Goal: Task Accomplishment & Management: Manage account settings

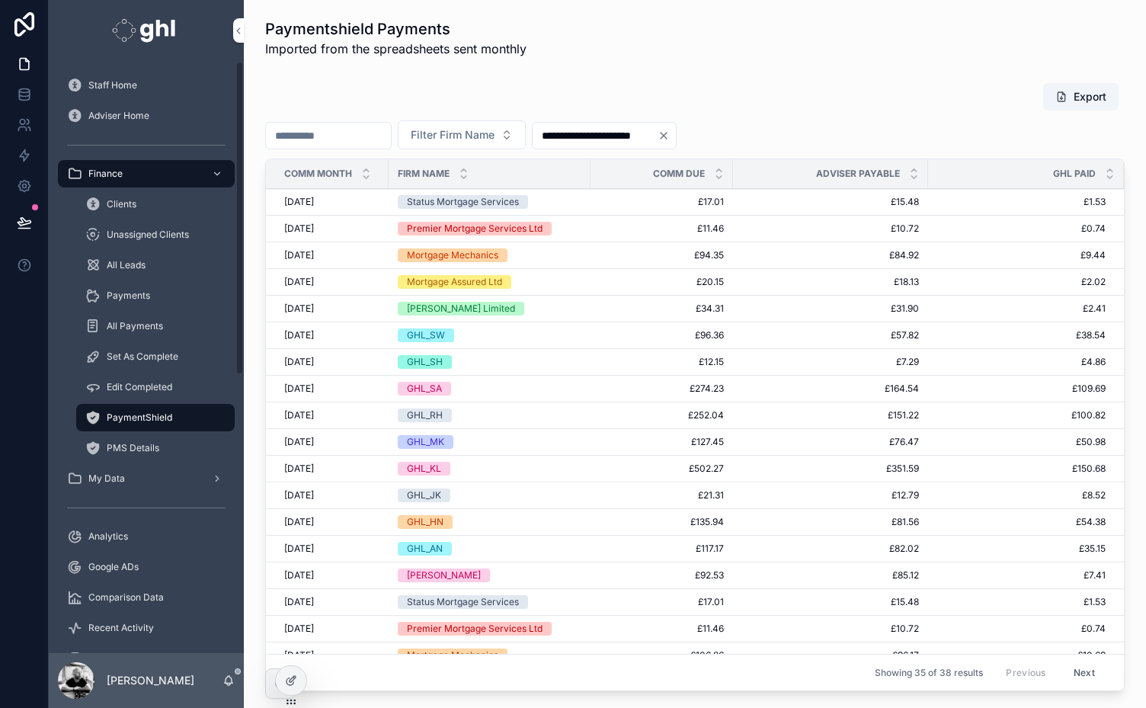
click at [118, 452] on span "PMS Details" at bounding box center [133, 448] width 53 height 12
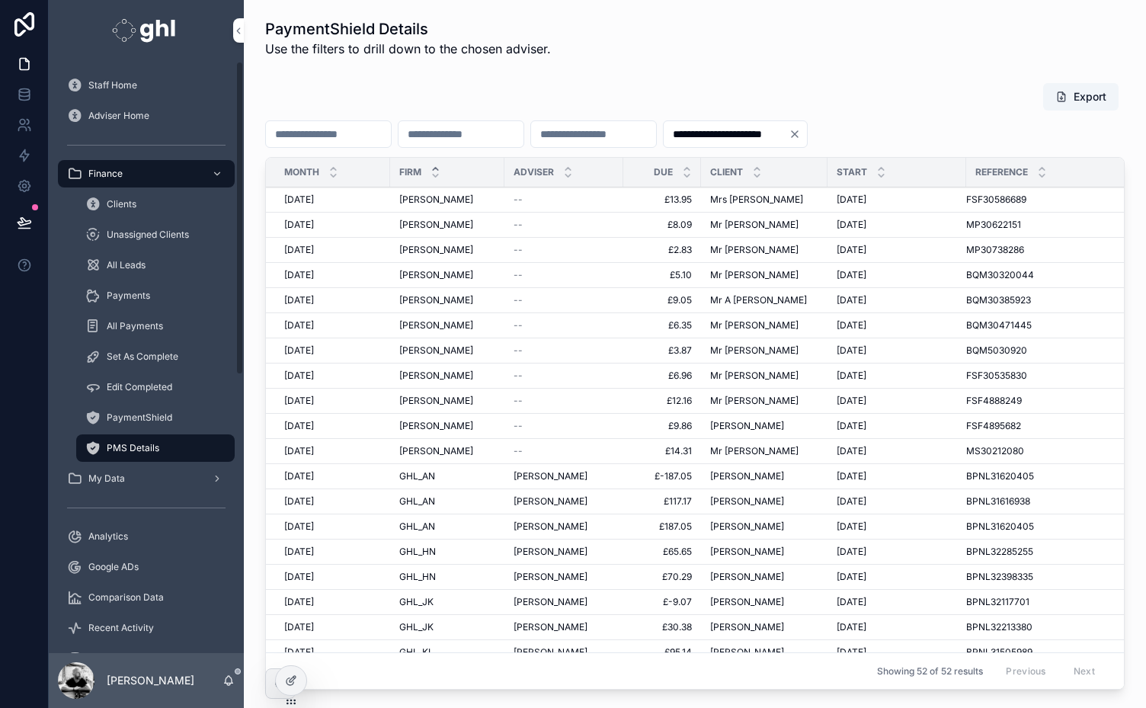
click at [136, 417] on span "PaymentShield" at bounding box center [140, 418] width 66 height 12
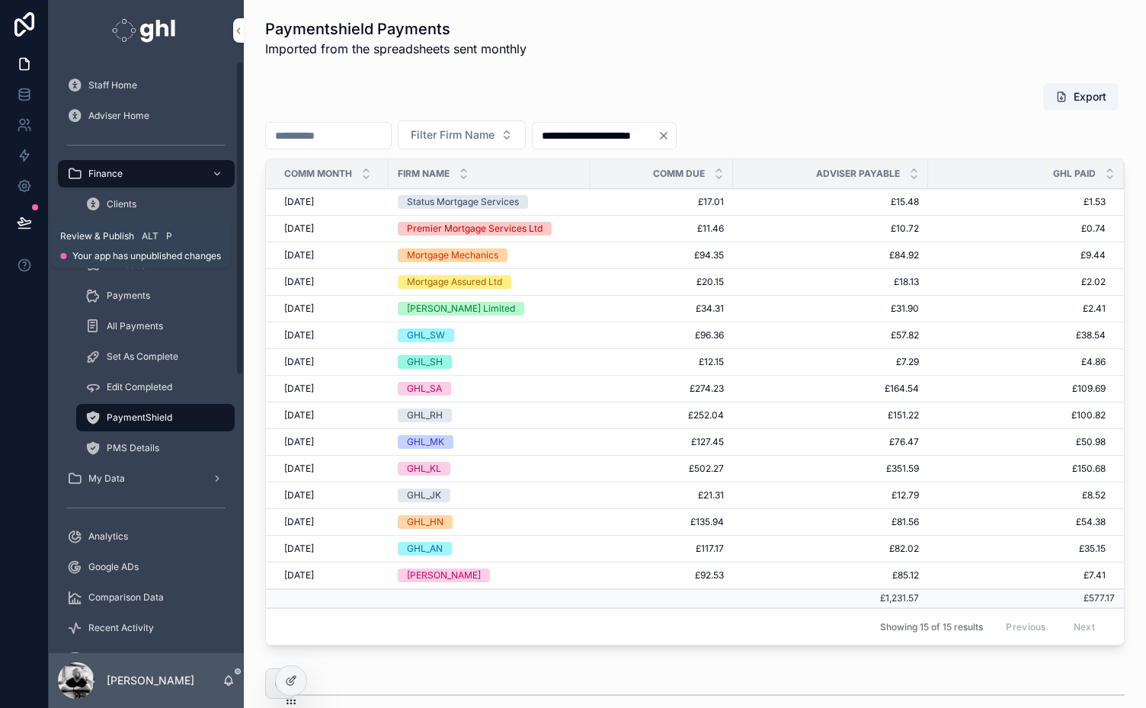
click at [20, 223] on icon at bounding box center [24, 222] width 13 height 8
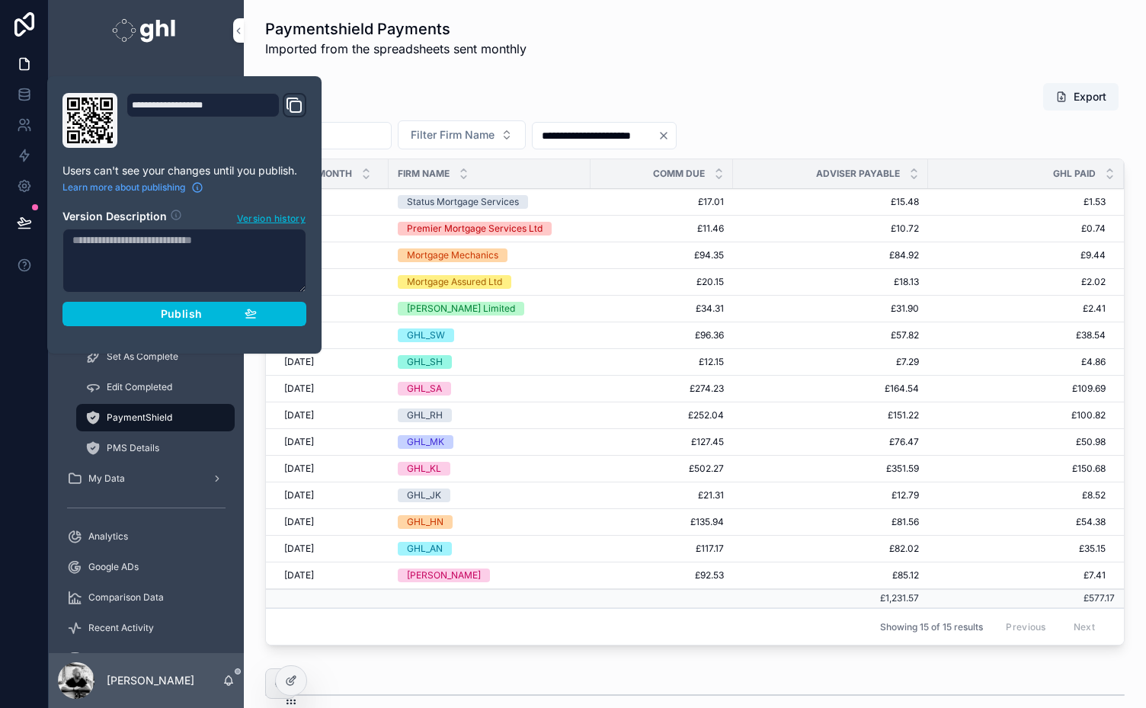
click at [182, 322] on button "Publish" at bounding box center [184, 314] width 244 height 24
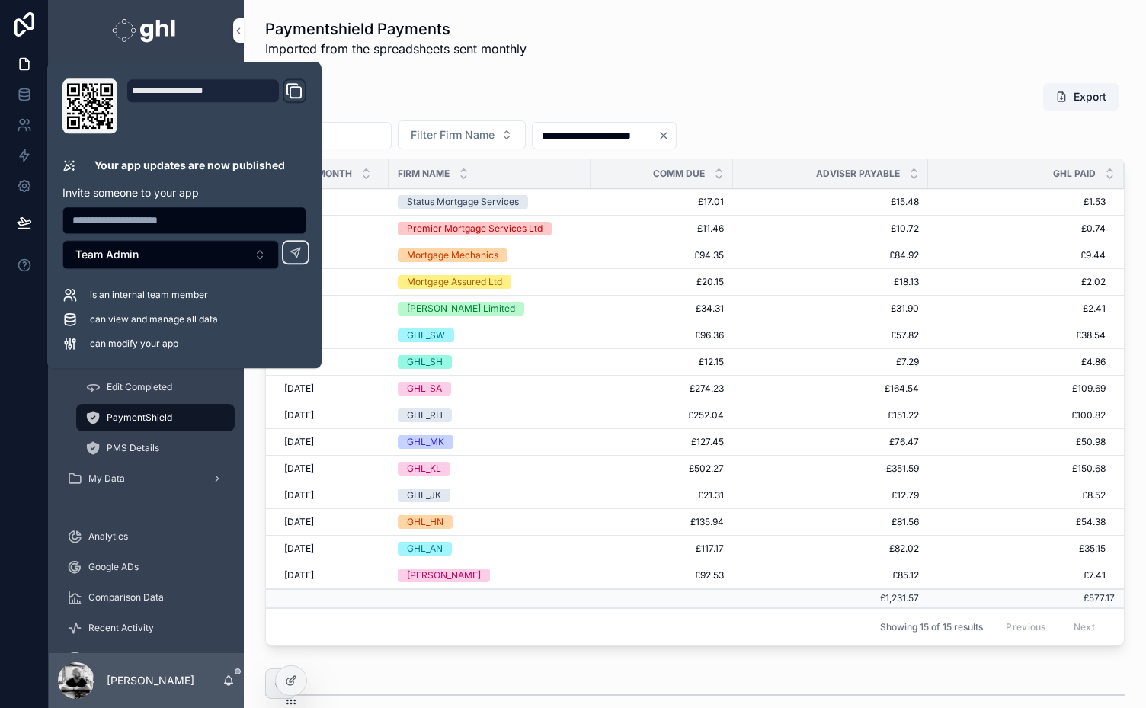
click at [620, 82] on div "Export" at bounding box center [695, 96] width 860 height 29
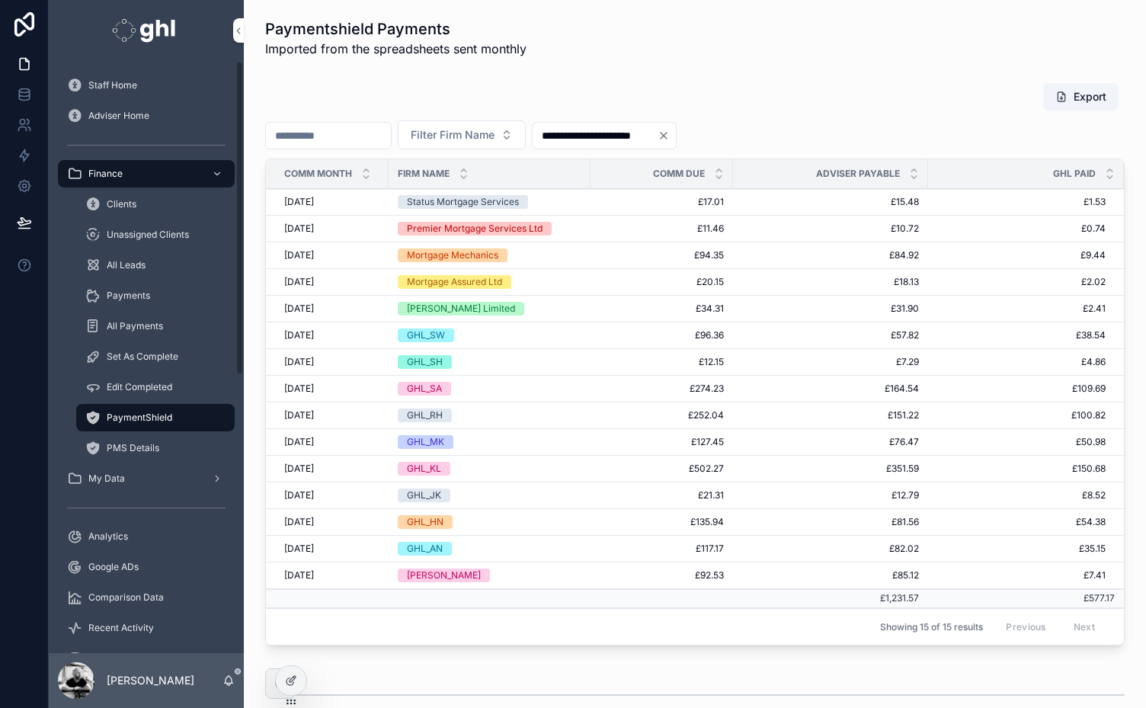
click at [240, 587] on div "Staff Home Adviser Home Finance Clients Unassigned Clients All Leads Payments A…" at bounding box center [146, 614] width 195 height 1088
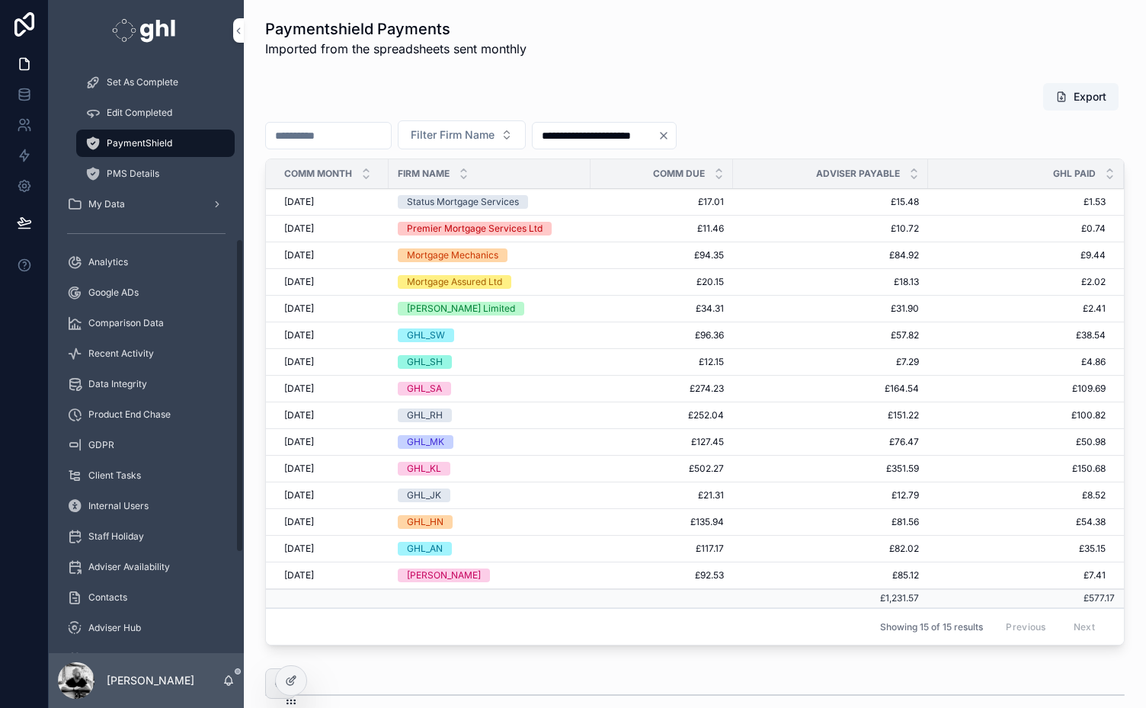
scroll to position [523, 0]
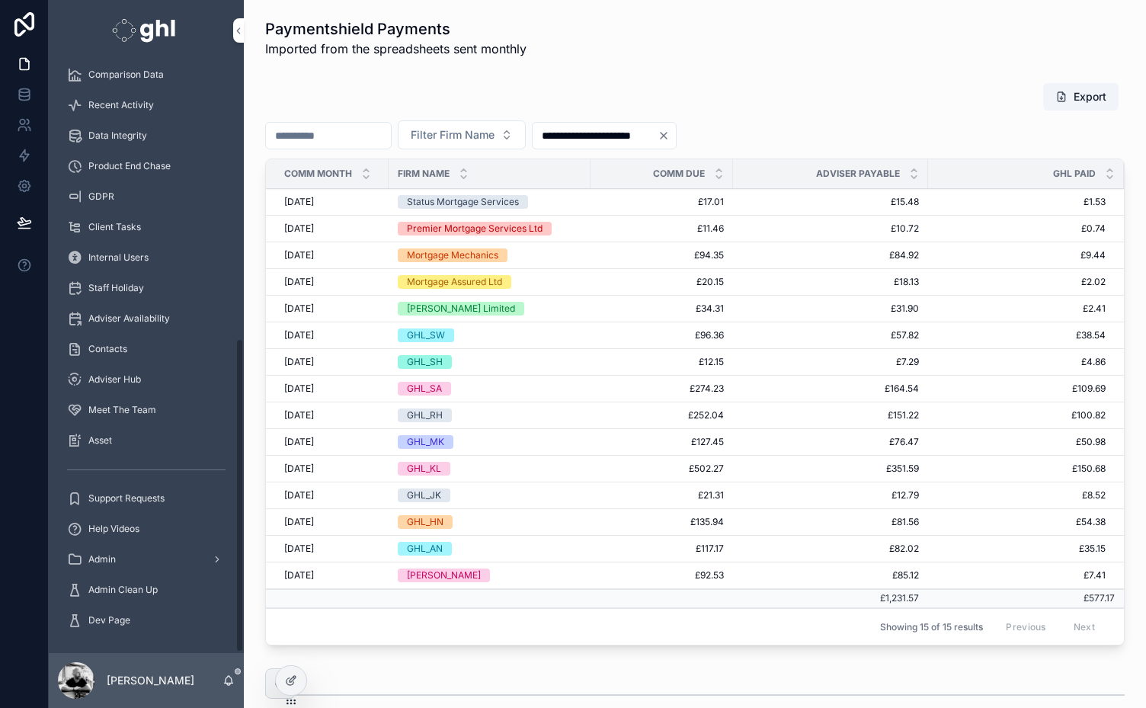
click at [95, 558] on span "Admin" at bounding box center [101, 559] width 27 height 12
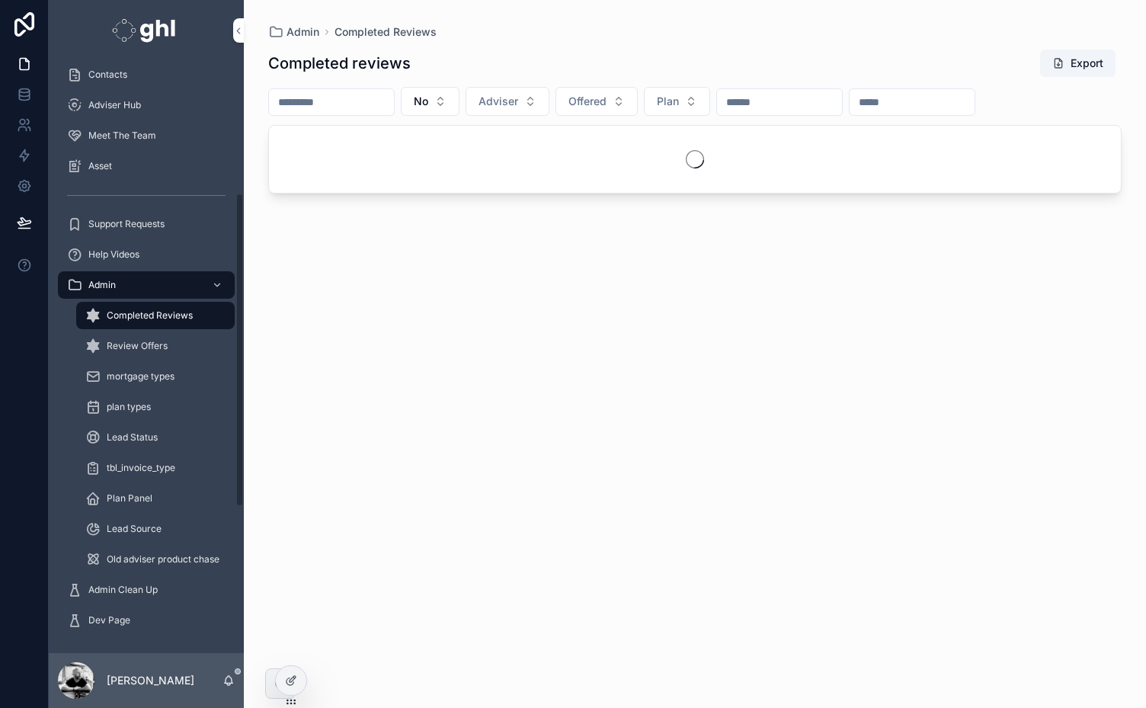
scroll to position [248, 0]
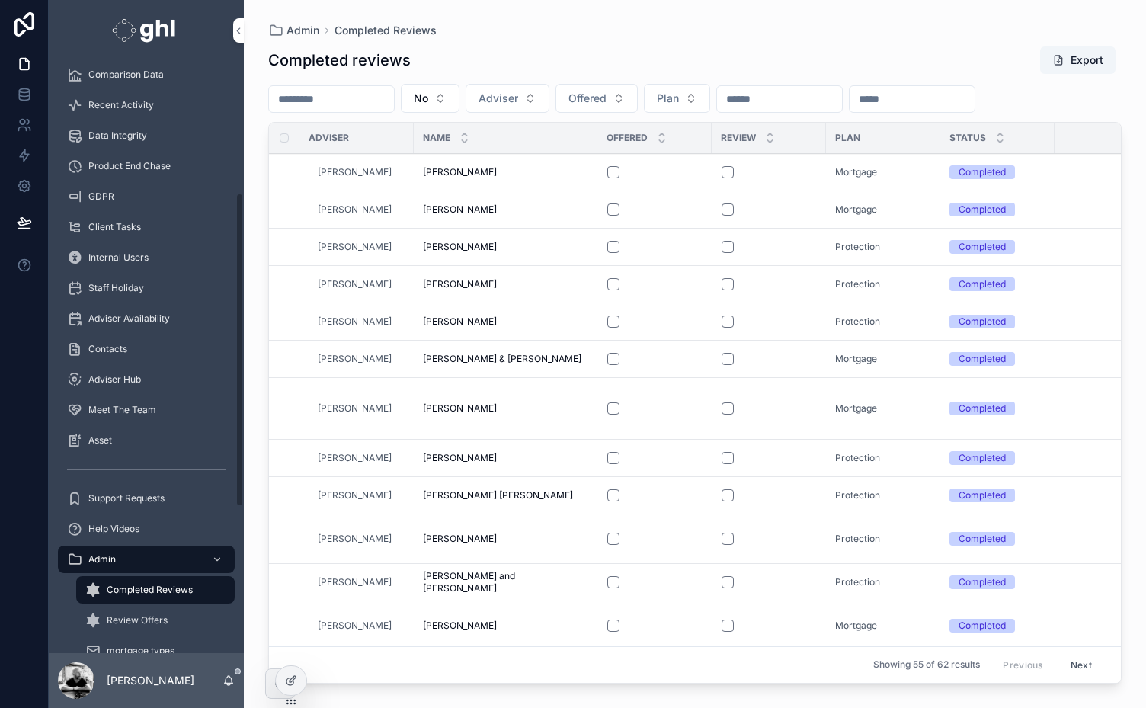
click at [134, 616] on span "Review Offers" at bounding box center [137, 620] width 61 height 12
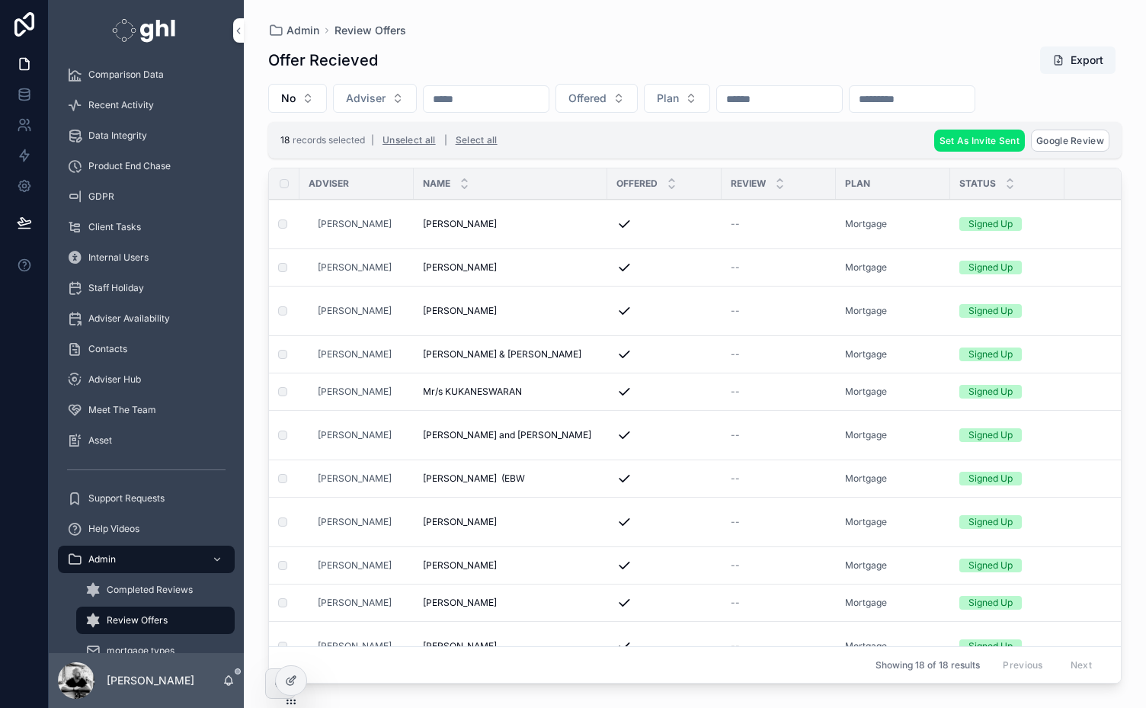
click at [1077, 59] on button "Export" at bounding box center [1077, 59] width 75 height 27
click at [999, 139] on span "Set As Invite Sent" at bounding box center [980, 140] width 80 height 11
click at [1055, 112] on icon "scrollable content" at bounding box center [1054, 111] width 8 height 5
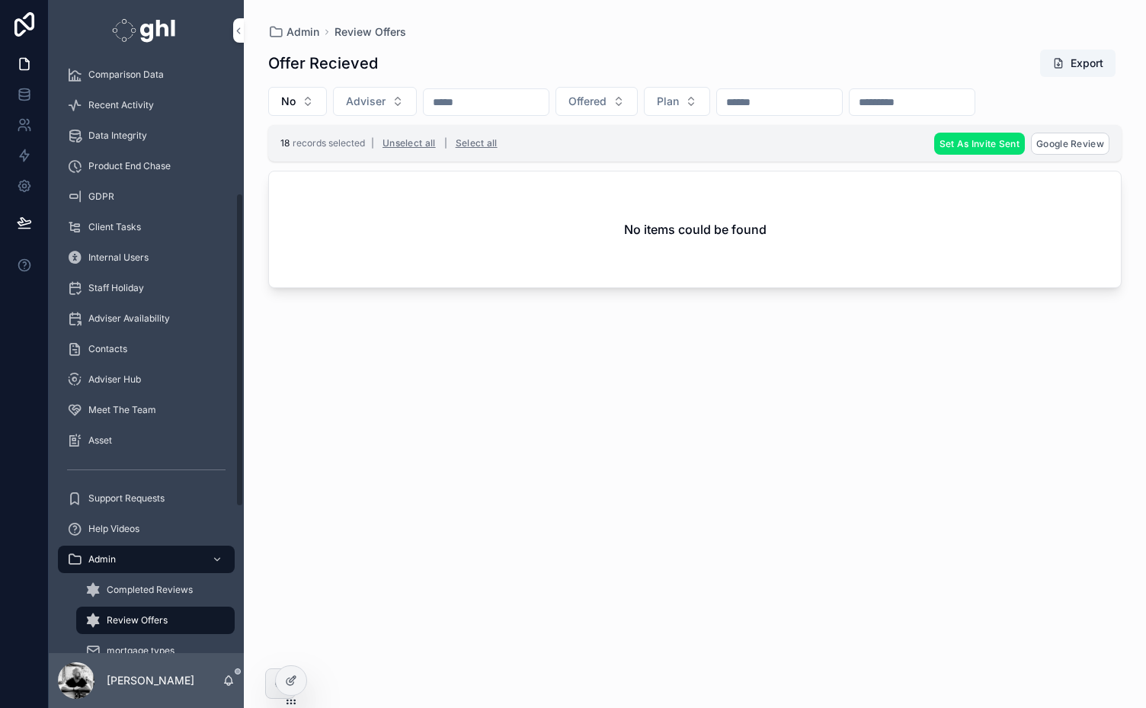
click at [113, 584] on span "Completed Reviews" at bounding box center [150, 590] width 86 height 12
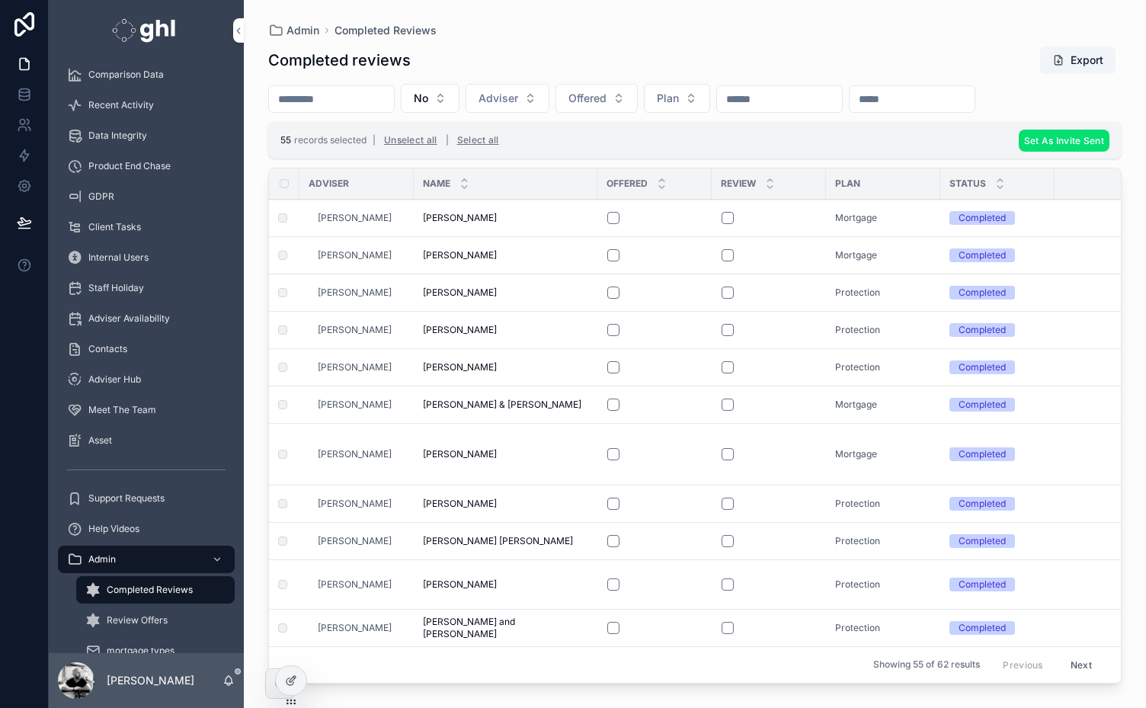
click at [1084, 51] on button "Export" at bounding box center [1077, 59] width 75 height 27
click at [1062, 137] on span "Set As Invite Sent" at bounding box center [1064, 140] width 80 height 11
click at [1108, 107] on icon "scrollable content" at bounding box center [1109, 110] width 12 height 12
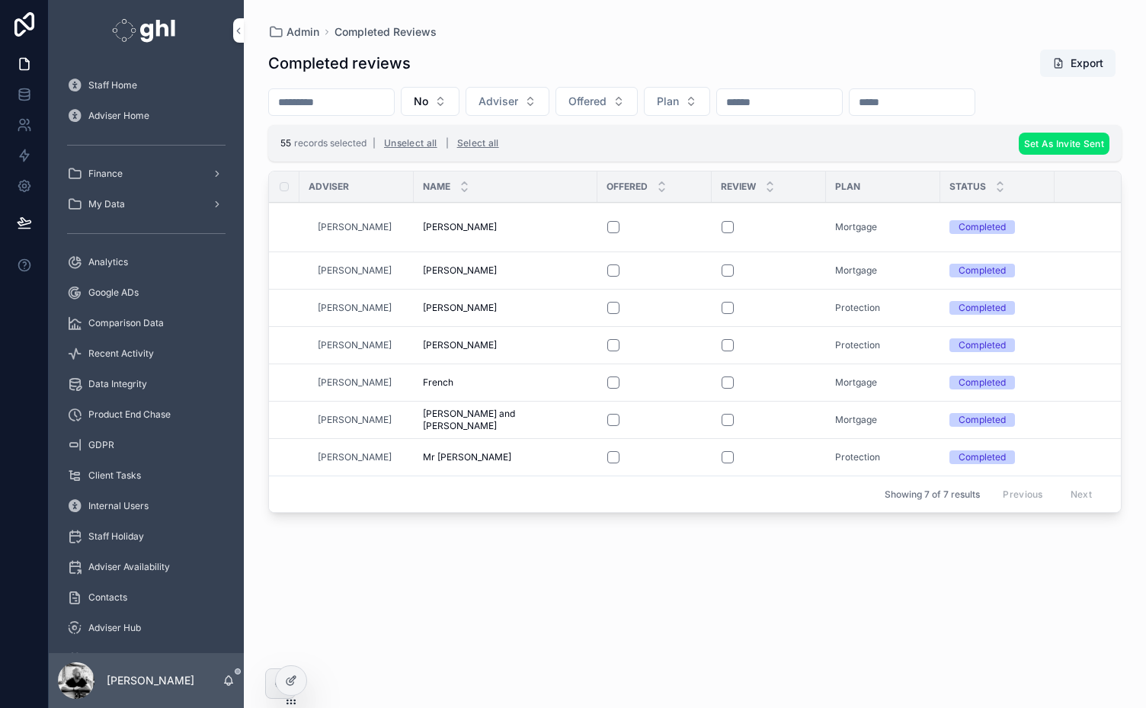
scroll to position [248, 0]
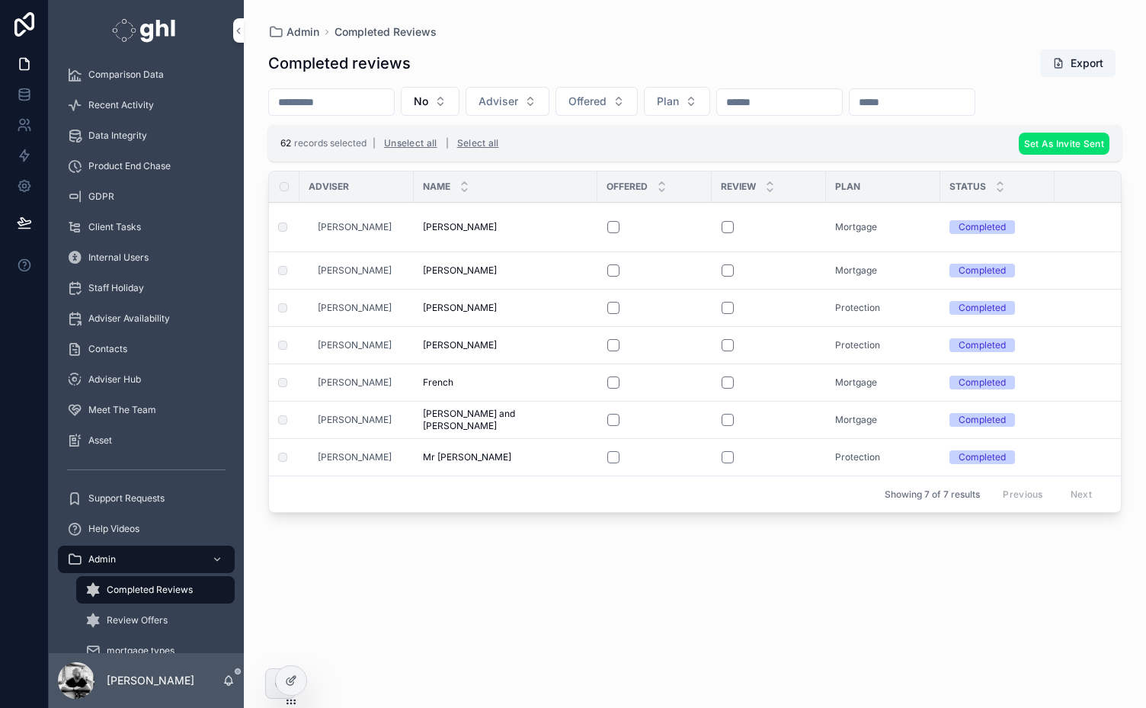
click at [413, 143] on button "Unselect all" at bounding box center [411, 143] width 64 height 24
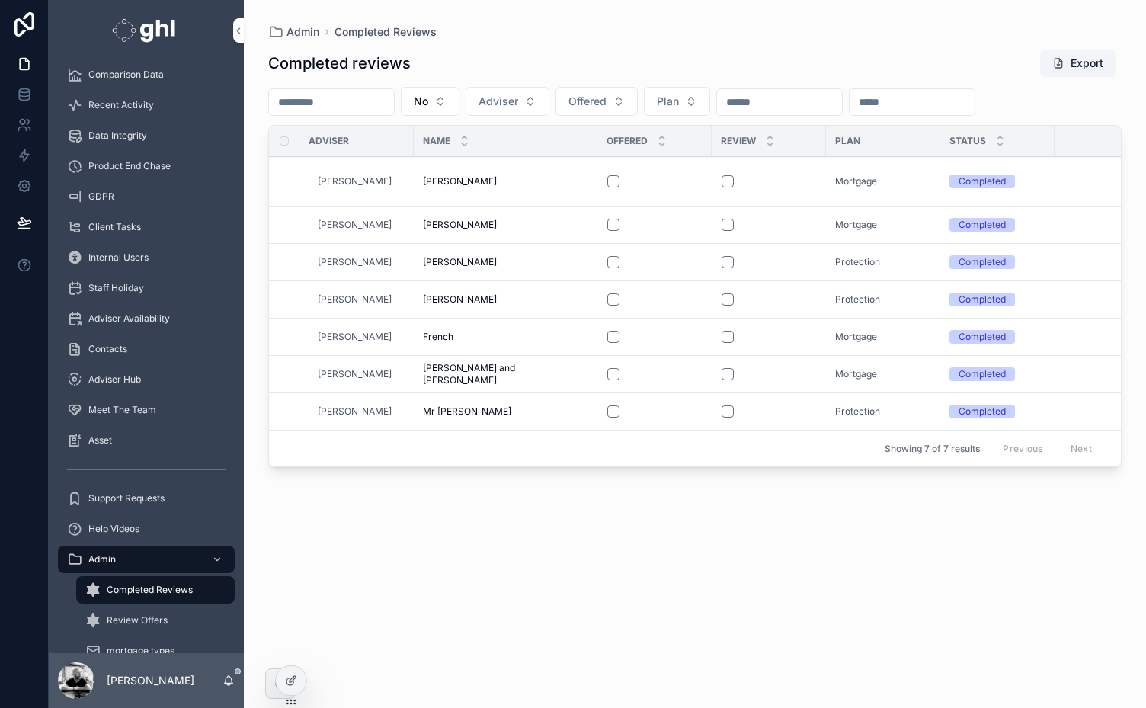
click at [283, 145] on th "scrollable content" at bounding box center [284, 141] width 30 height 30
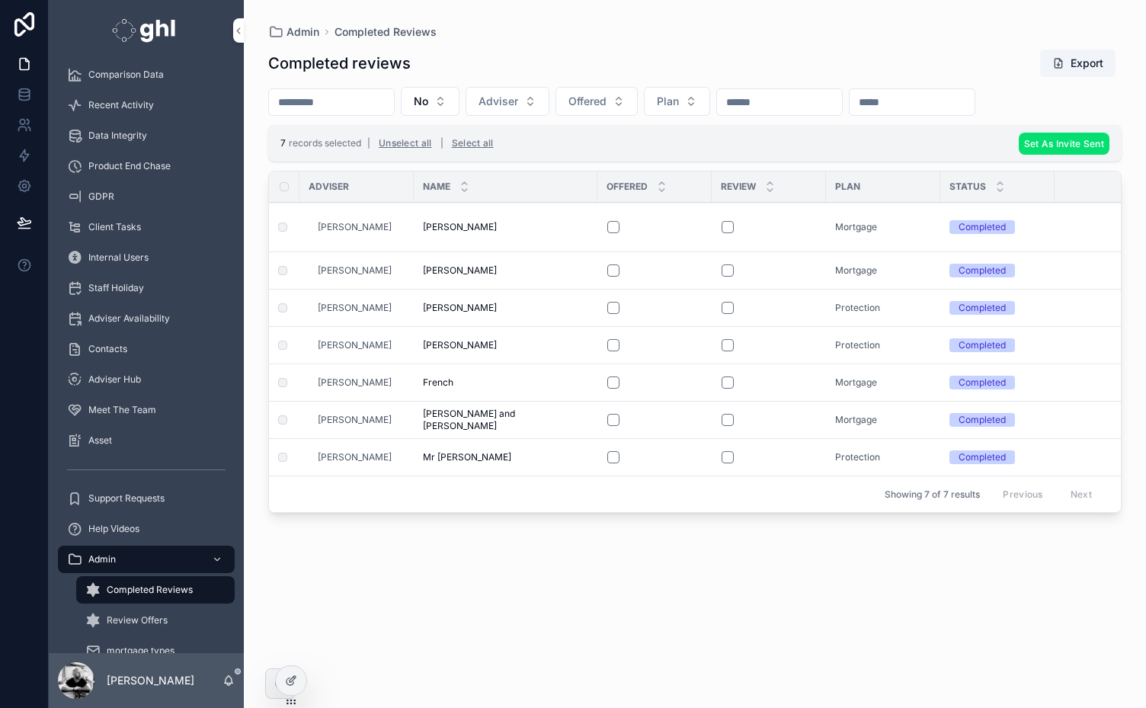
click at [1050, 138] on span "Set As Invite Sent" at bounding box center [1064, 143] width 80 height 11
click at [1111, 112] on icon "scrollable content" at bounding box center [1109, 113] width 12 height 12
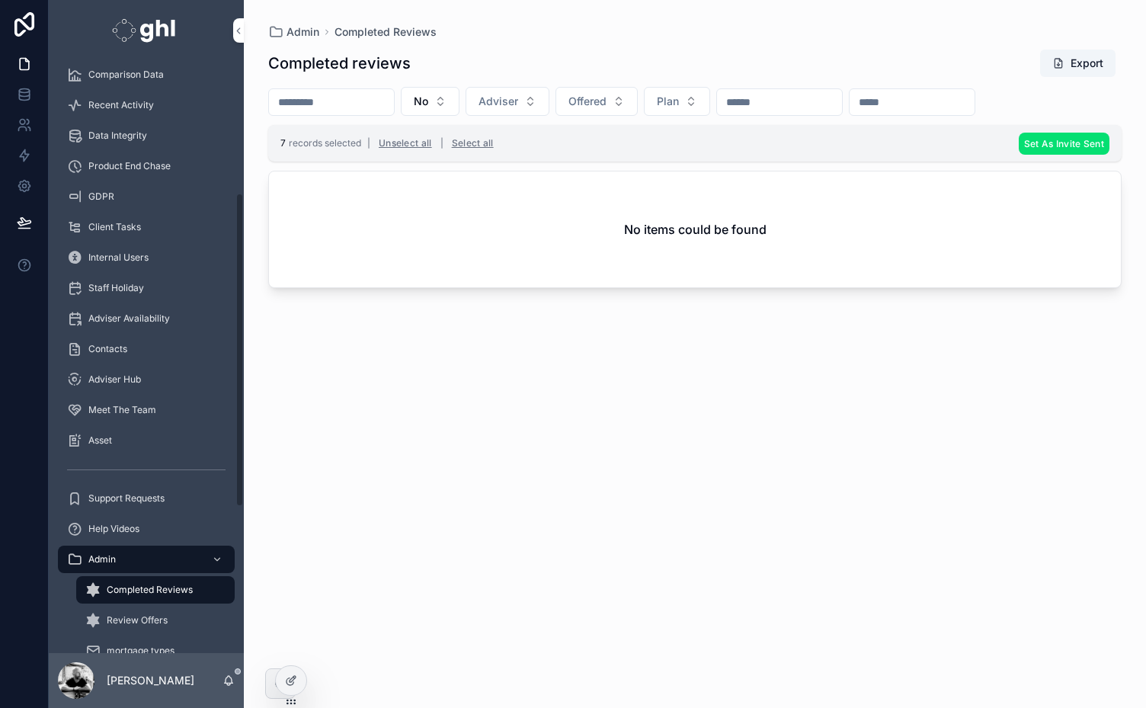
click at [241, 148] on div "Staff Home Adviser Home Finance My Data Analytics Google ADs Comparison Data Re…" at bounding box center [146, 366] width 195 height 1088
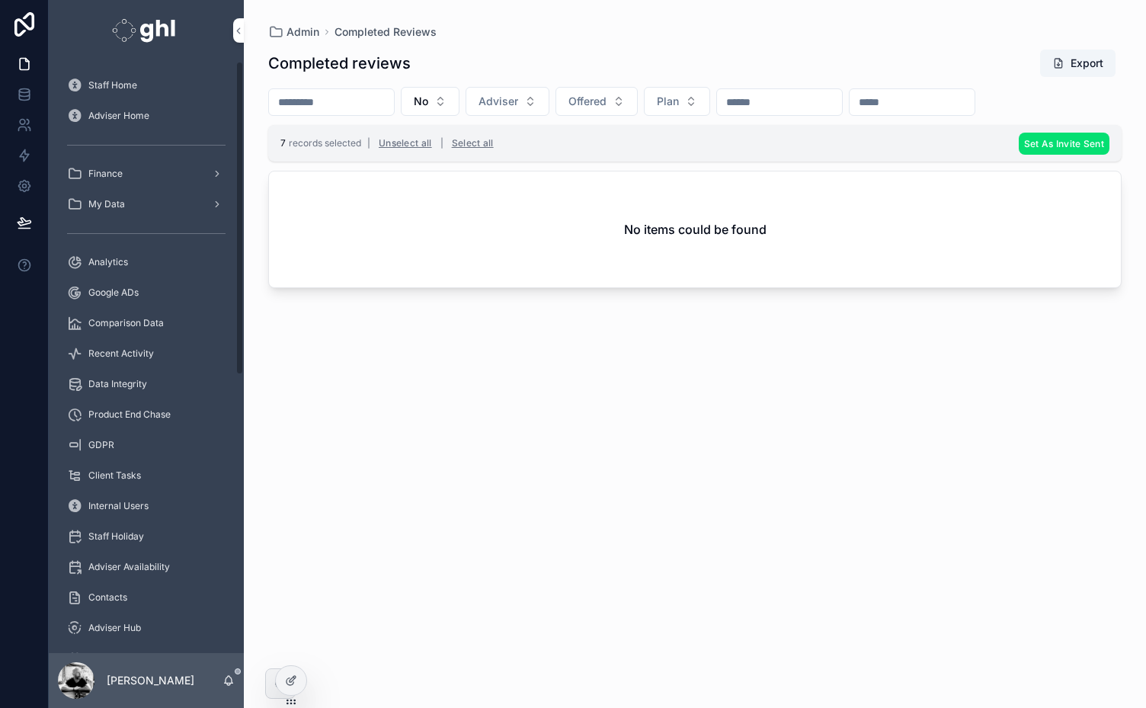
scroll to position [0, 0]
click at [98, 77] on div "Staff Home" at bounding box center [146, 85] width 159 height 24
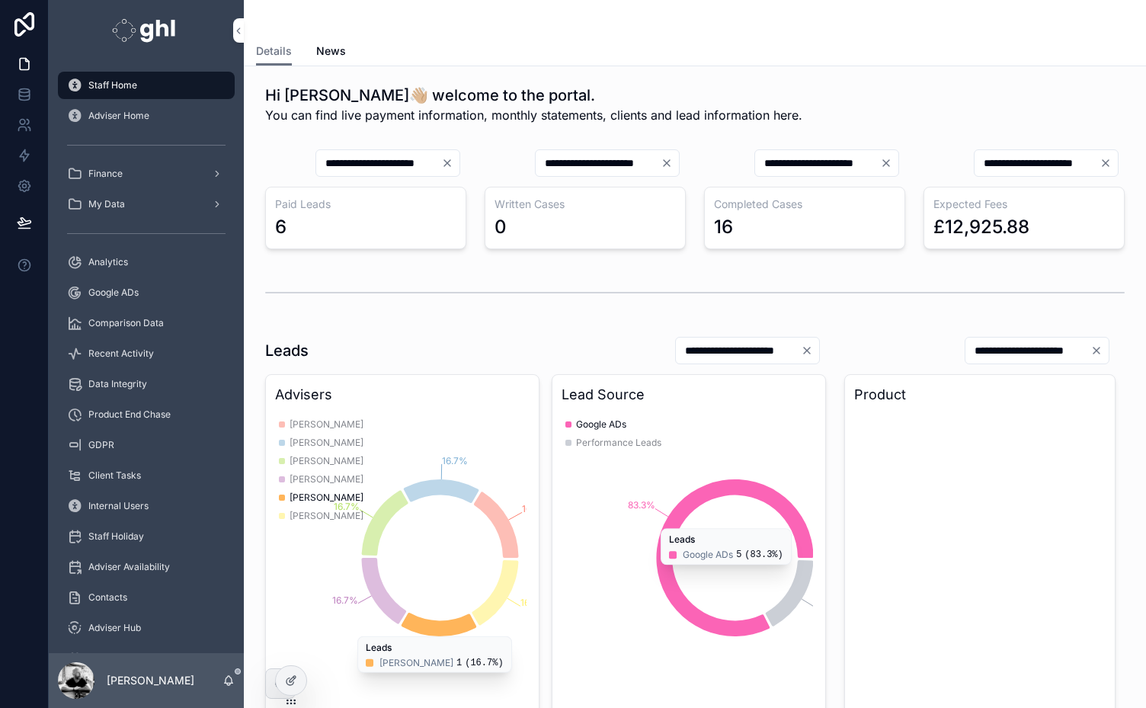
click at [113, 264] on span "Analytics" at bounding box center [108, 262] width 40 height 12
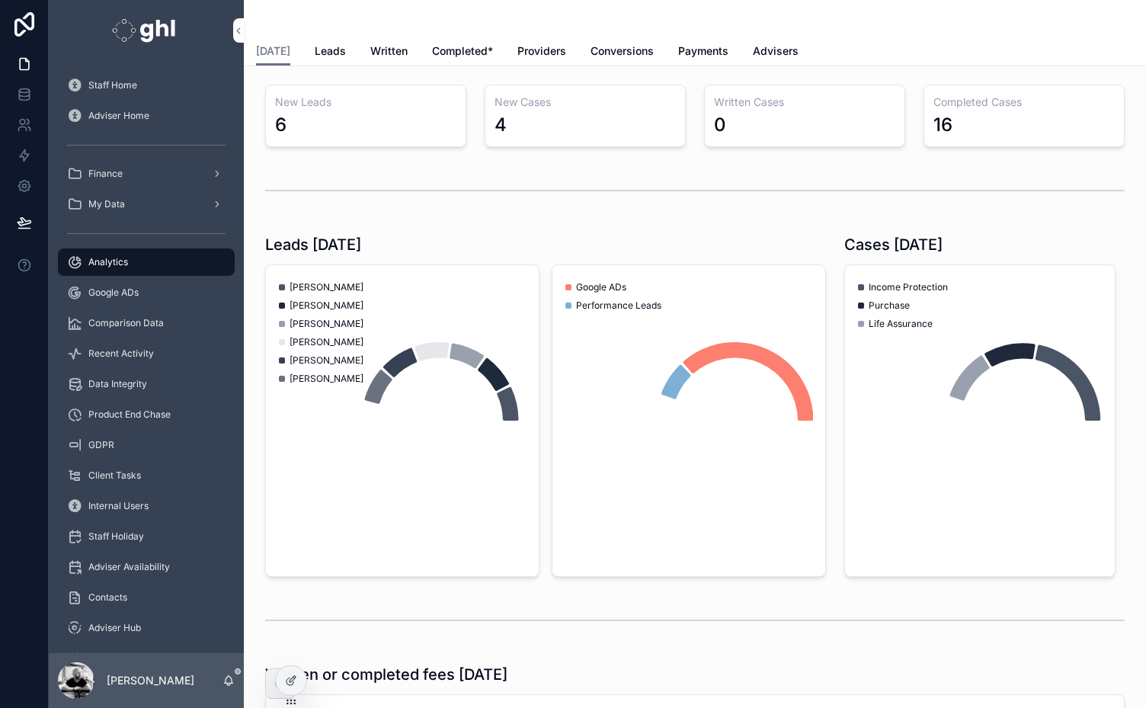
click at [377, 48] on span "Written" at bounding box center [388, 50] width 37 height 15
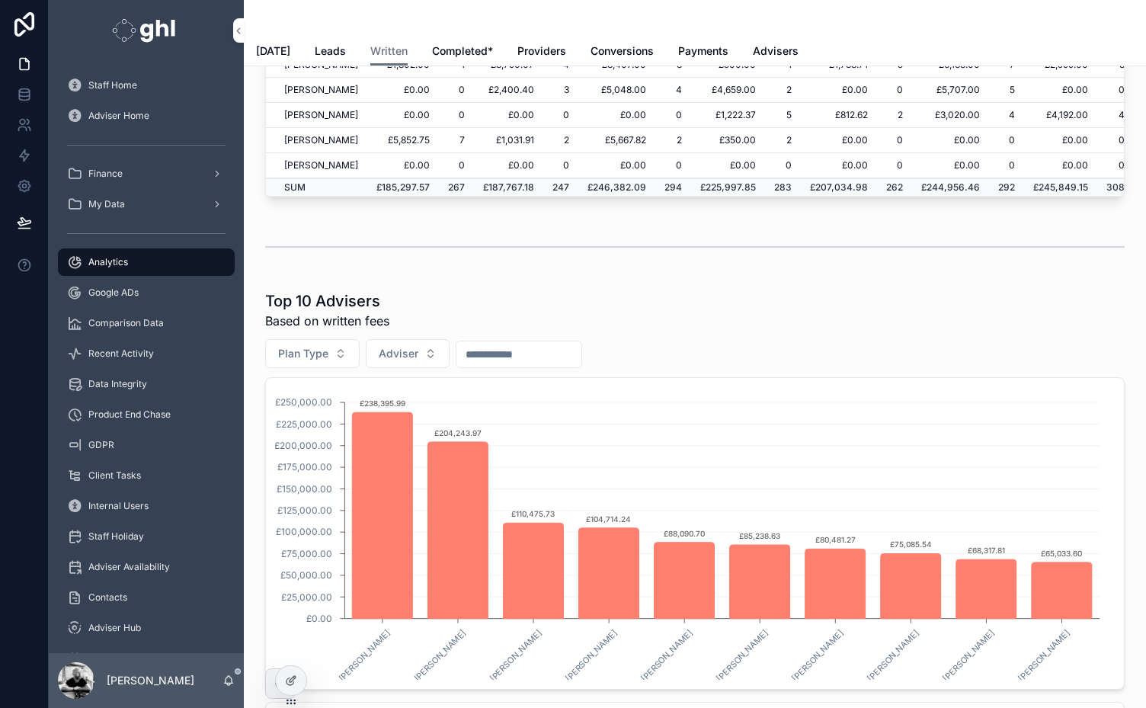
scroll to position [601, 0]
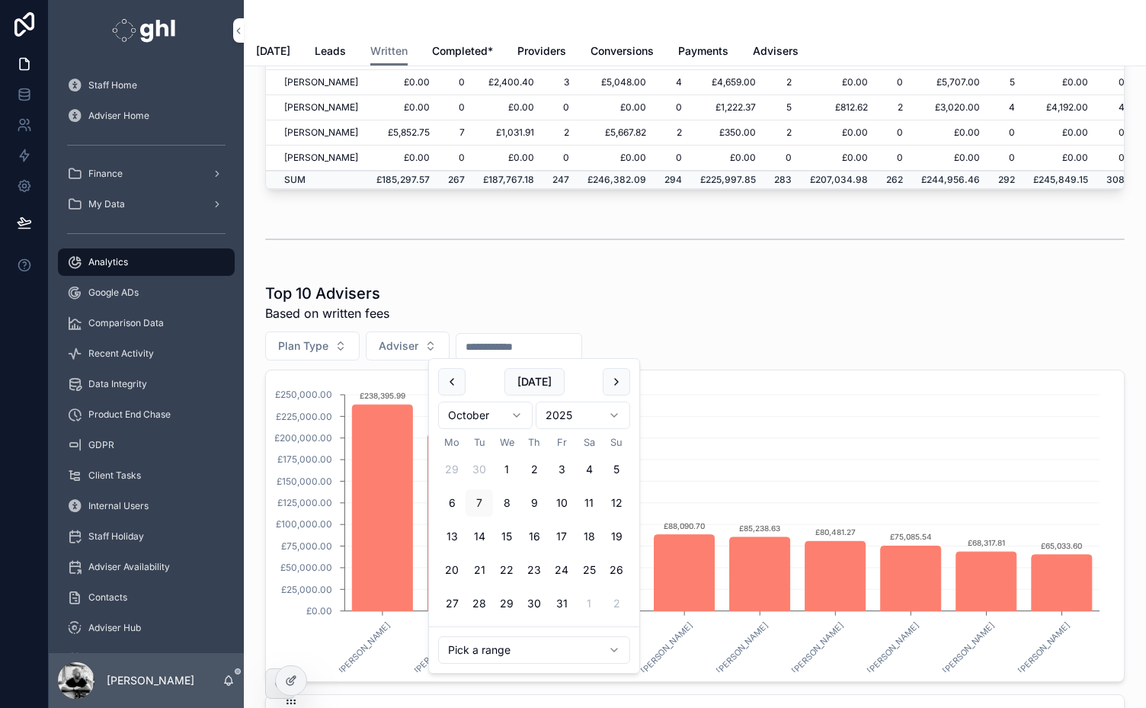
click at [507, 339] on input "scrollable content" at bounding box center [518, 346] width 125 height 21
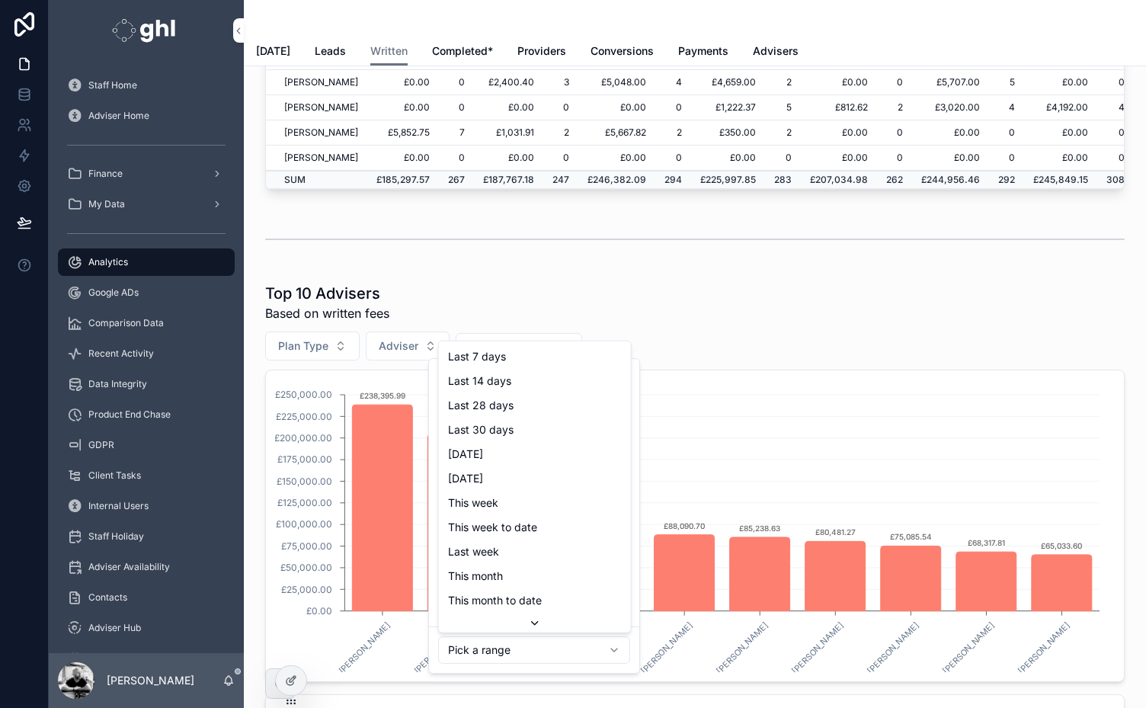
click at [502, 649] on html "Staff Home Adviser Home Finance My Data Analytics Google ADs Comparison Data Re…" at bounding box center [573, 354] width 1146 height 708
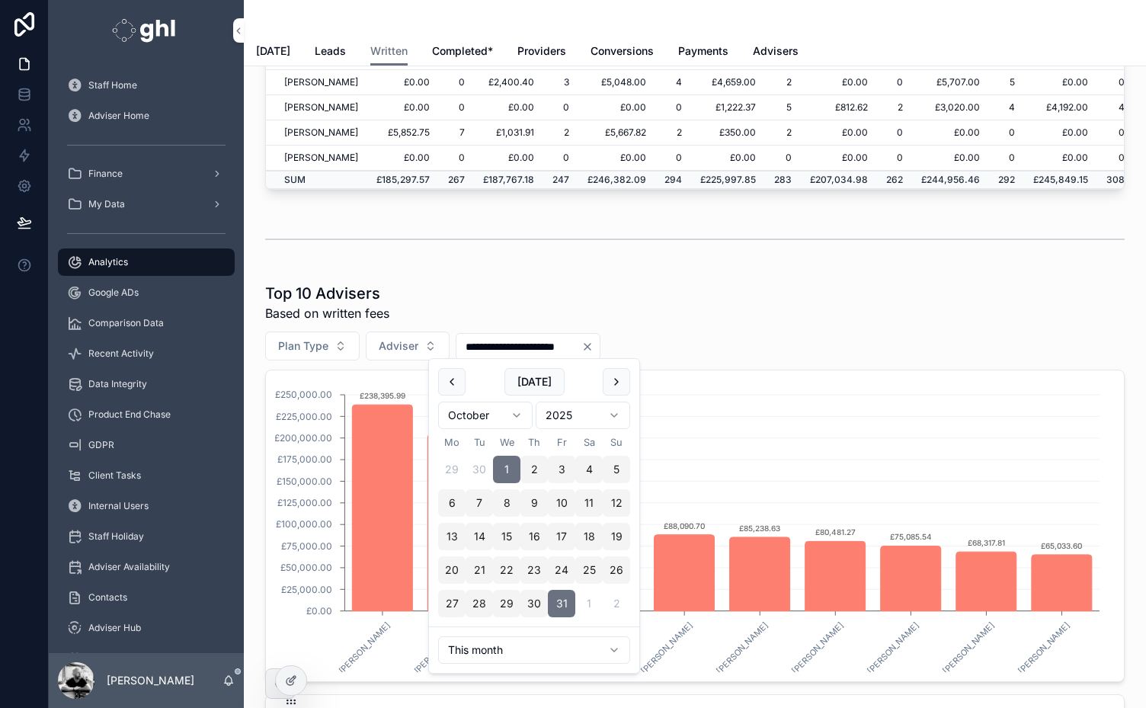
type input "**********"
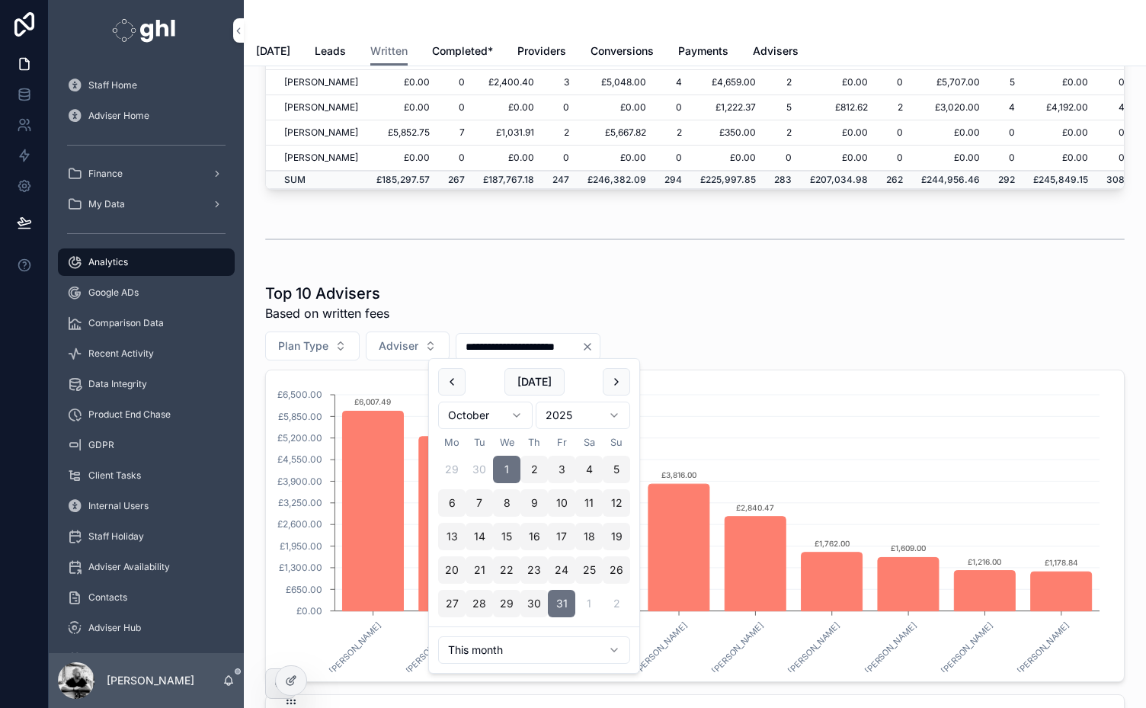
click at [706, 291] on div "Top 10 Advisers Based on written fees" at bounding box center [695, 303] width 860 height 40
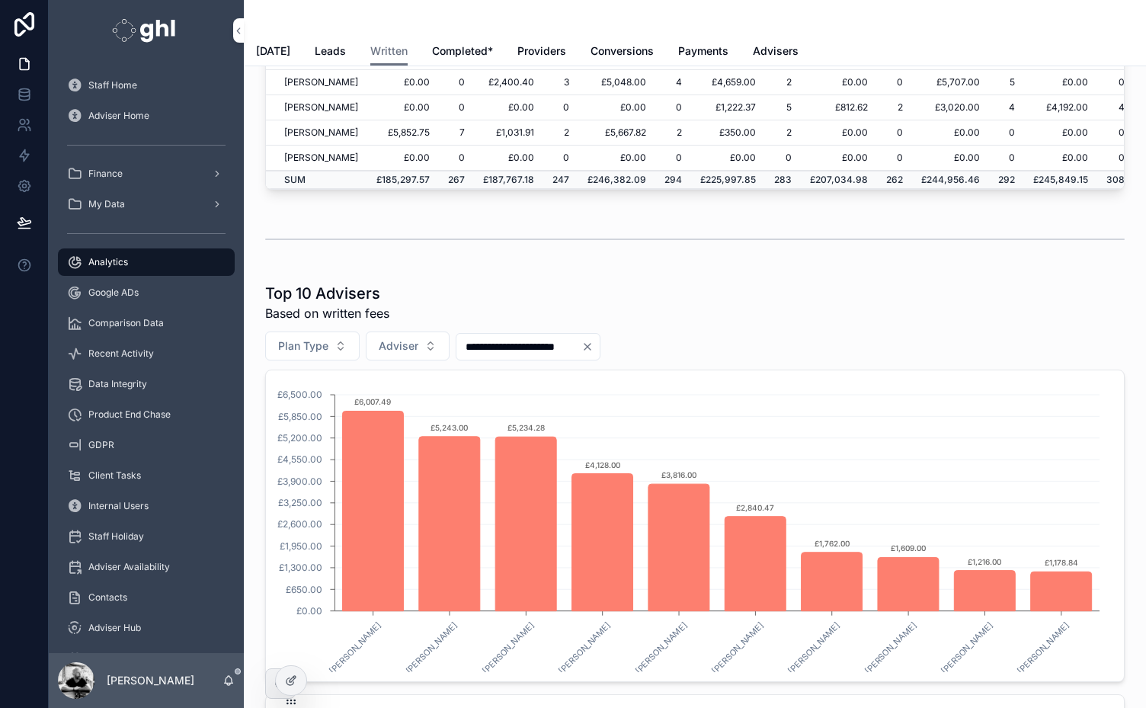
click at [601, 51] on span "Conversions" at bounding box center [622, 50] width 63 height 15
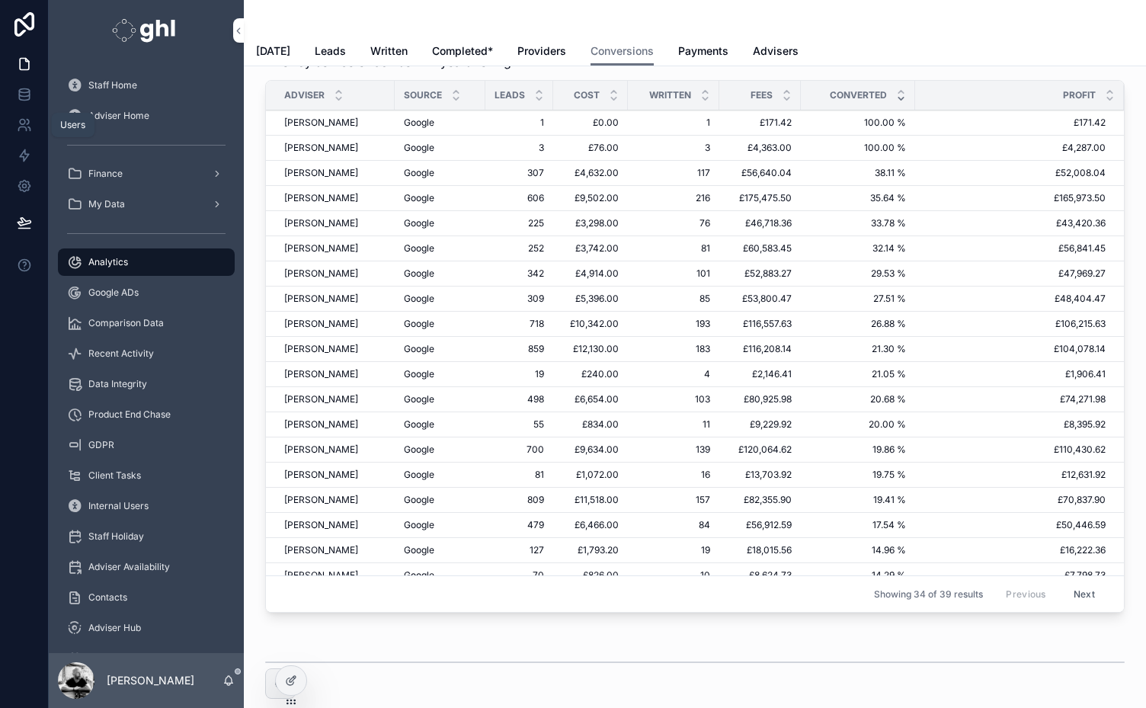
click at [23, 123] on icon at bounding box center [24, 124] width 15 height 15
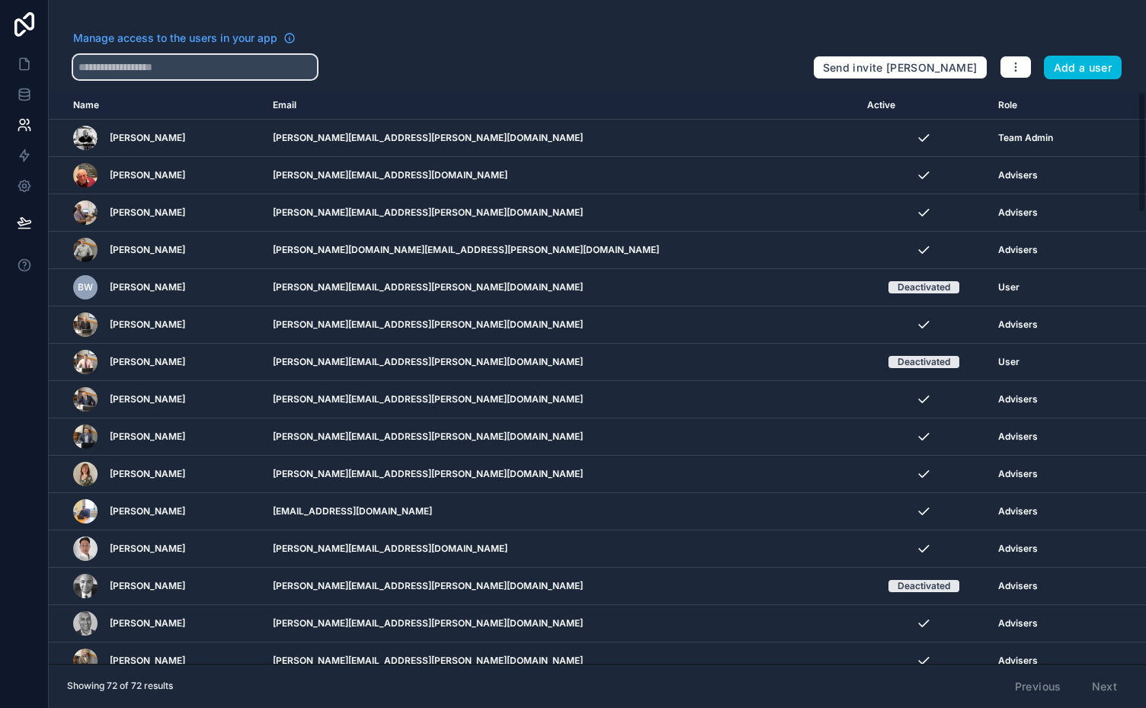
click at [248, 66] on input "text" at bounding box center [195, 67] width 244 height 24
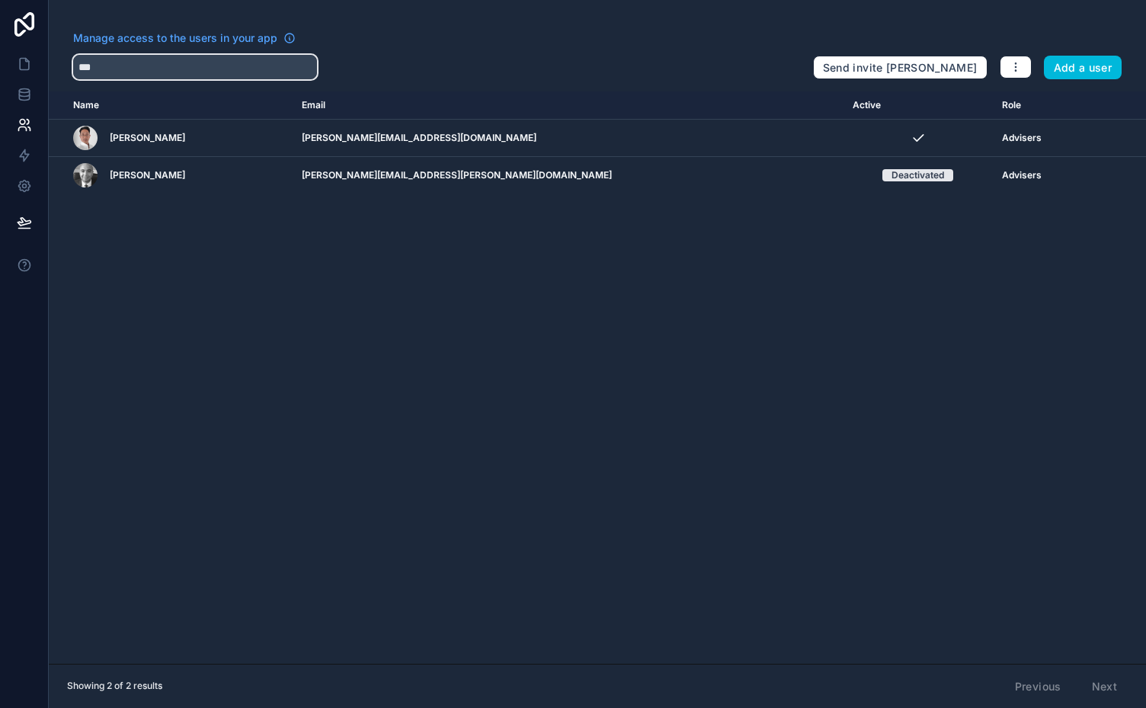
type input "***"
drag, startPoint x: 84, startPoint y: 58, endPoint x: 69, endPoint y: 62, distance: 15.0
click at [69, 62] on div "Manage access to the users in your app *** Send invite reminders Add a user" at bounding box center [597, 54] width 1097 height 49
drag, startPoint x: 110, startPoint y: 66, endPoint x: 72, endPoint y: 68, distance: 37.4
click at [72, 68] on div "Manage access to the users in your app *** Send invite reminders Add a user" at bounding box center [597, 54] width 1097 height 49
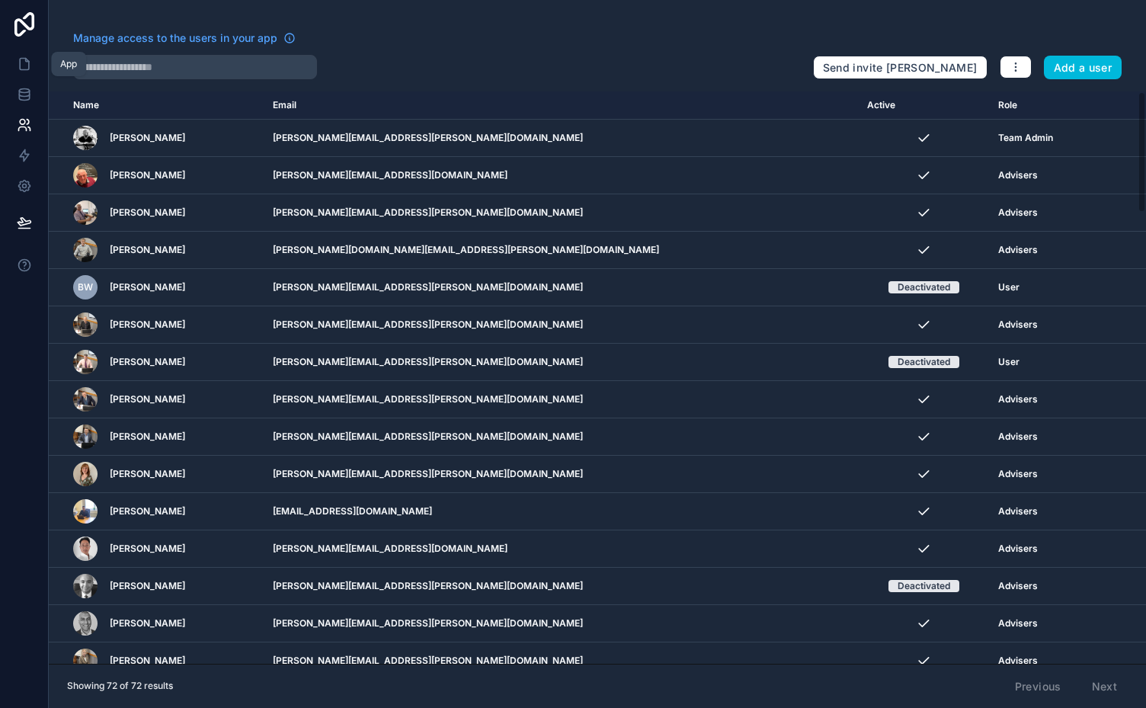
click at [21, 59] on icon at bounding box center [24, 64] width 9 height 11
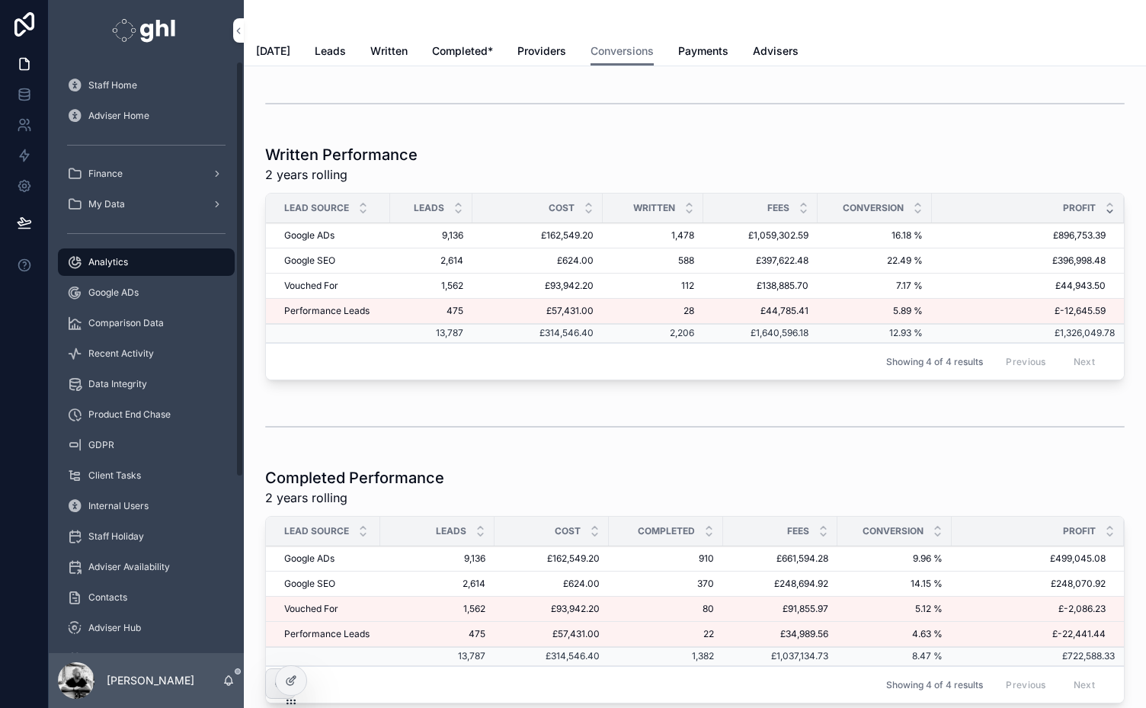
click at [112, 350] on span "Recent Activity" at bounding box center [121, 354] width 66 height 12
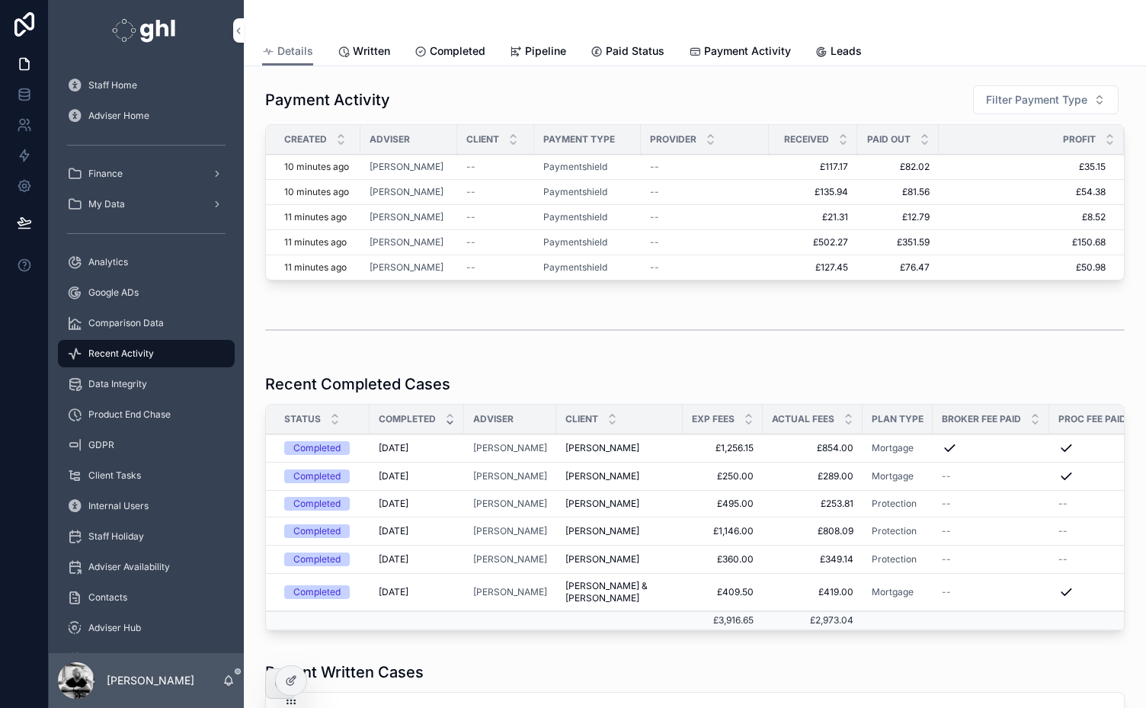
click at [376, 49] on span "Written" at bounding box center [371, 50] width 37 height 15
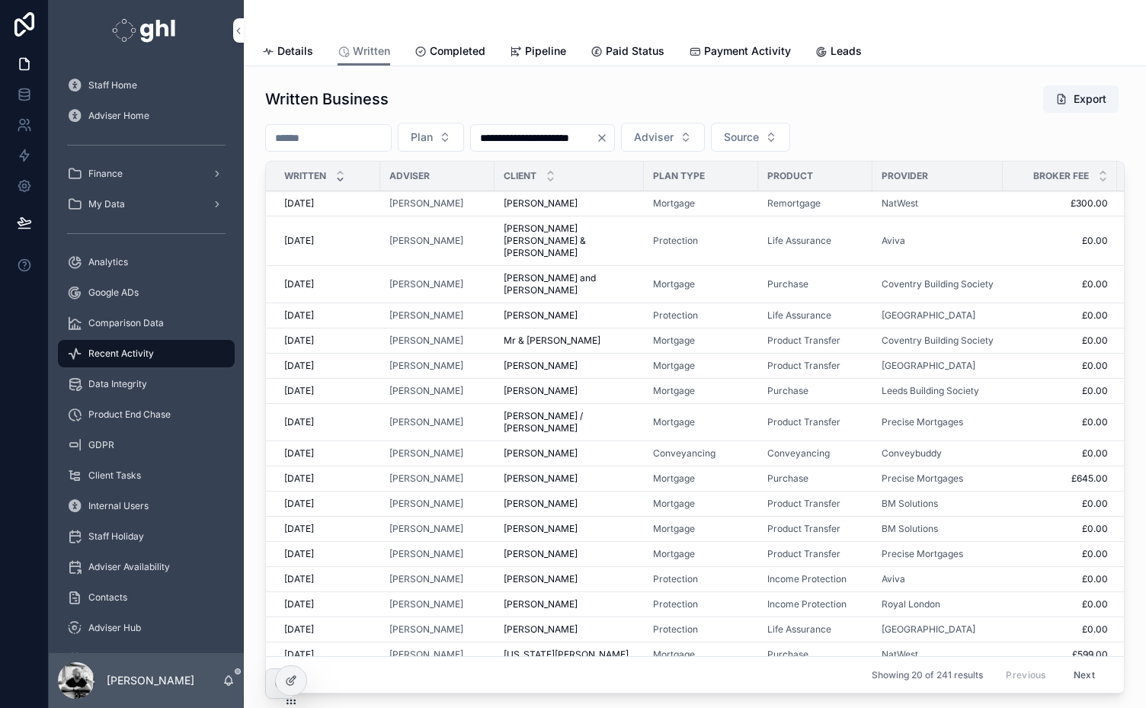
click at [674, 139] on span "Adviser" at bounding box center [654, 137] width 40 height 15
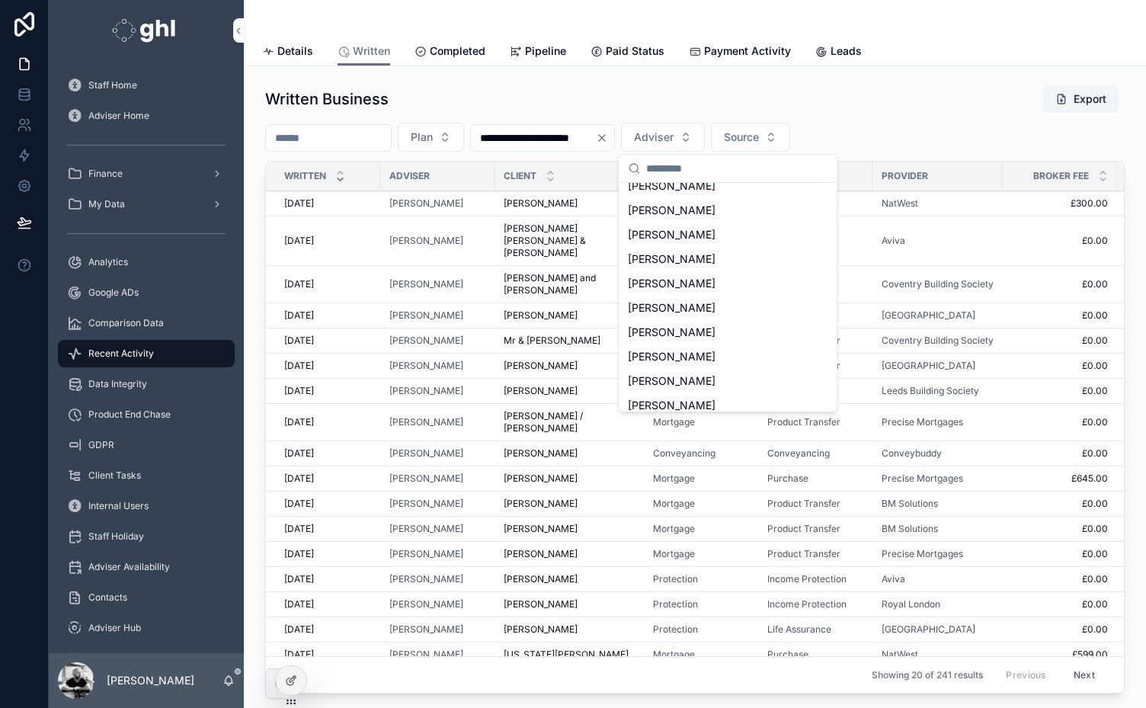
scroll to position [189, 0]
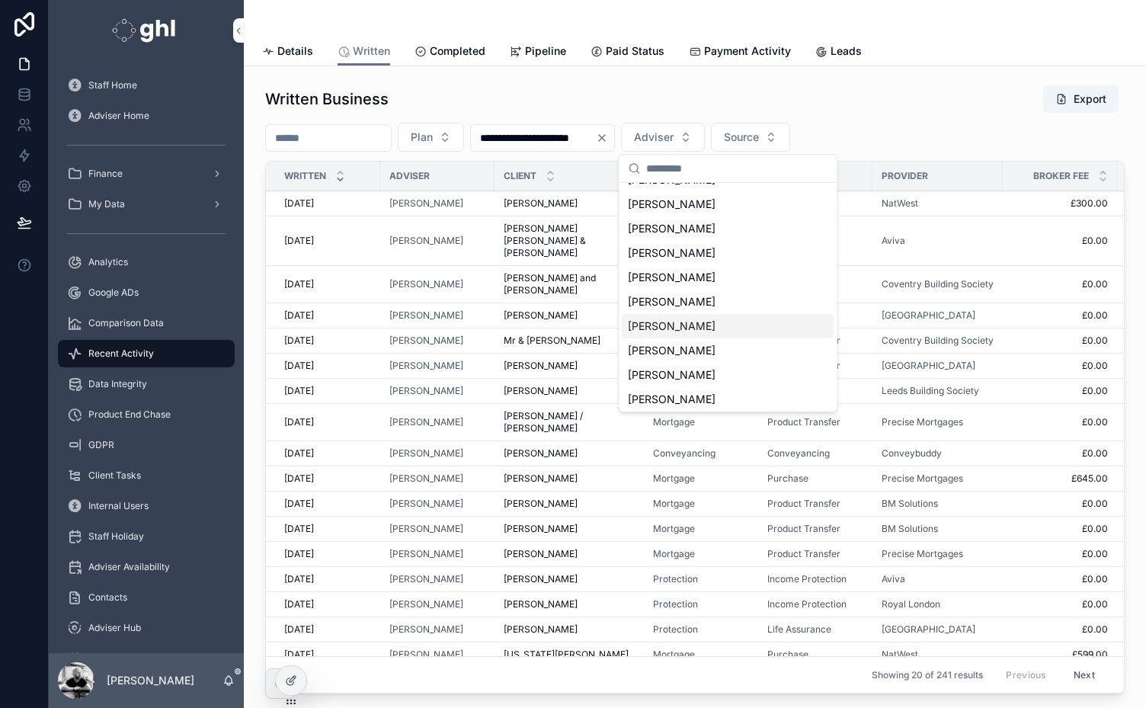
click at [658, 326] on span "Jeremy Anglin" at bounding box center [672, 326] width 88 height 15
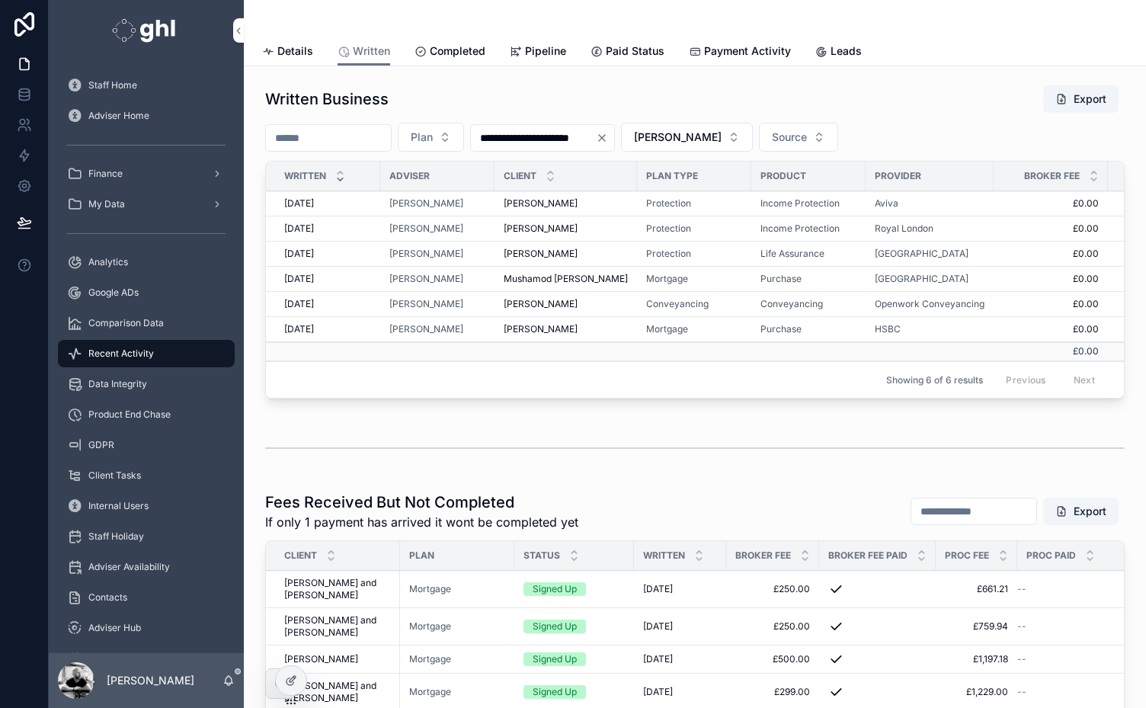
click at [287, 685] on icon at bounding box center [291, 680] width 12 height 12
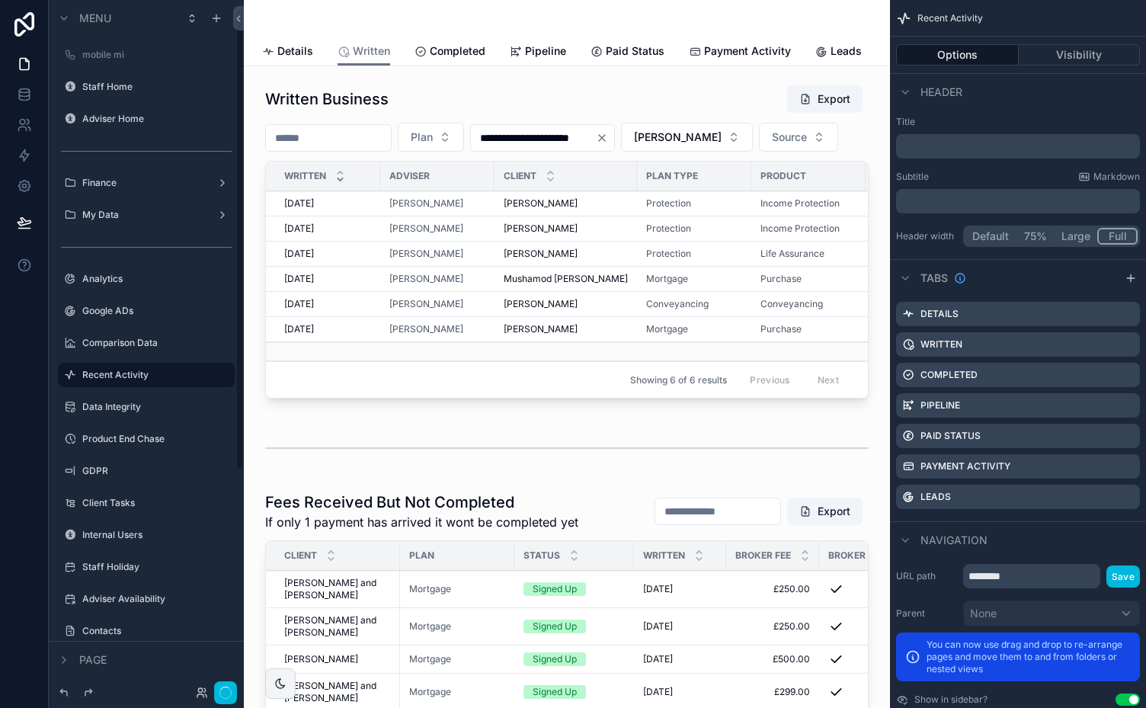
click at [438, 101] on div "scrollable content" at bounding box center [567, 244] width 622 height 332
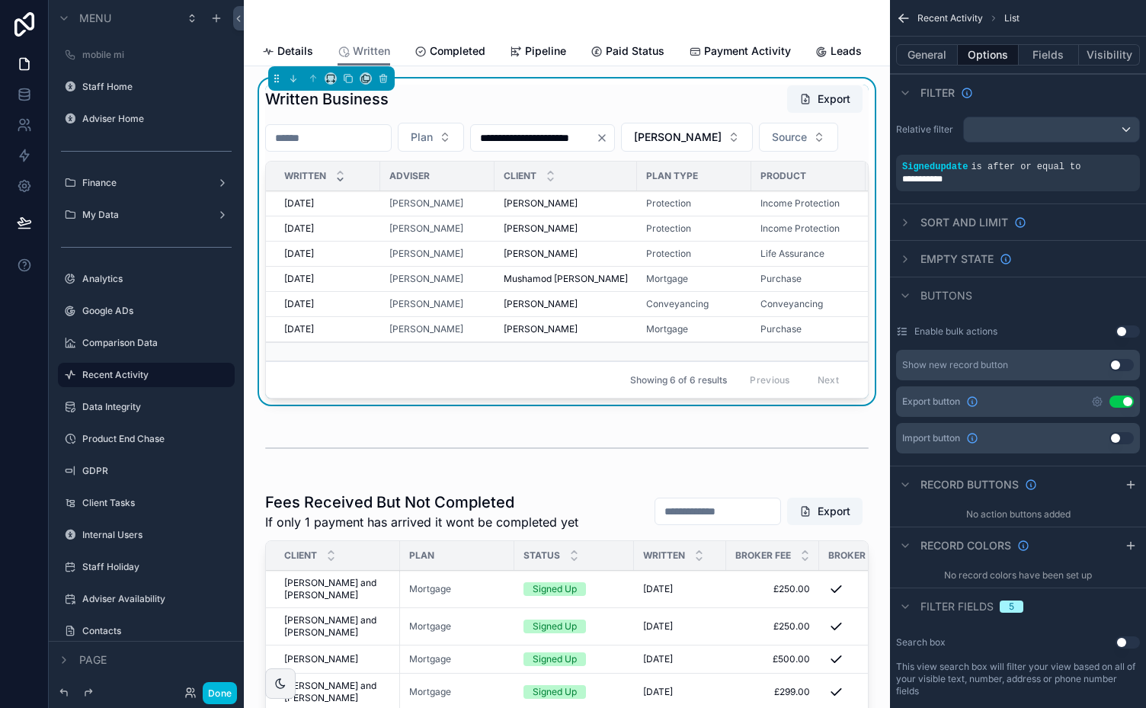
scroll to position [13, 0]
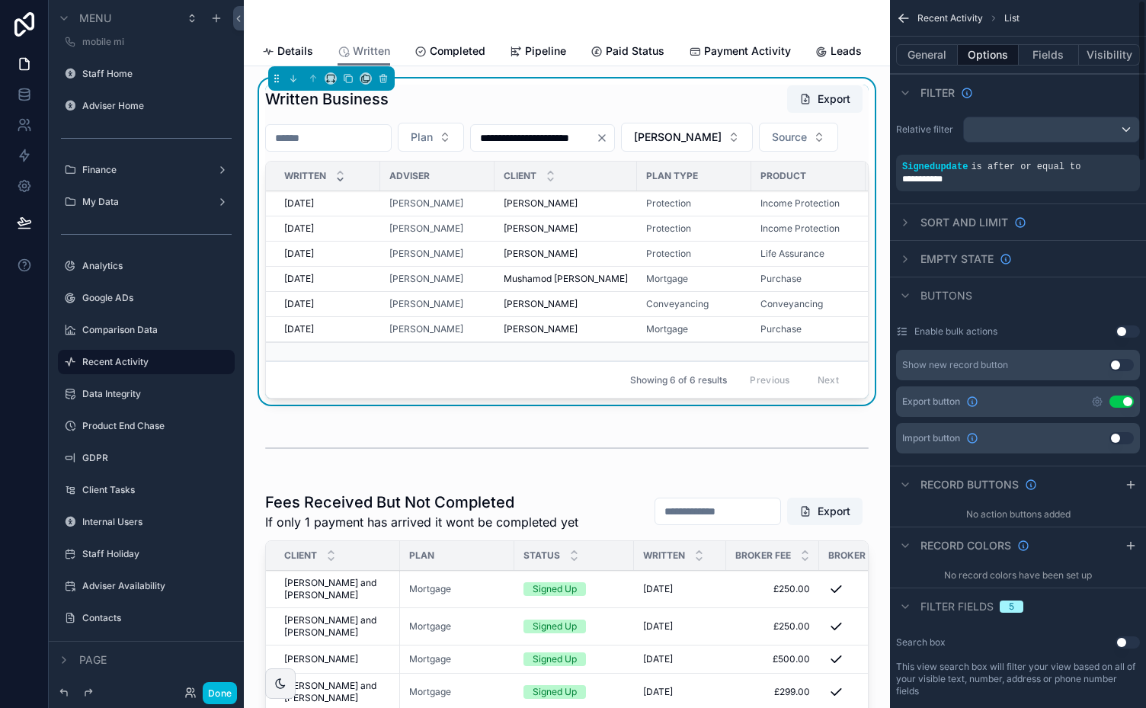
click at [1050, 55] on button "Fields" at bounding box center [1049, 54] width 61 height 21
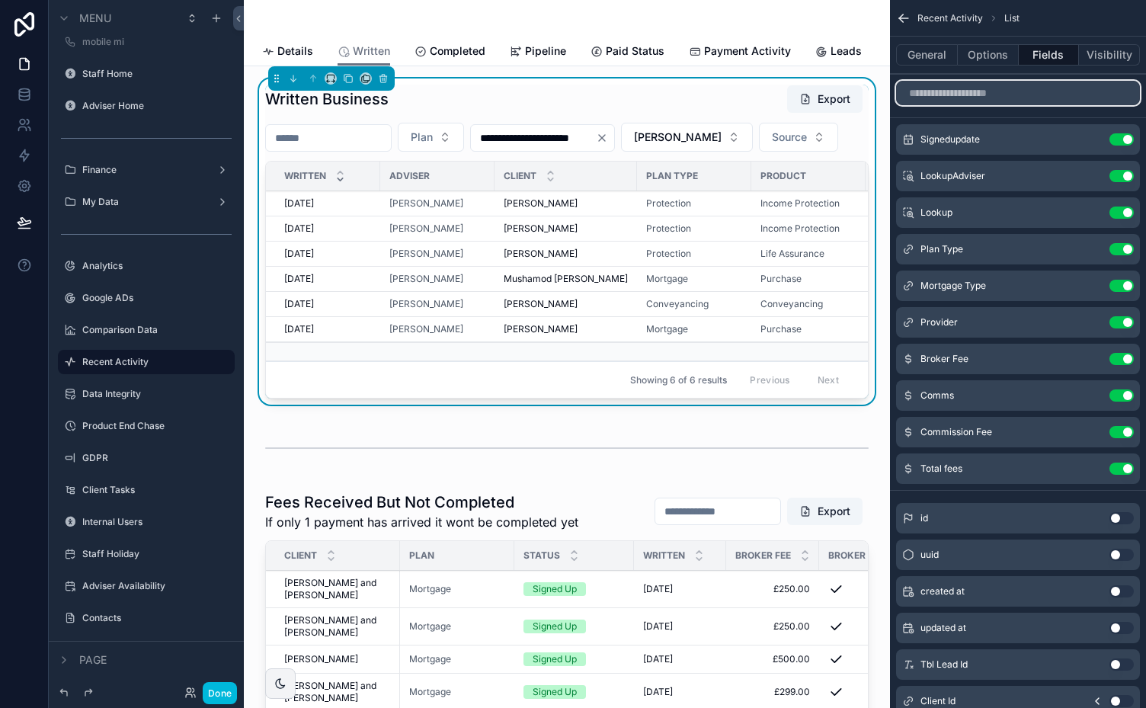
click at [1056, 100] on input "scrollable content" at bounding box center [1018, 93] width 244 height 24
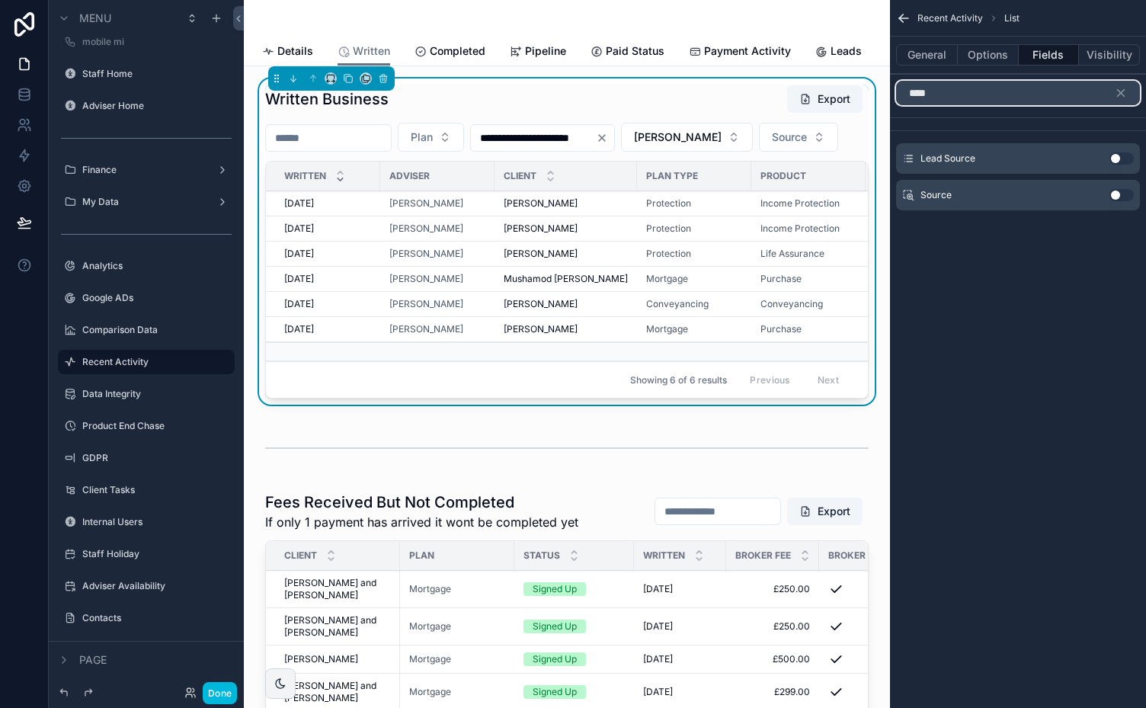
type input "****"
click at [1123, 157] on button "Use setting" at bounding box center [1122, 158] width 24 height 12
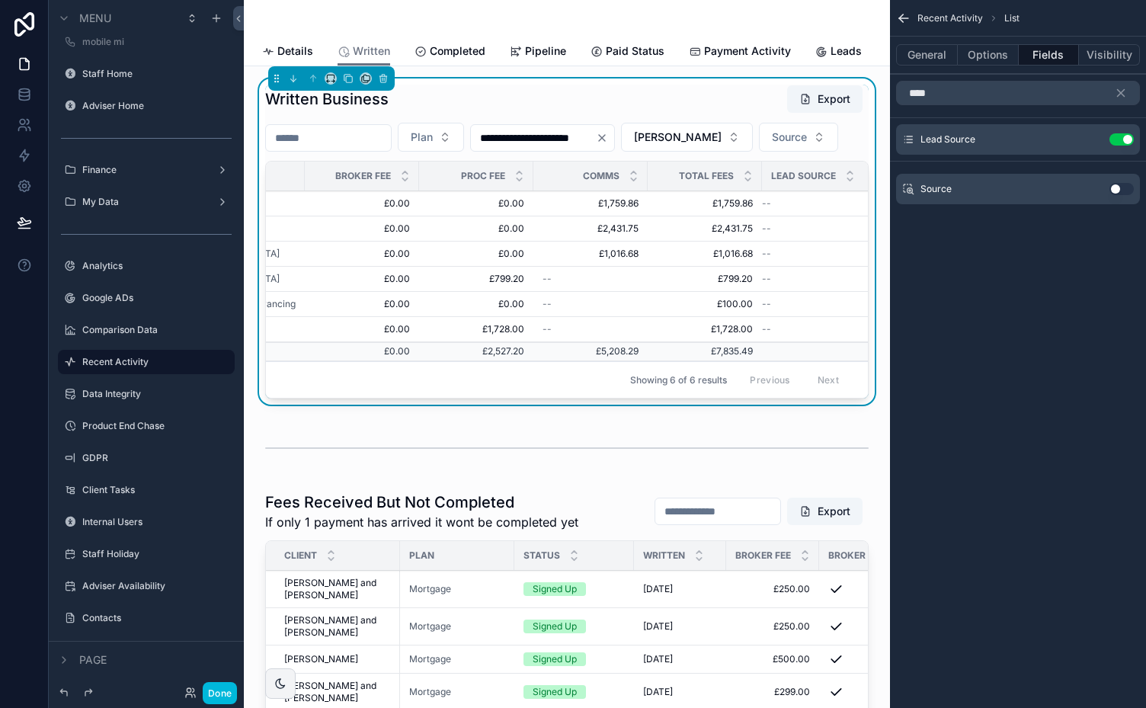
scroll to position [0, 702]
click at [1125, 186] on button "Use setting" at bounding box center [1122, 189] width 24 height 12
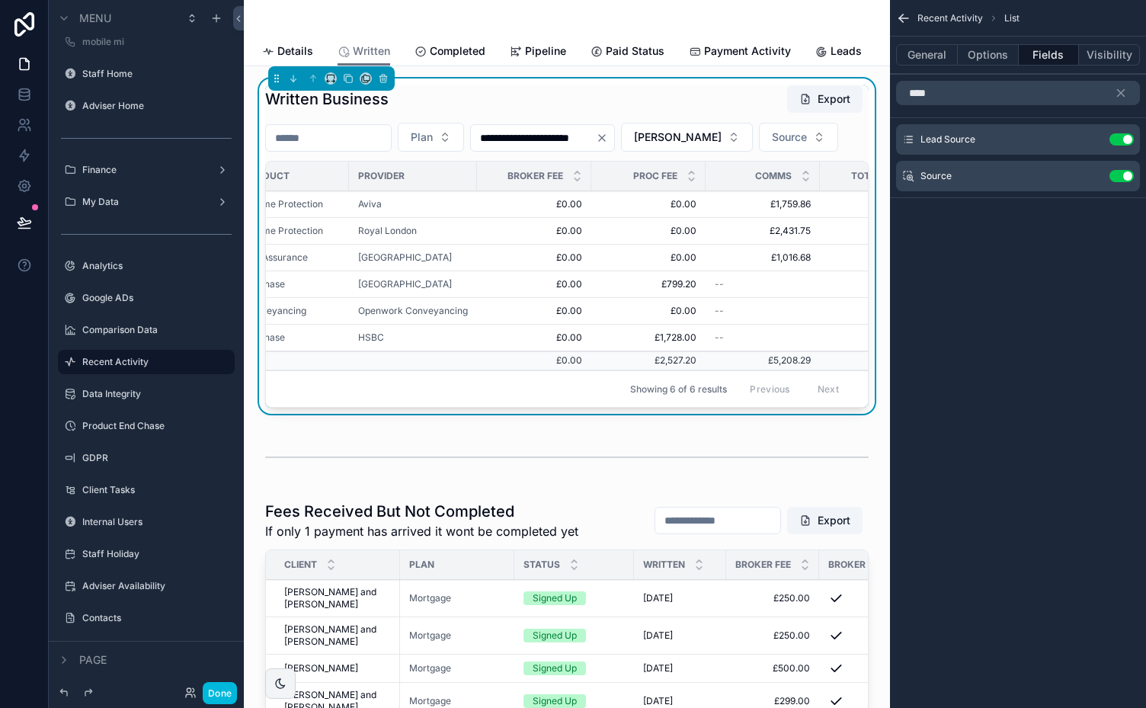
scroll to position [0, 816]
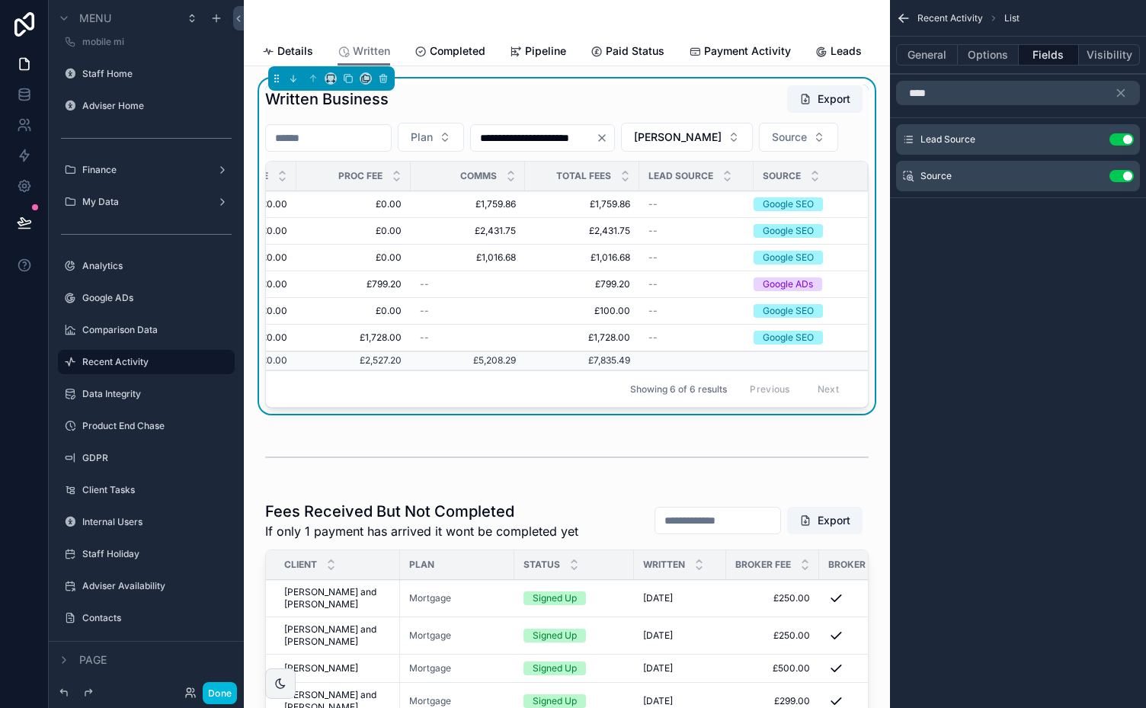
click at [1113, 137] on button "Use setting" at bounding box center [1122, 139] width 24 height 12
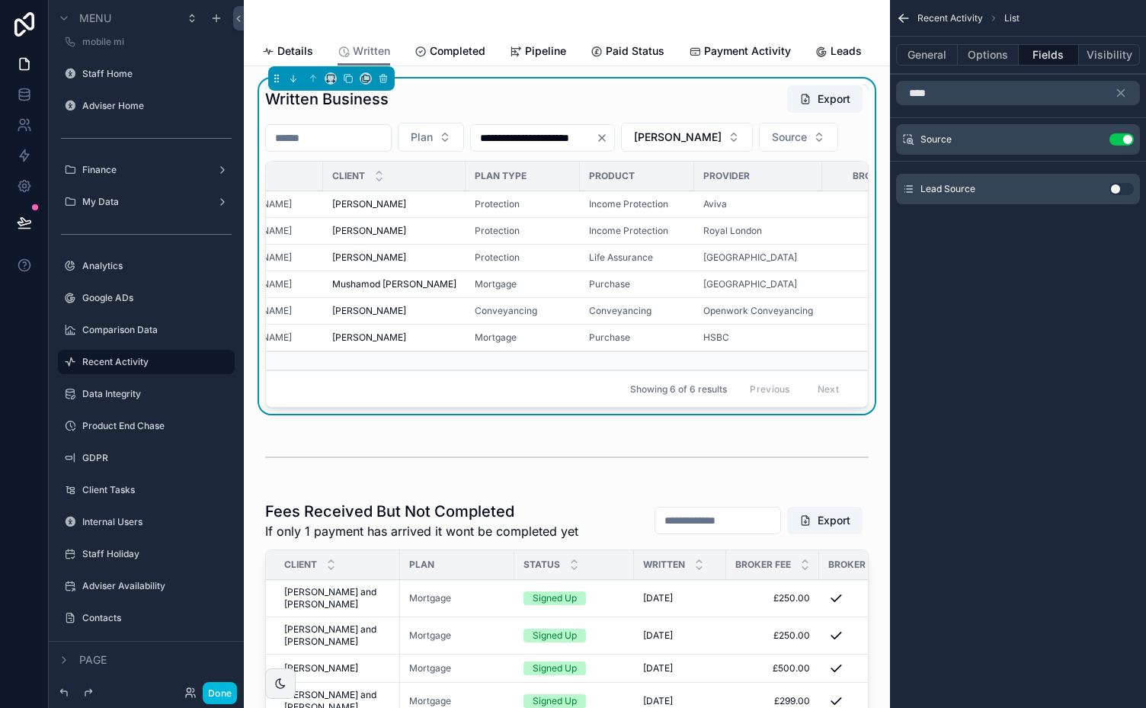
scroll to position [0, 0]
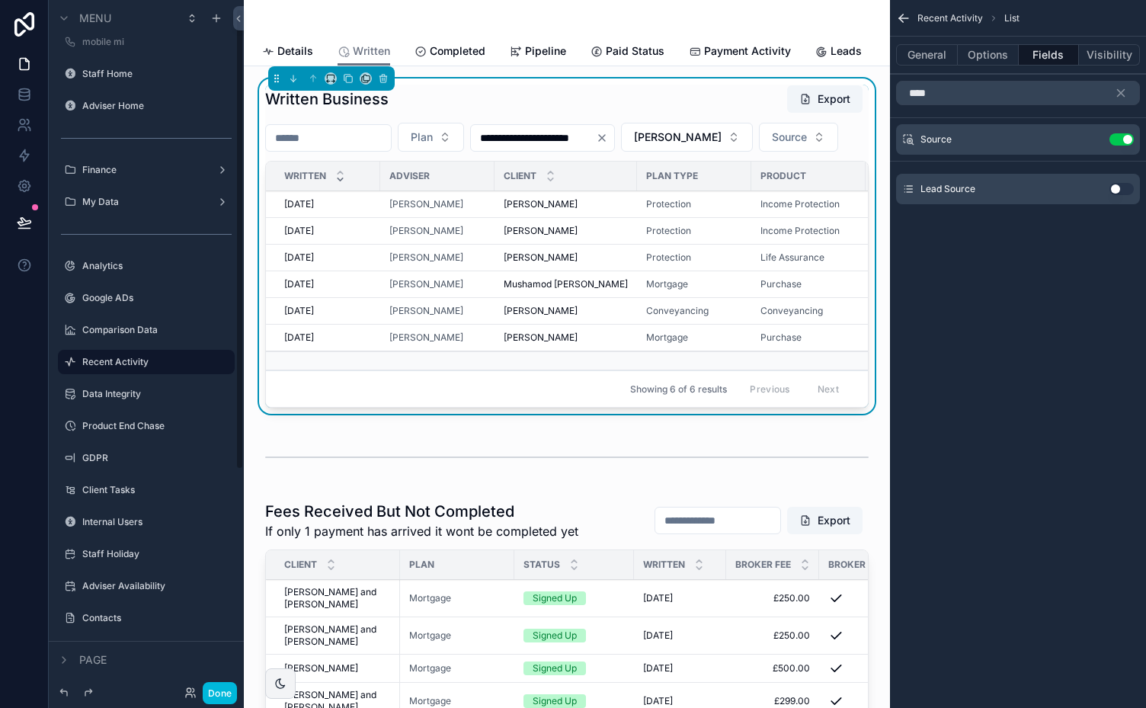
click at [219, 692] on button "Done" at bounding box center [220, 693] width 34 height 22
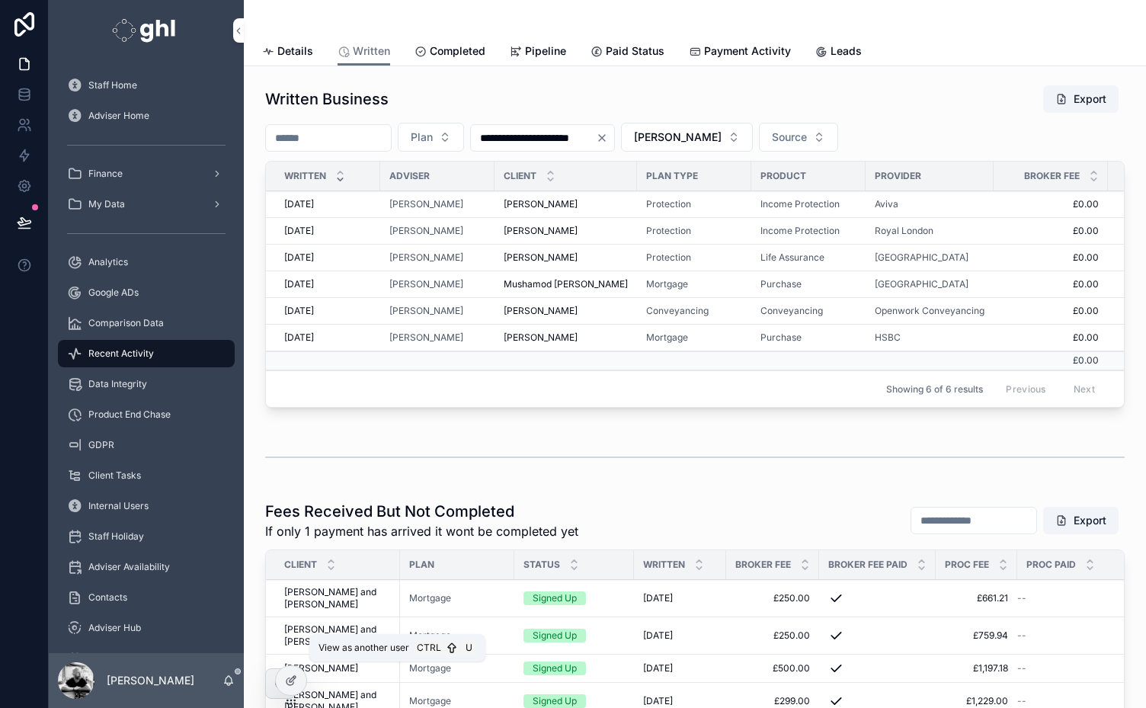
click at [0, 0] on icon at bounding box center [0, 0] width 0 height 0
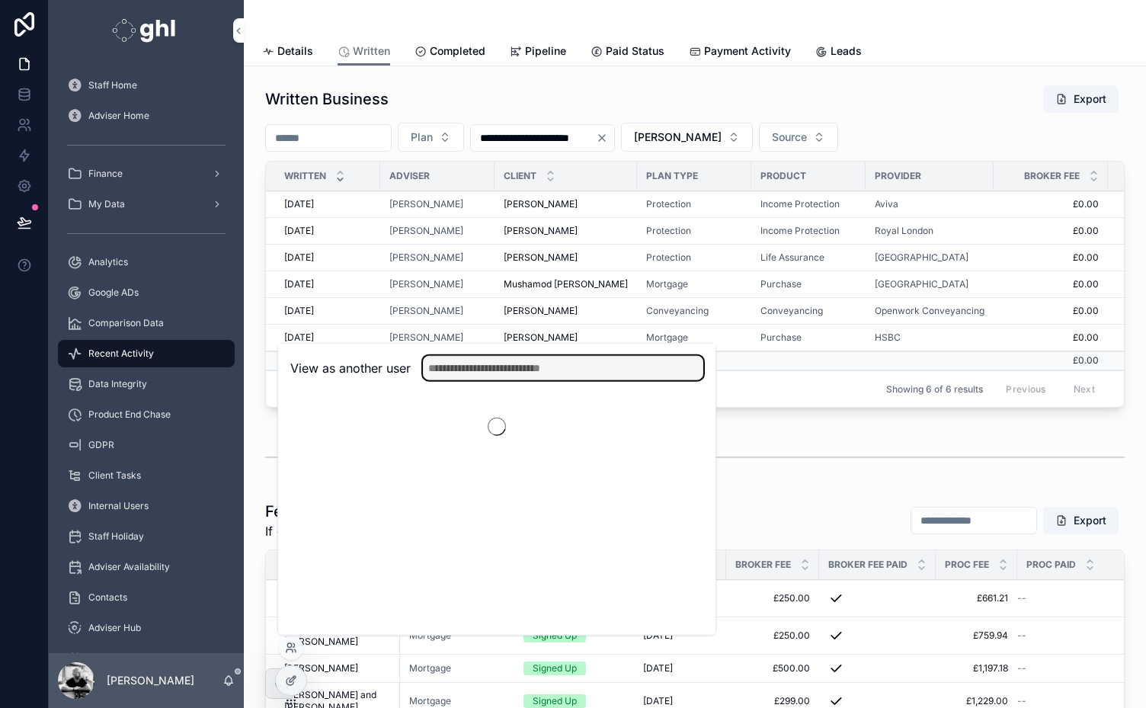
click at [502, 367] on input "text" at bounding box center [563, 368] width 280 height 24
type input "****"
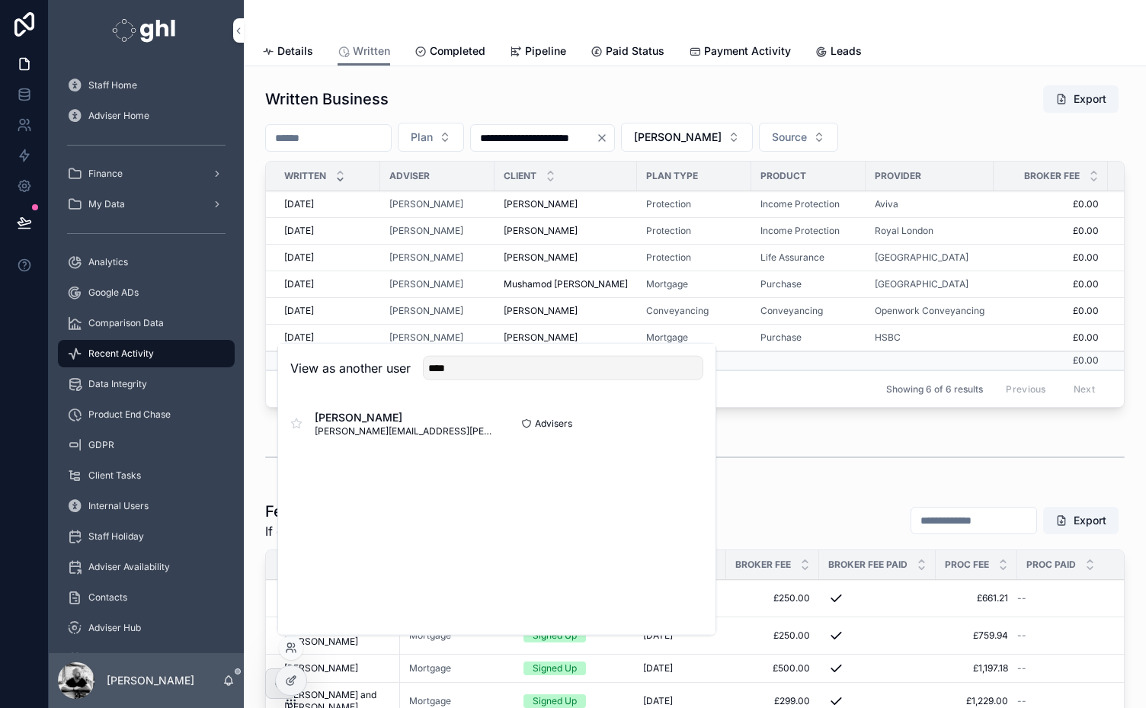
click at [0, 0] on button "Select" at bounding box center [0, 0] width 0 height 0
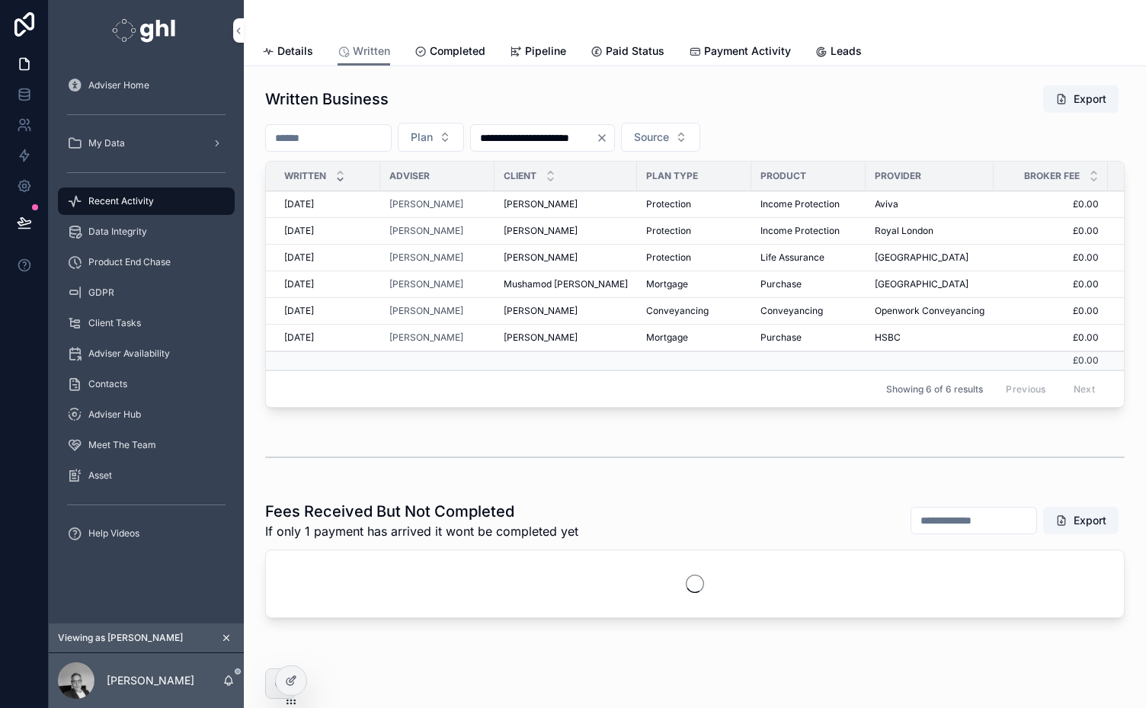
click at [117, 134] on div "My Data" at bounding box center [146, 143] width 159 height 24
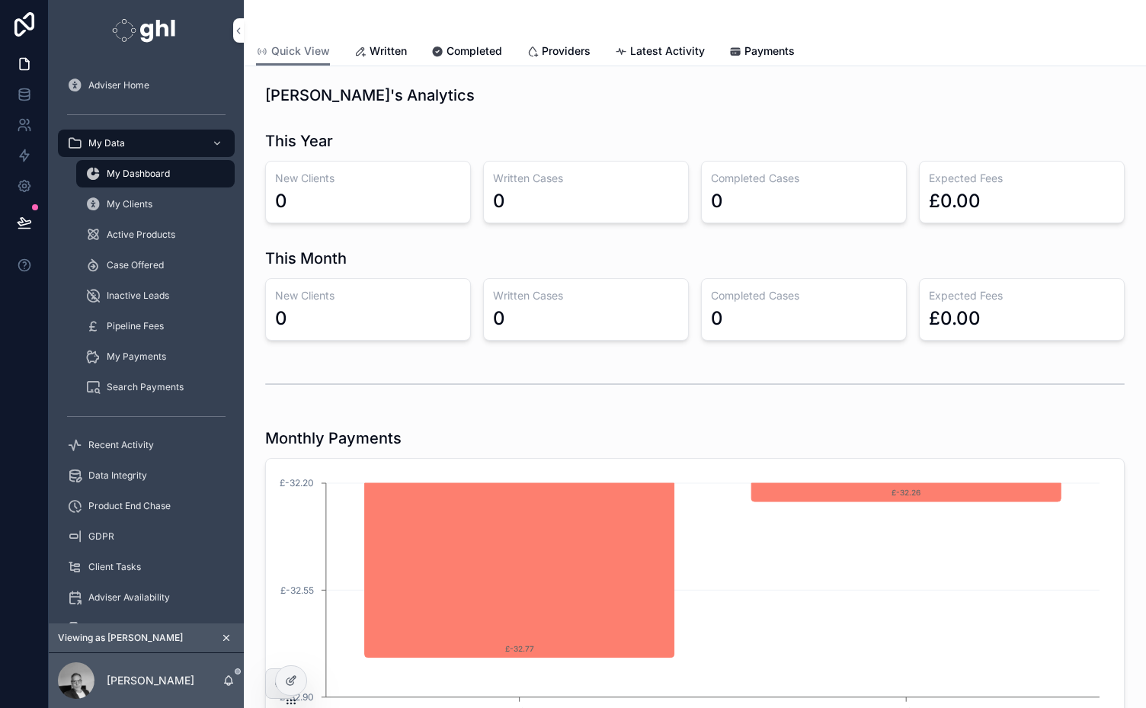
click at [126, 204] on span "My Clients" at bounding box center [130, 204] width 46 height 12
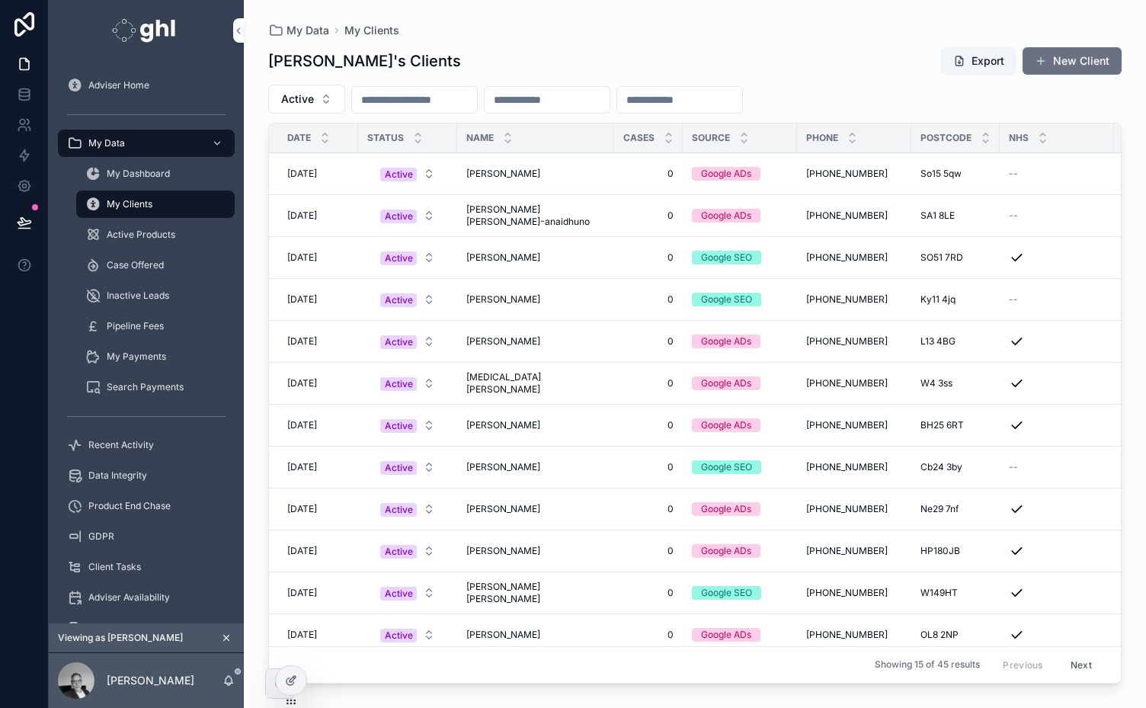
click at [111, 233] on span "Active Products" at bounding box center [141, 235] width 69 height 12
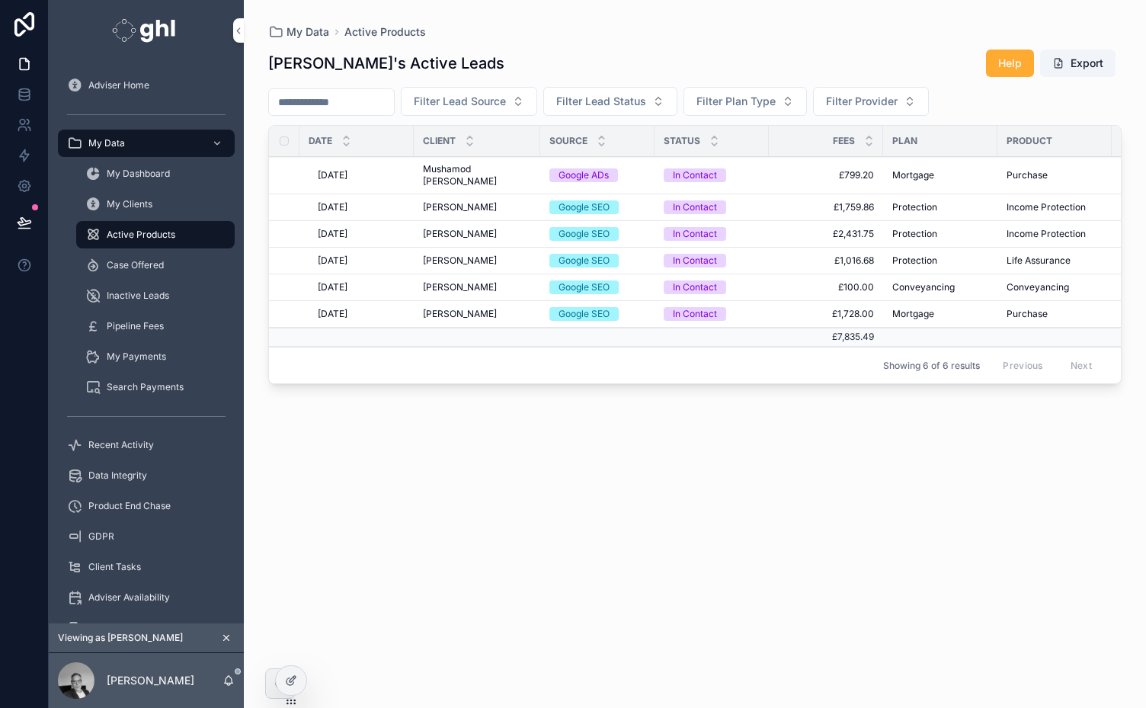
click at [465, 206] on span "Pawel Lubkowski" at bounding box center [460, 207] width 74 height 12
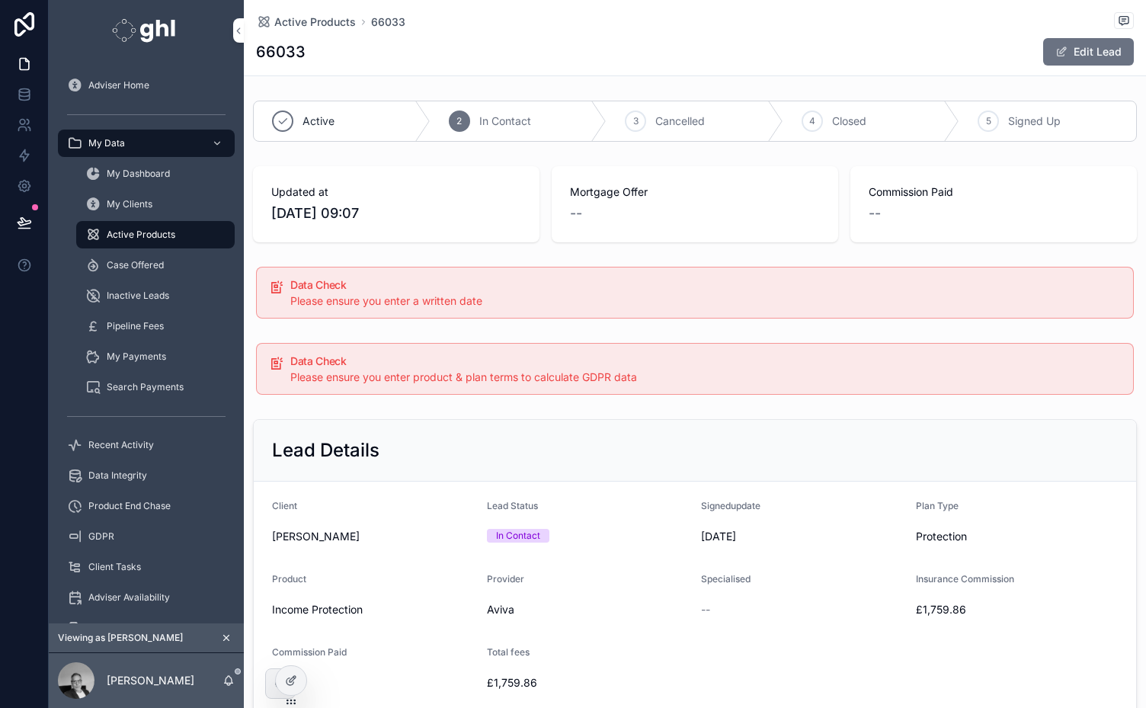
click at [122, 209] on span "My Clients" at bounding box center [130, 204] width 46 height 12
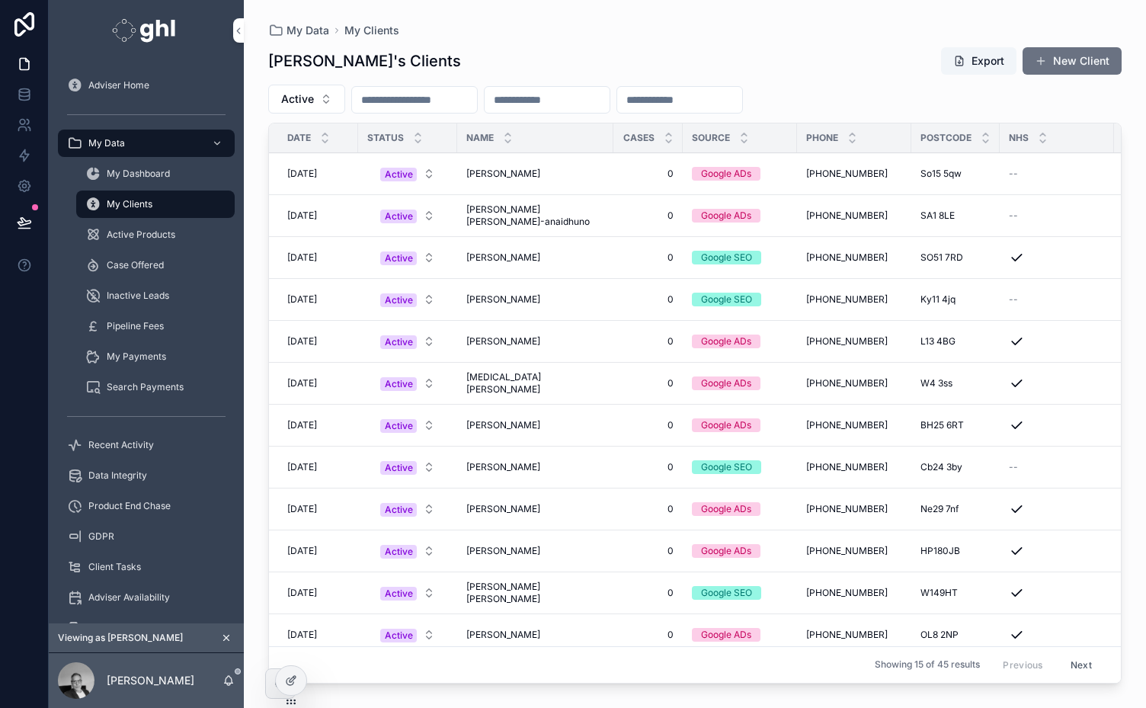
click at [405, 98] on input "scrollable content" at bounding box center [414, 99] width 125 height 21
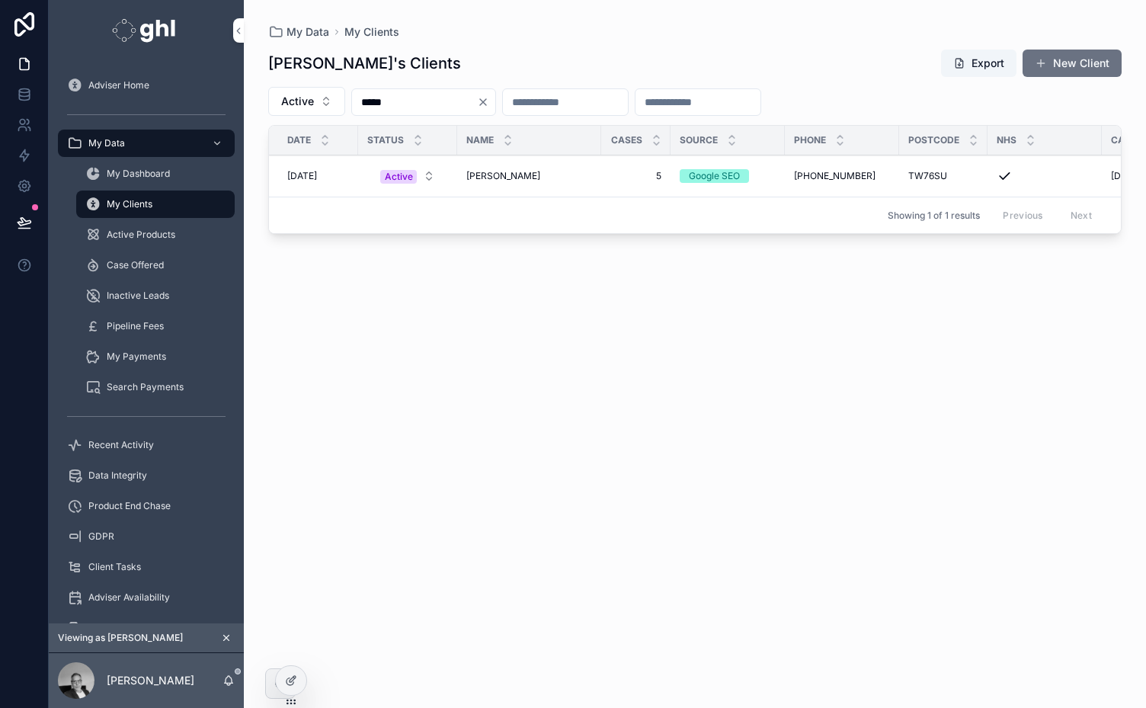
type input "*****"
click at [501, 174] on span "Pawel Lubkowski" at bounding box center [503, 176] width 74 height 12
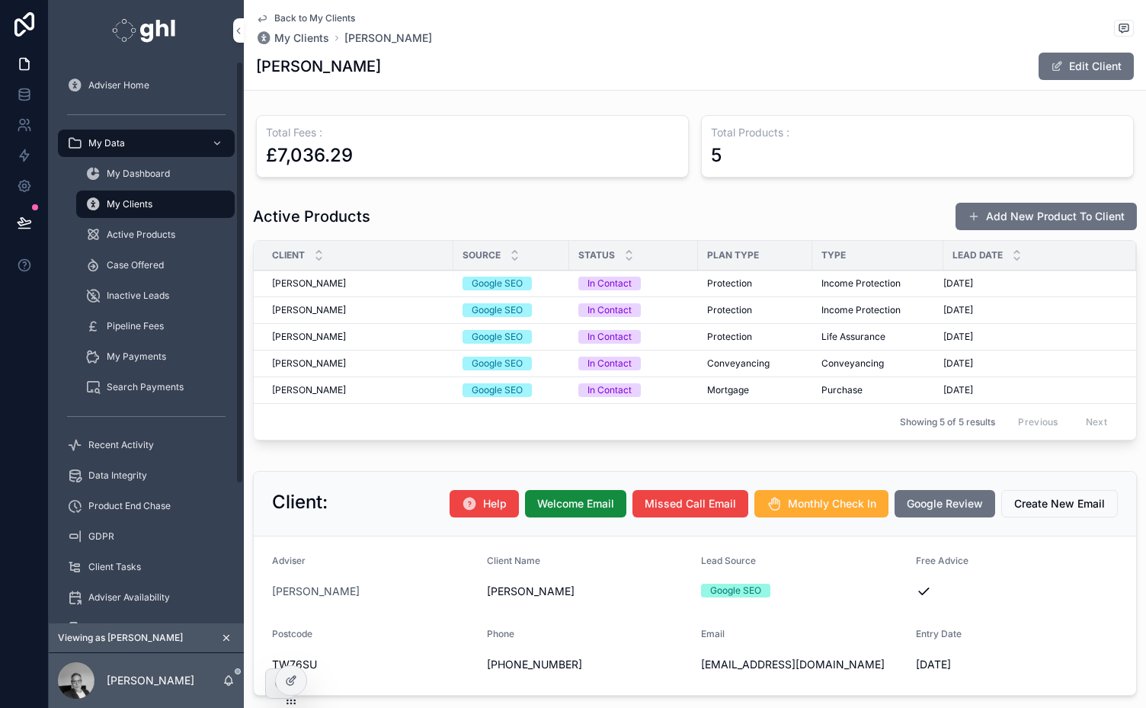
click at [136, 296] on span "Inactive Leads" at bounding box center [138, 296] width 62 height 12
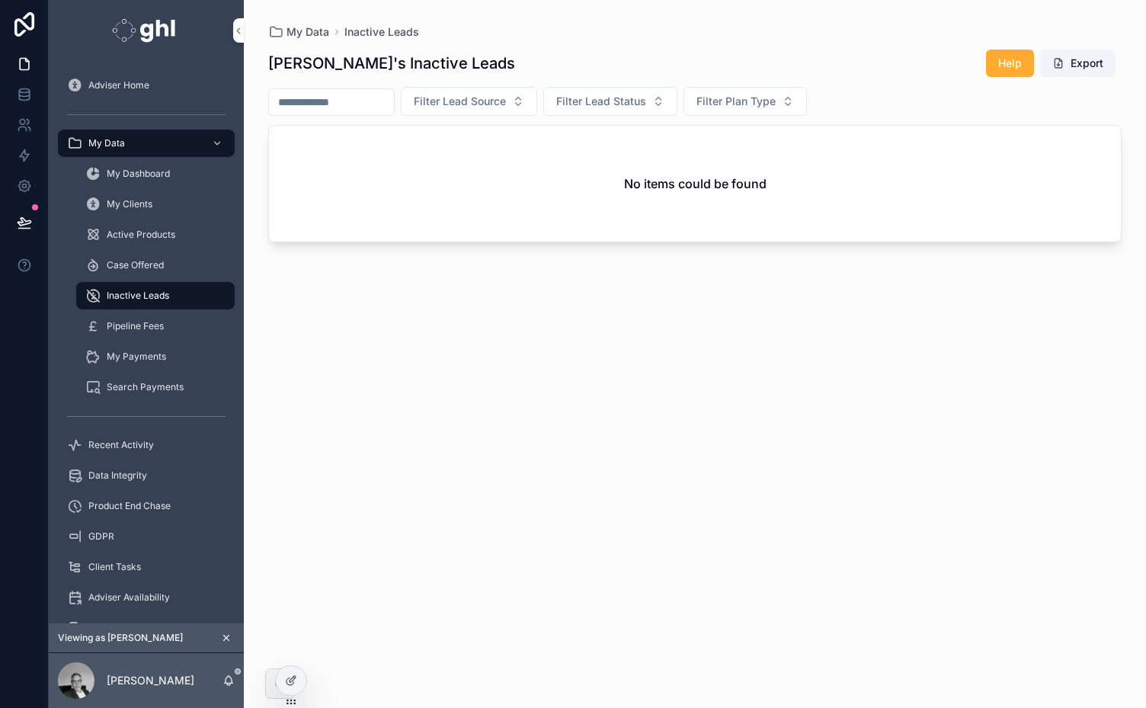
click at [123, 205] on span "My Clients" at bounding box center [130, 204] width 46 height 12
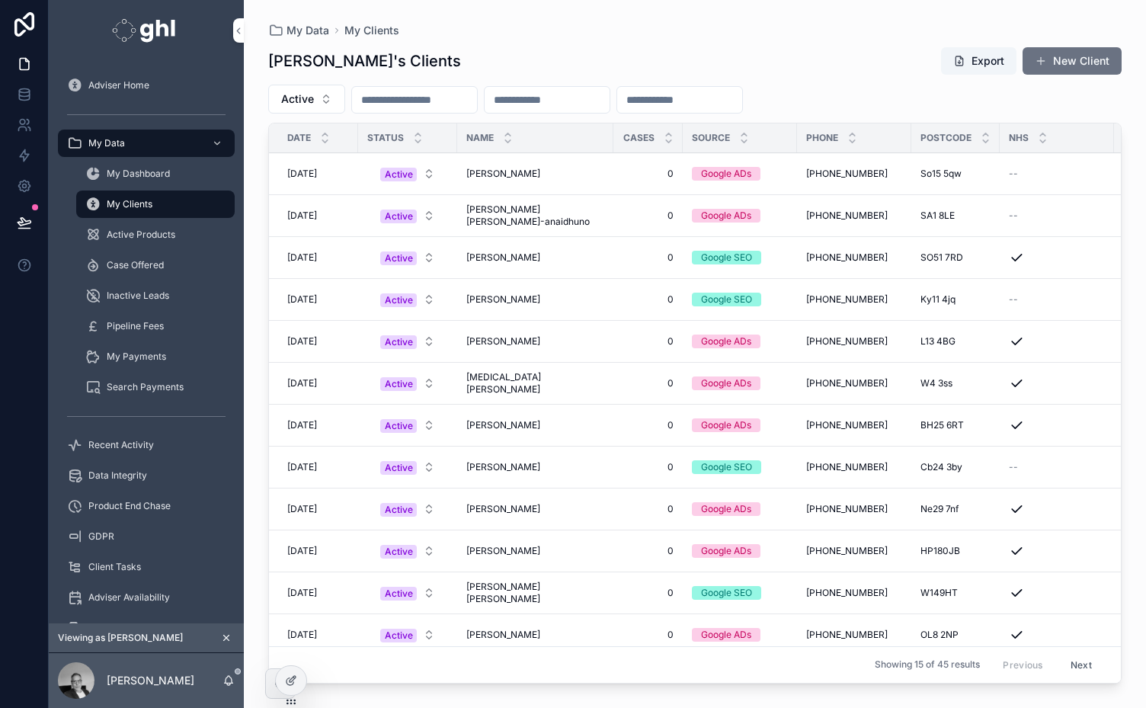
scroll to position [140, 0]
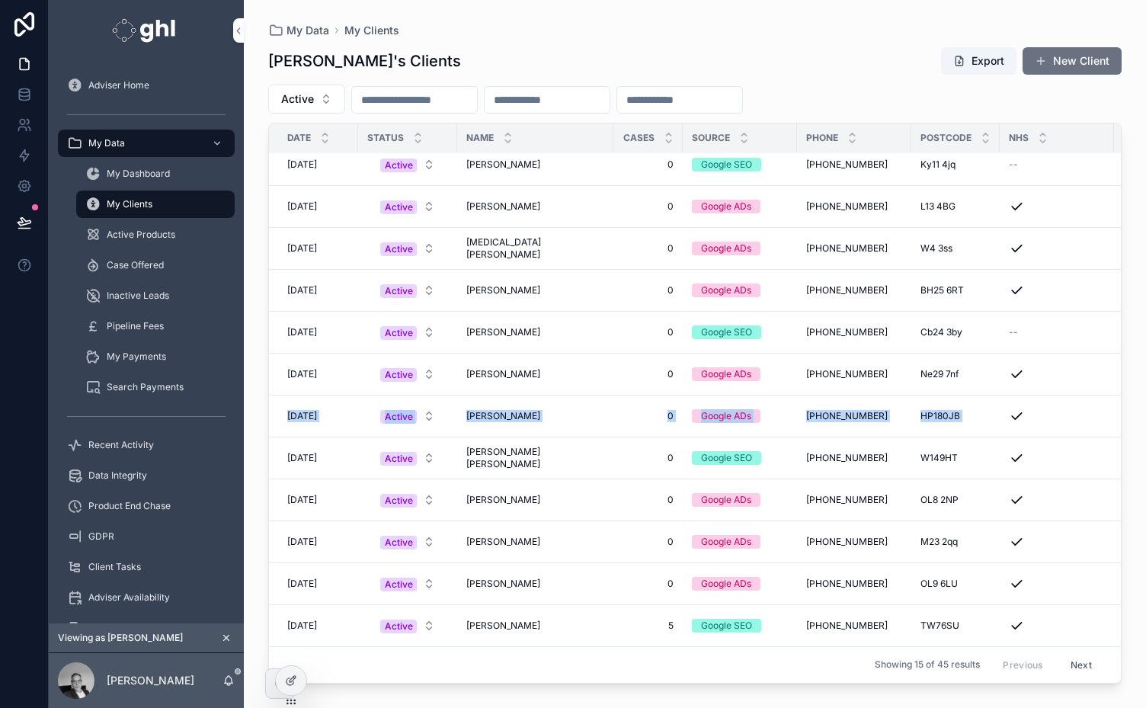
drag, startPoint x: 1124, startPoint y: 413, endPoint x: 1128, endPoint y: 370, distance: 42.8
click at [1128, 370] on div "My Data My Clients Jeremy's Clients Export New Client Active Date status Name C…" at bounding box center [695, 345] width 902 height 690
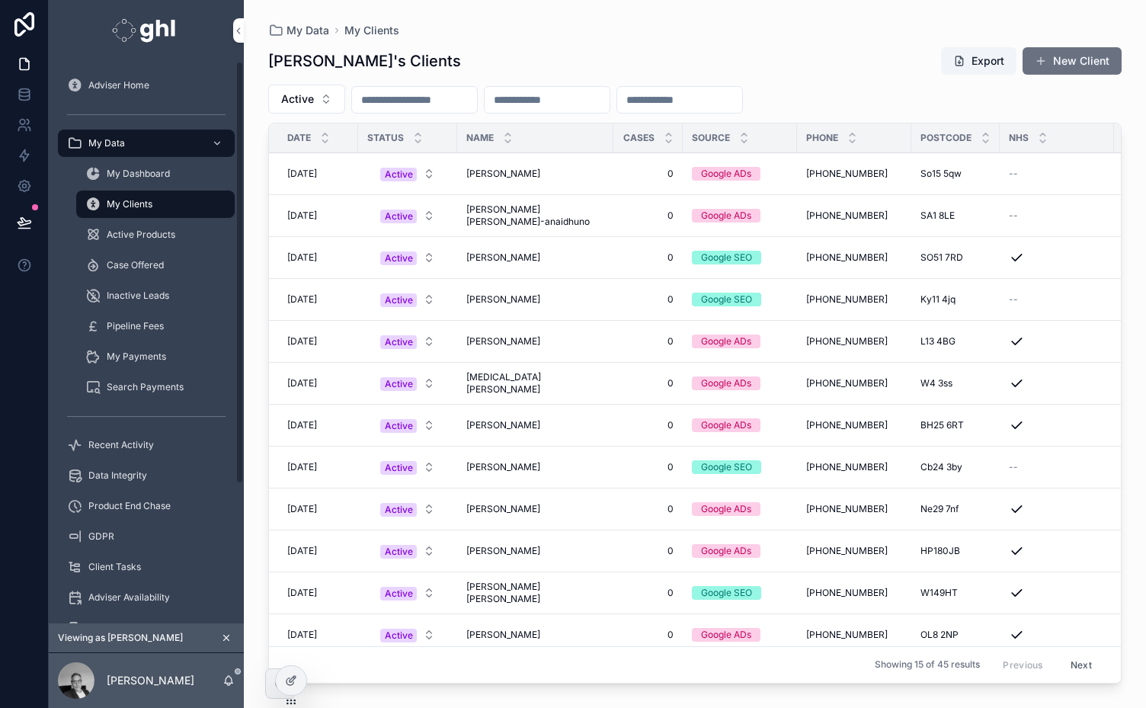
click at [104, 474] on span "Data Integrity" at bounding box center [117, 475] width 59 height 12
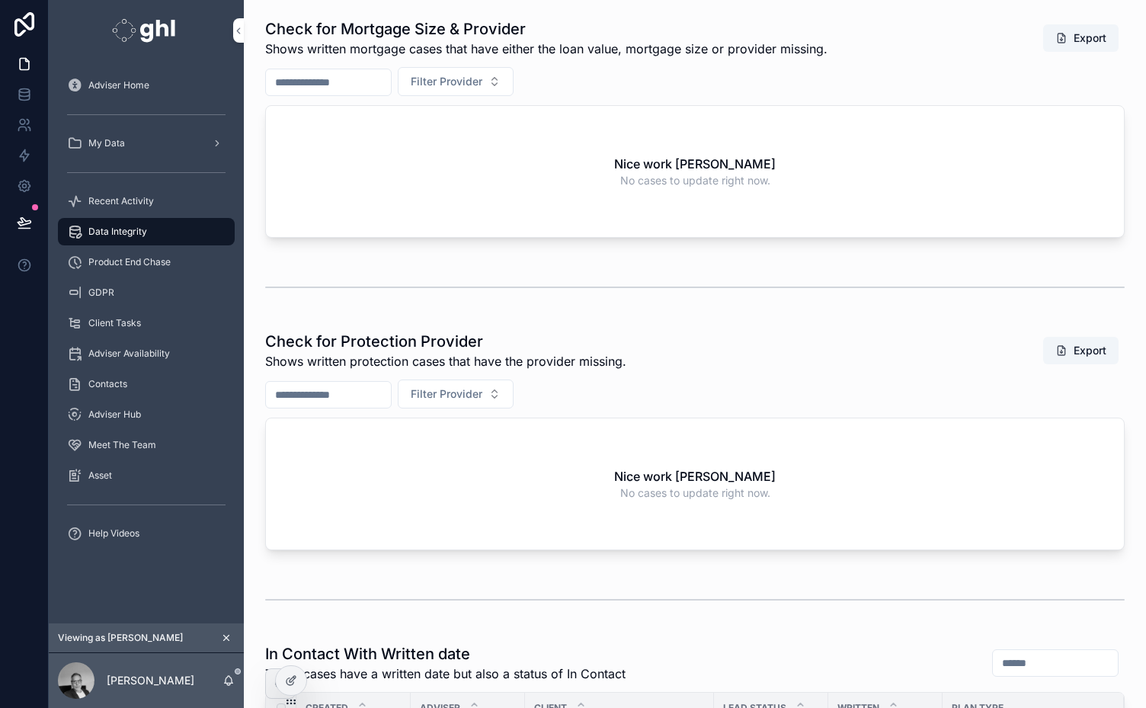
click at [96, 84] on span "Adviser Home" at bounding box center [118, 85] width 61 height 12
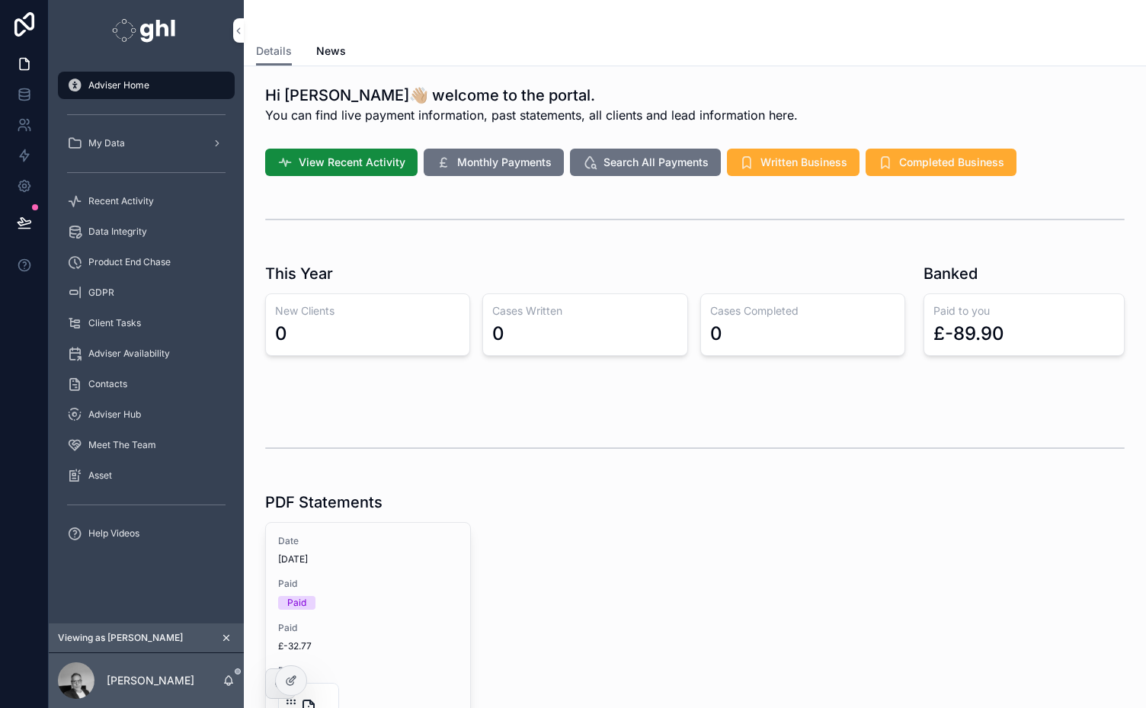
click at [99, 141] on span "My Data" at bounding box center [106, 143] width 37 height 12
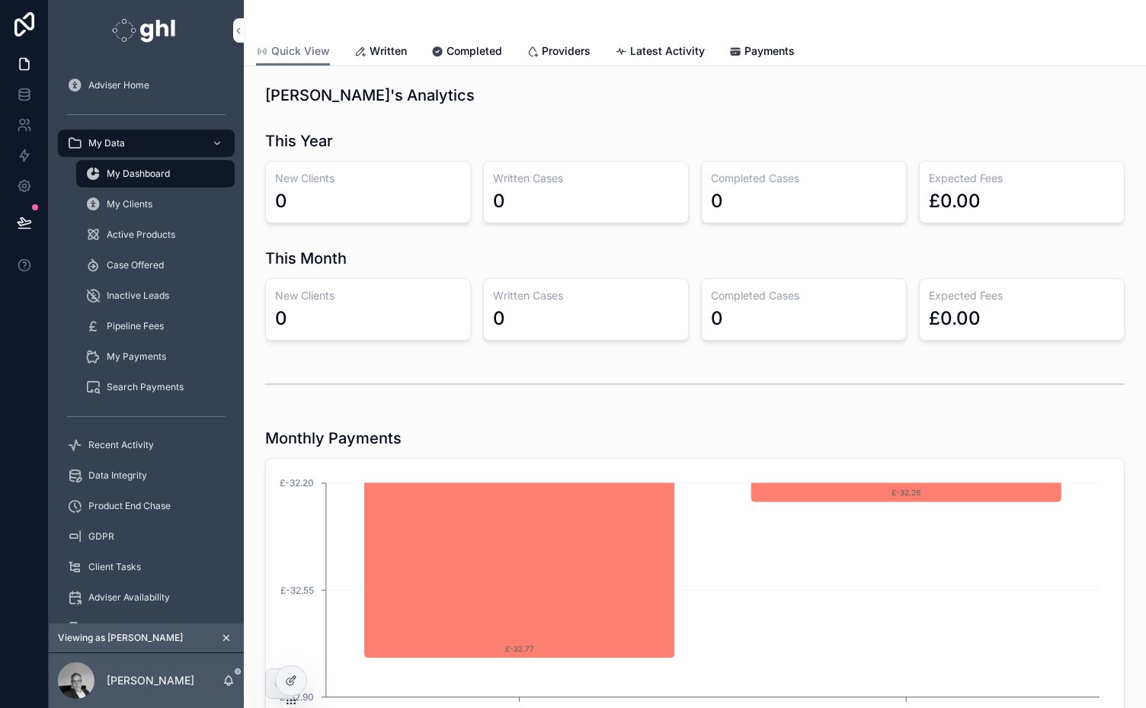
click at [387, 52] on span "Written" at bounding box center [388, 50] width 37 height 15
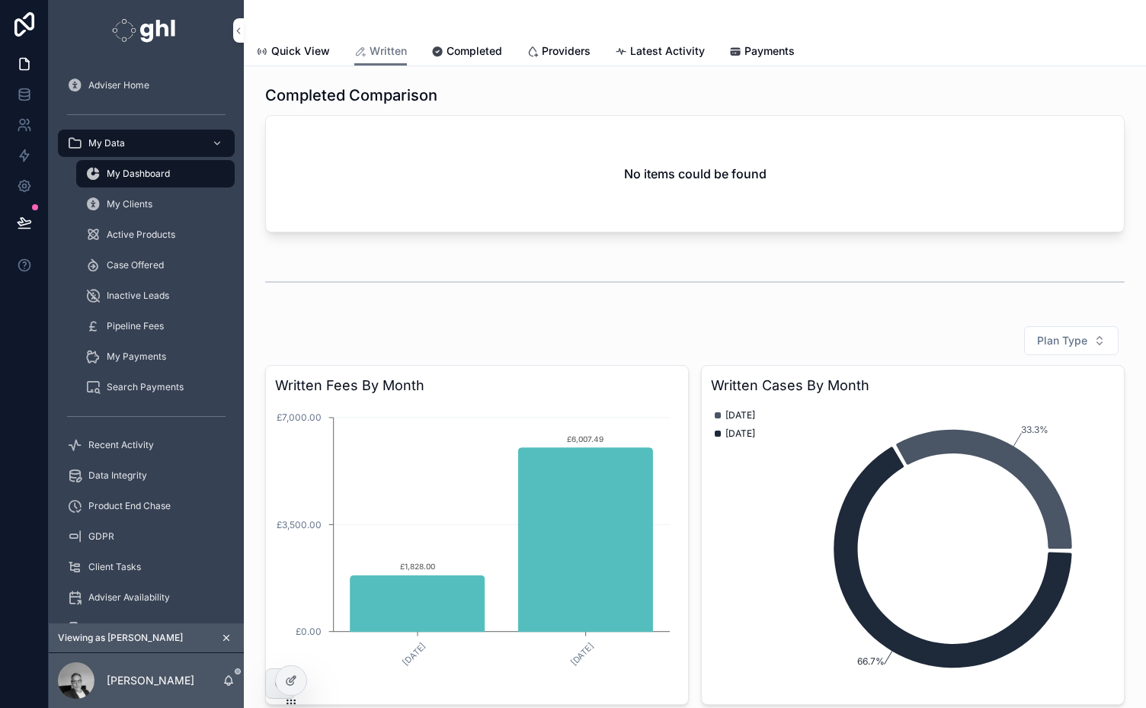
click at [458, 44] on span "Completed" at bounding box center [475, 50] width 56 height 15
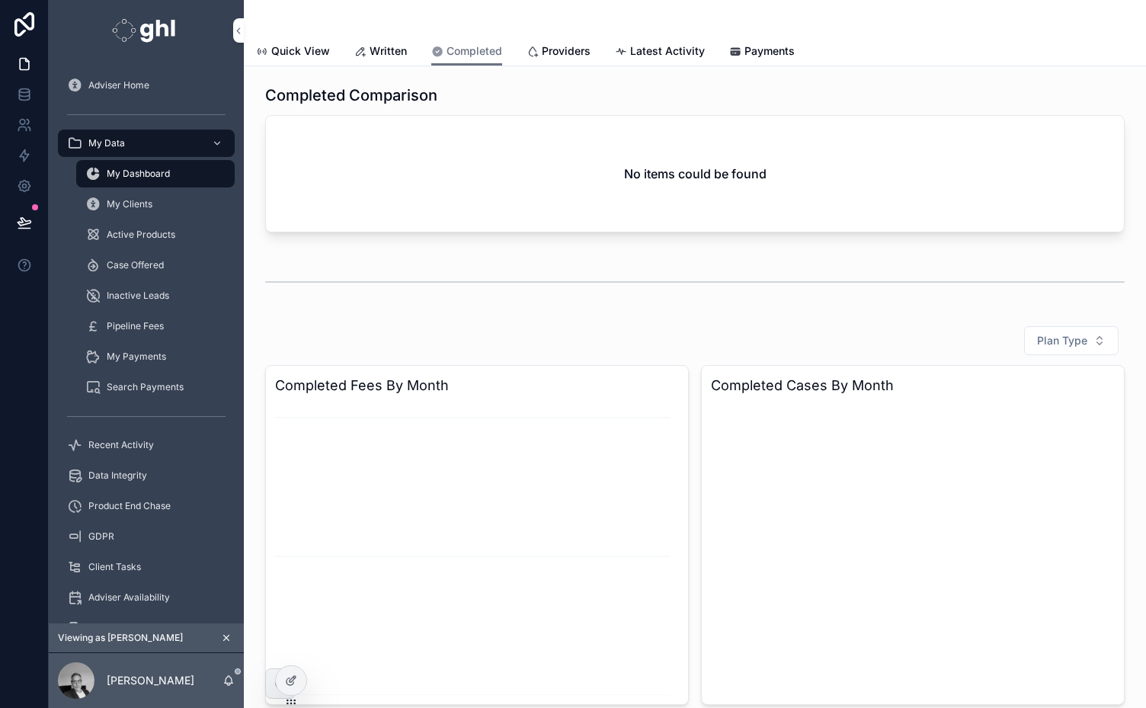
click at [370, 52] on span "Written" at bounding box center [388, 50] width 37 height 15
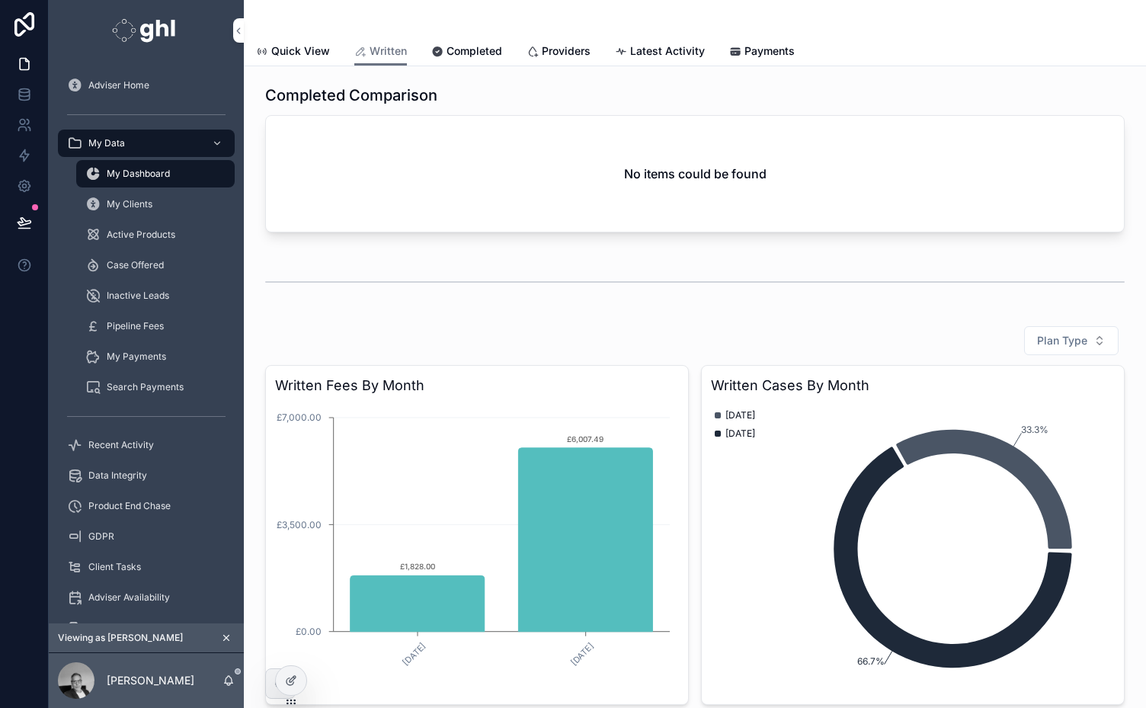
click at [293, 682] on icon at bounding box center [290, 681] width 7 height 7
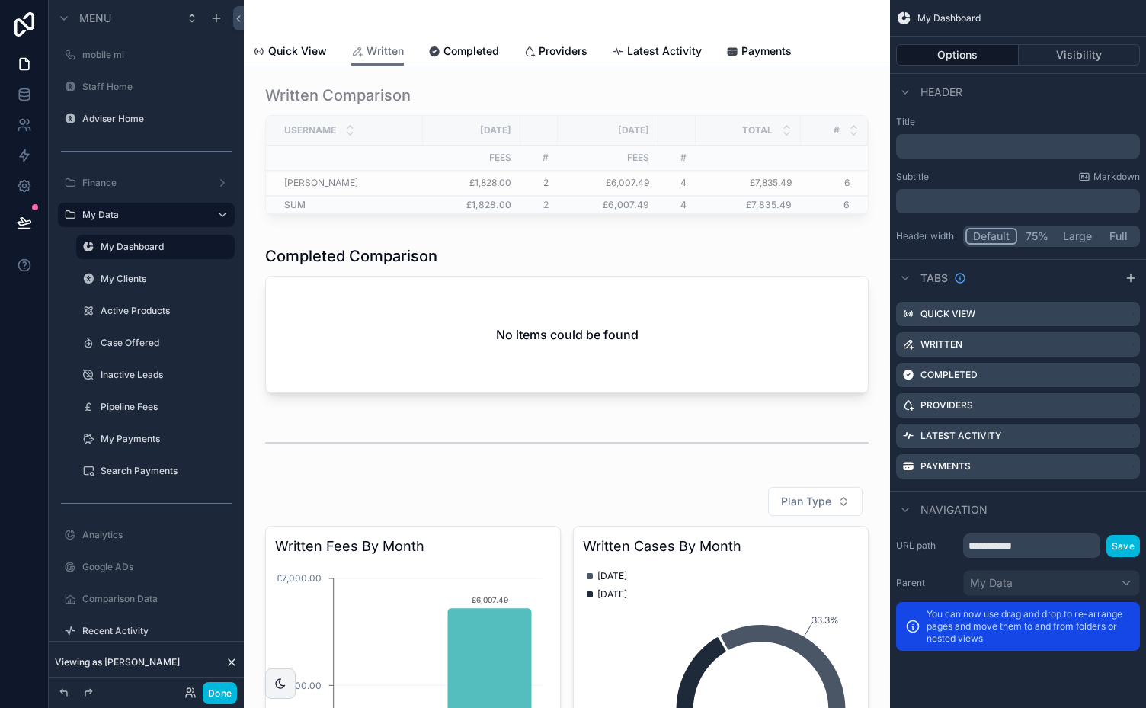
click at [507, 280] on div "scrollable content" at bounding box center [567, 322] width 622 height 166
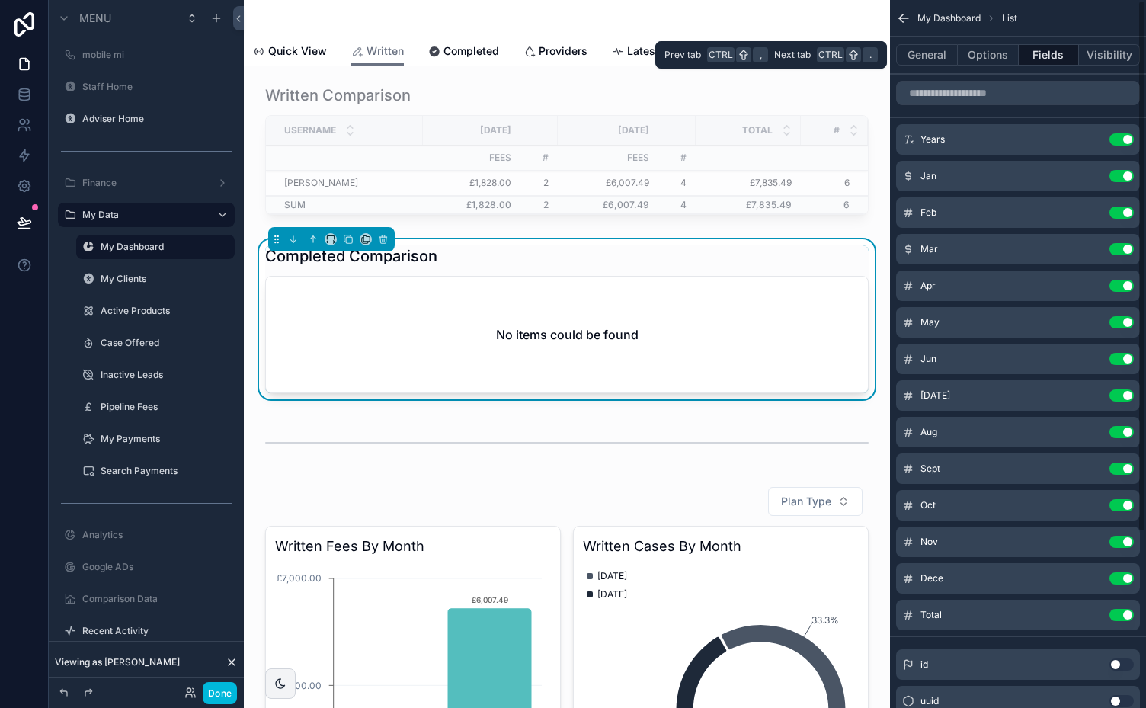
click at [982, 56] on button "Options" at bounding box center [988, 54] width 61 height 21
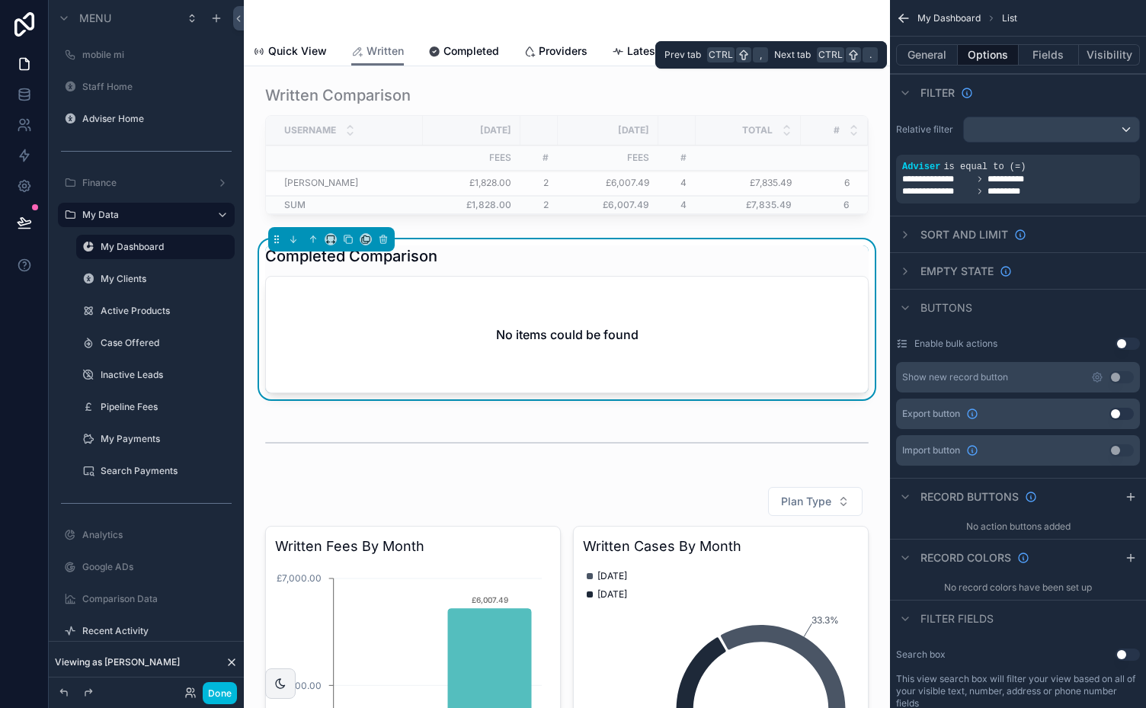
click at [931, 53] on button "General" at bounding box center [927, 54] width 62 height 21
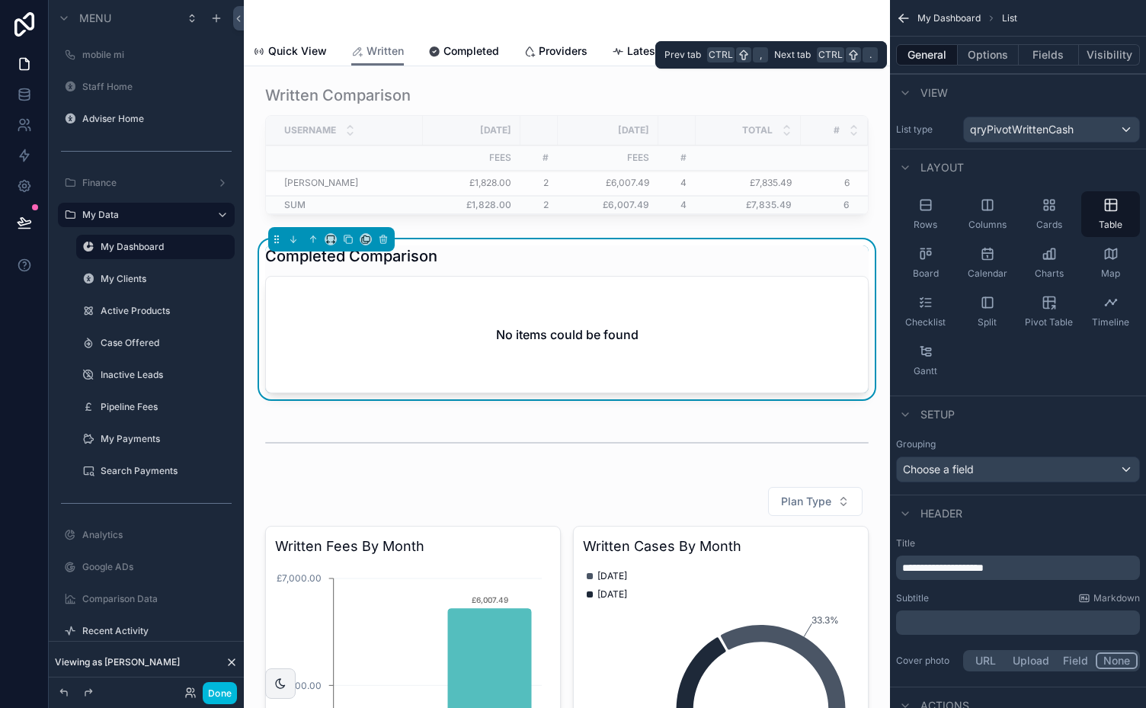
click at [1038, 50] on button "Fields" at bounding box center [1049, 54] width 61 height 21
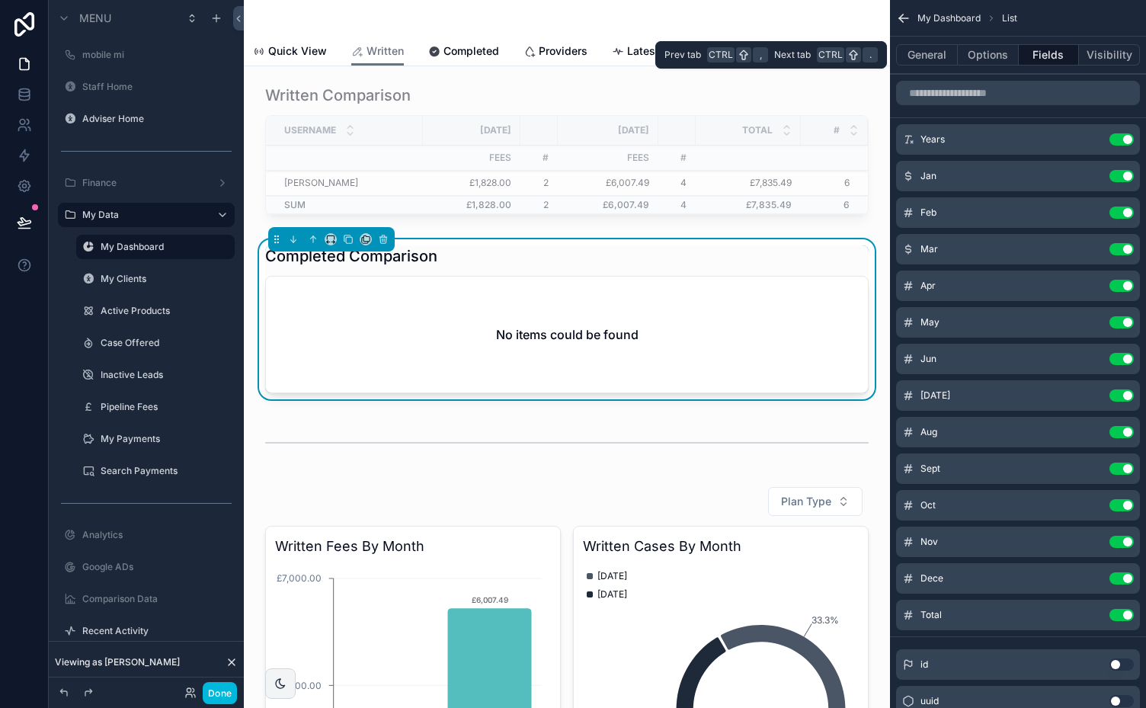
click at [989, 54] on button "Options" at bounding box center [988, 54] width 61 height 21
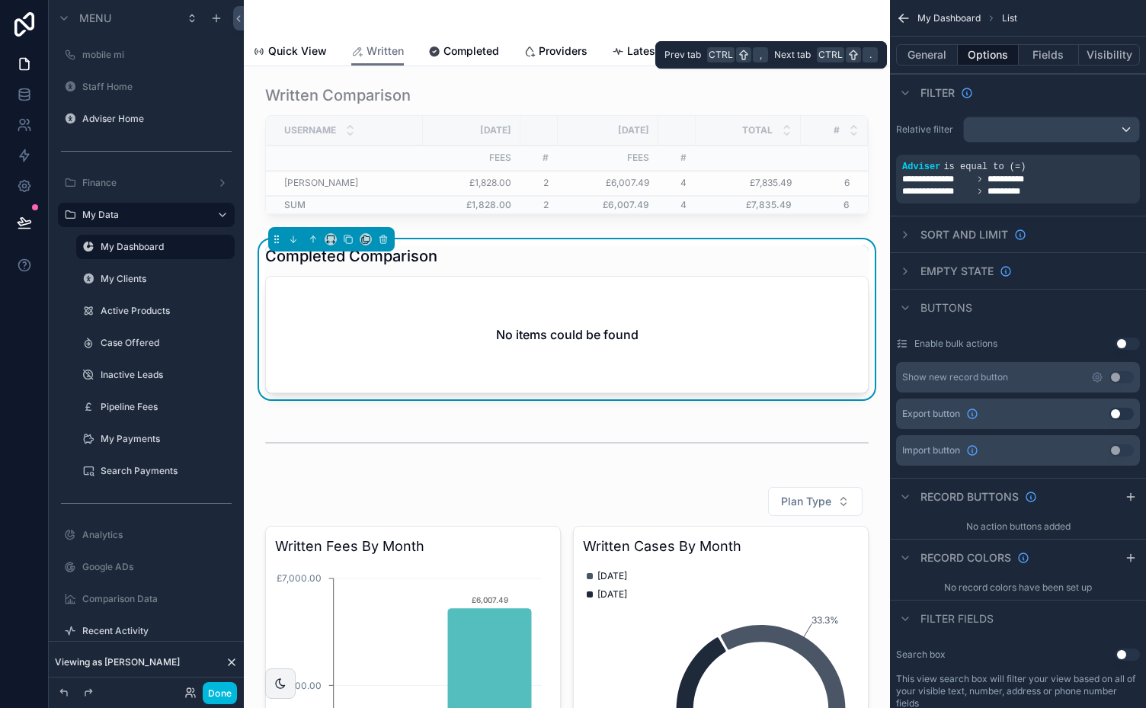
click at [940, 50] on button "General" at bounding box center [927, 54] width 62 height 21
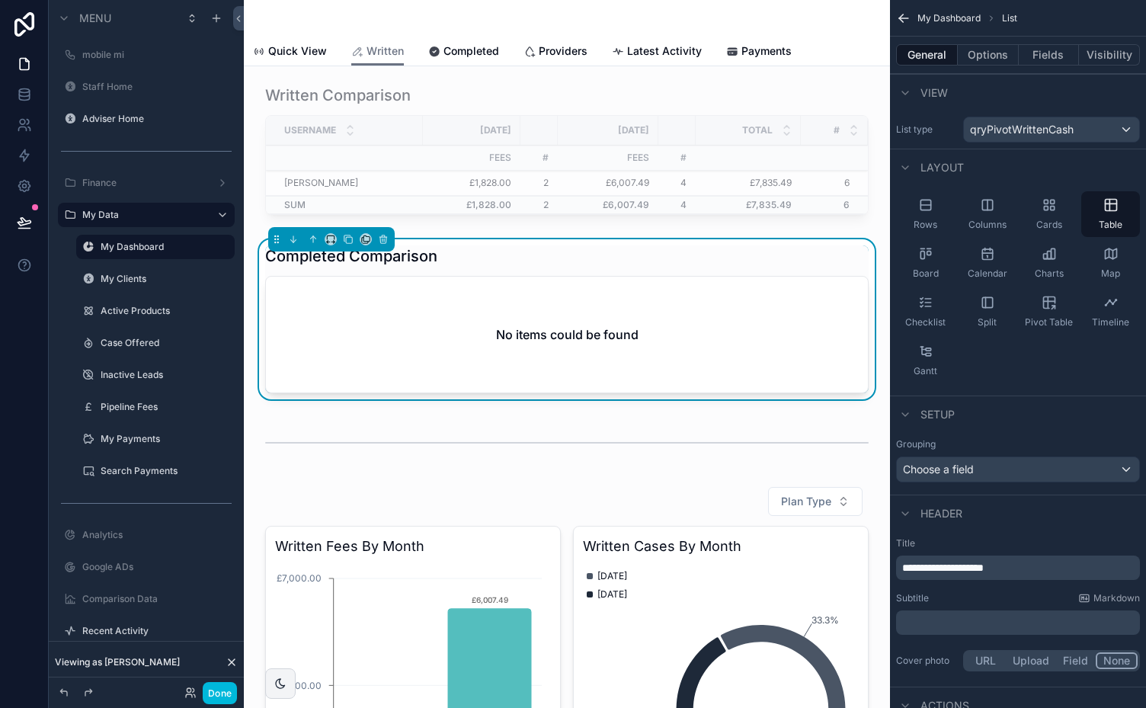
click at [525, 96] on div "scrollable content" at bounding box center [567, 152] width 622 height 149
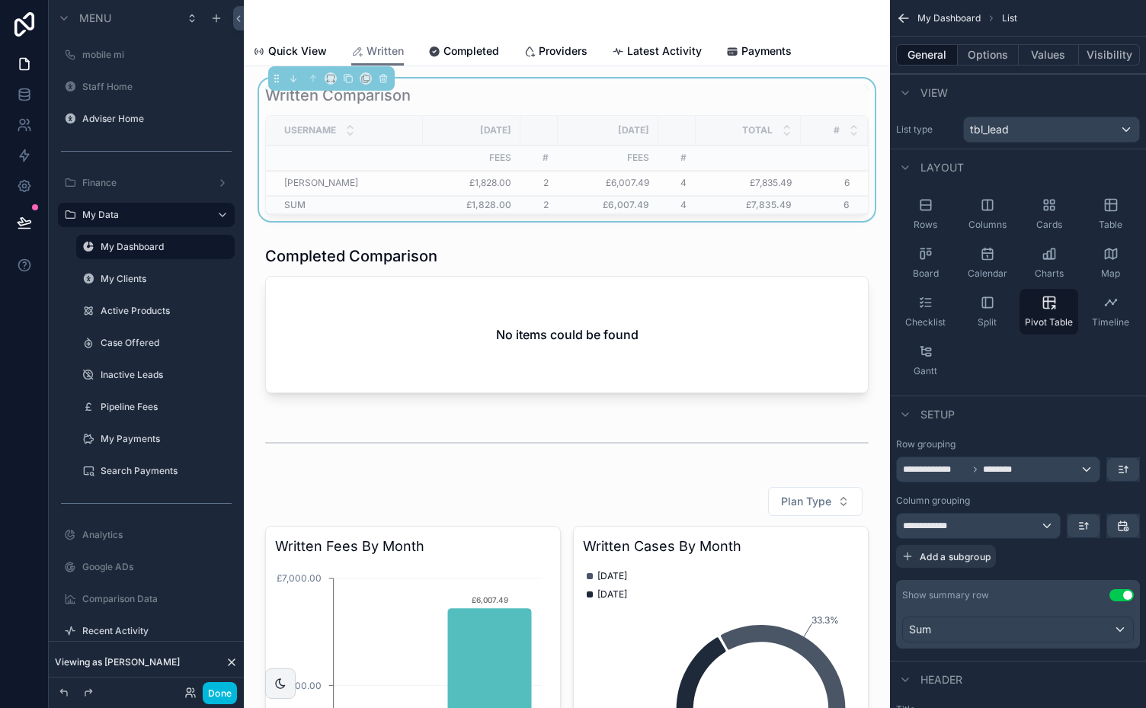
click at [437, 257] on div "scrollable content" at bounding box center [567, 322] width 622 height 166
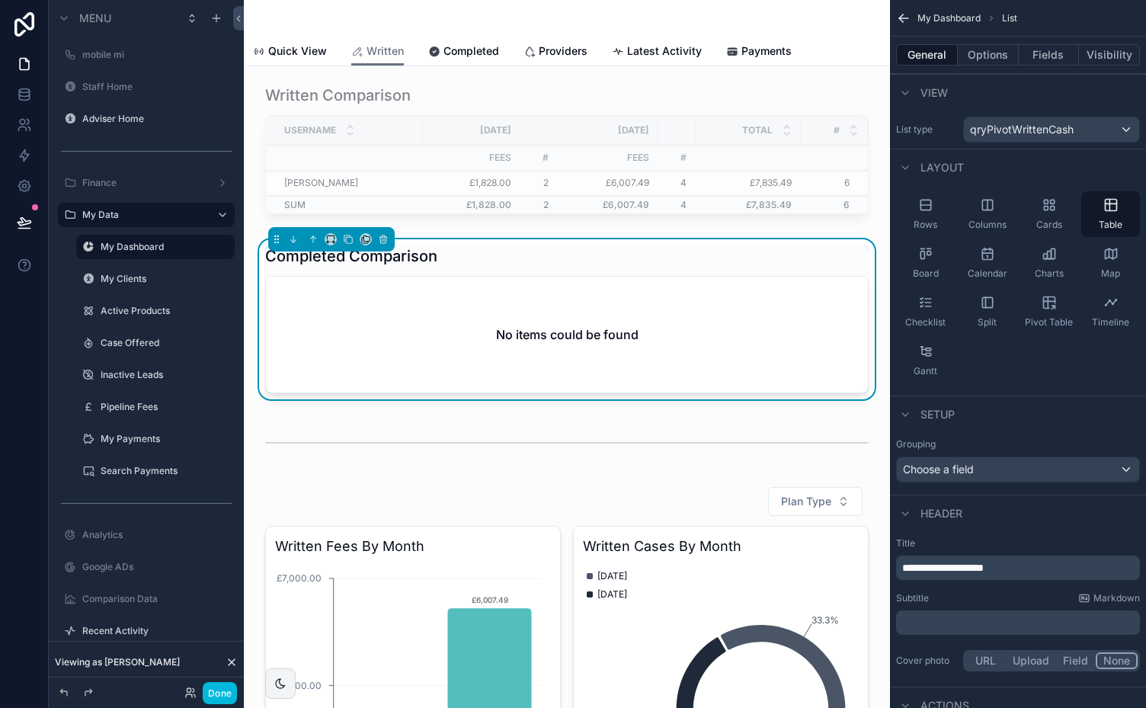
click at [425, 163] on div "scrollable content" at bounding box center [567, 152] width 622 height 149
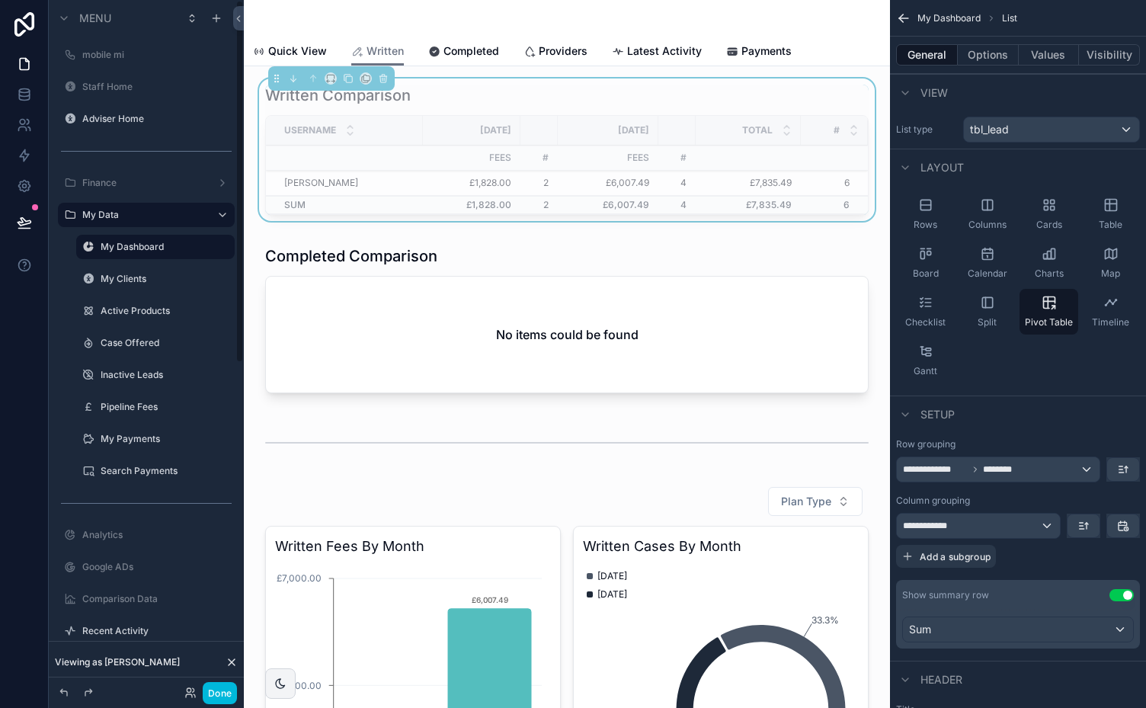
click at [213, 691] on button "Done" at bounding box center [220, 693] width 34 height 22
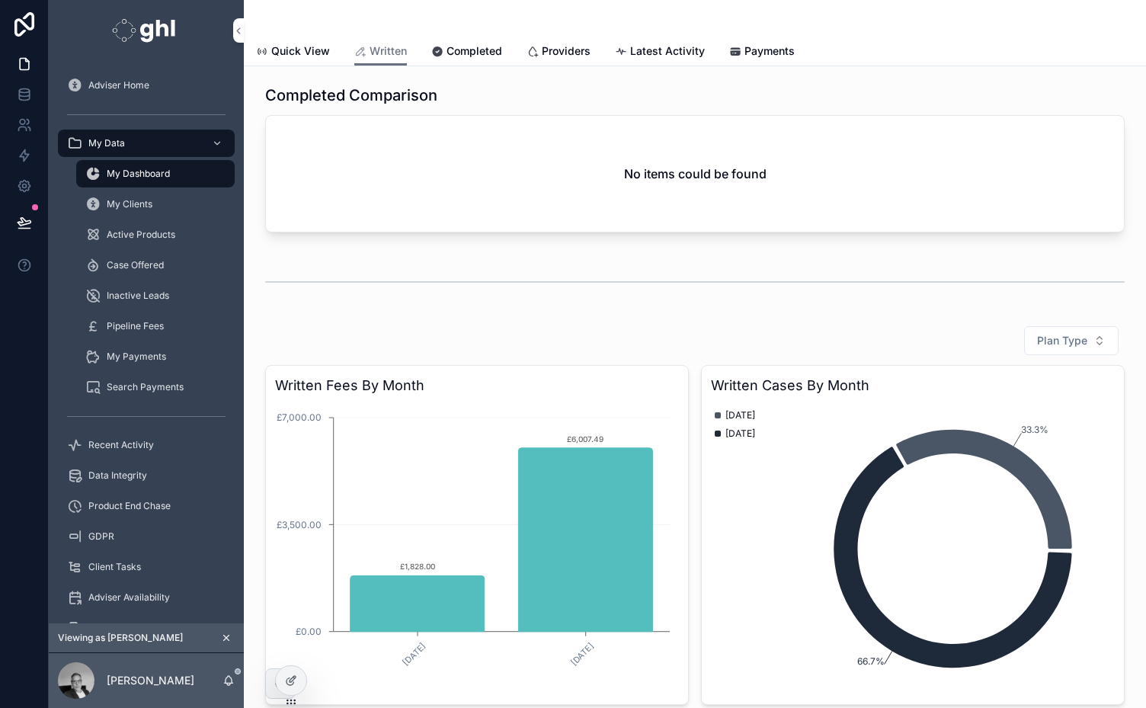
click at [640, 52] on span "Latest Activity" at bounding box center [667, 50] width 75 height 15
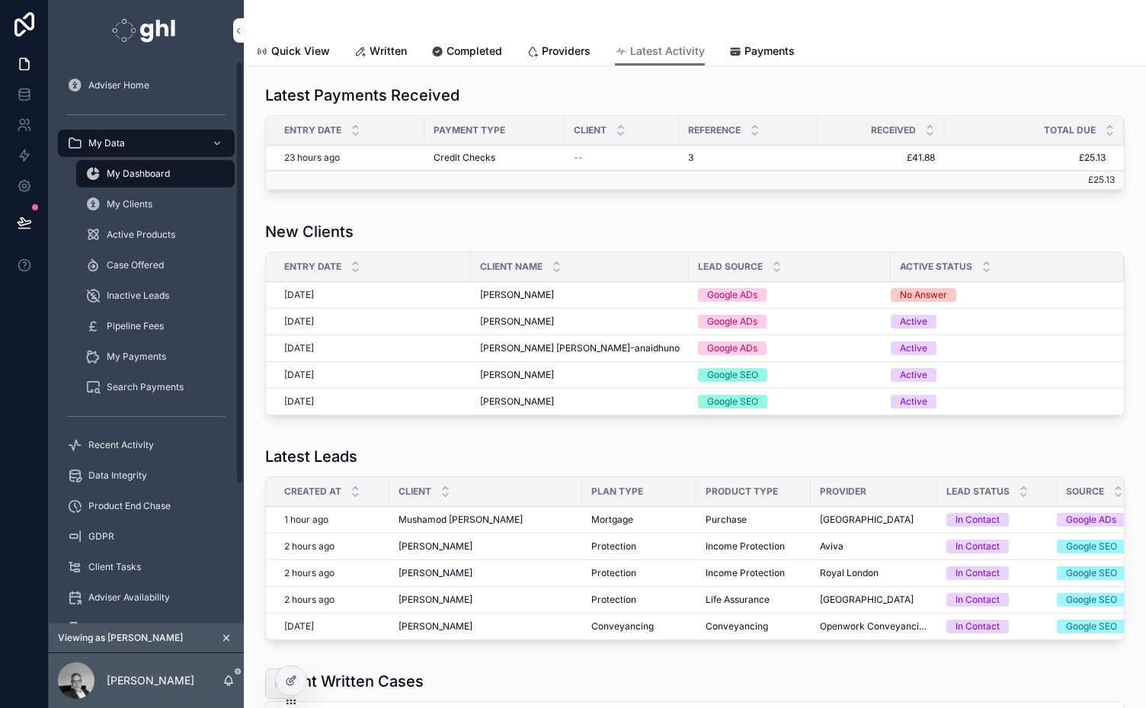
click at [106, 447] on span "Recent Activity" at bounding box center [121, 445] width 66 height 12
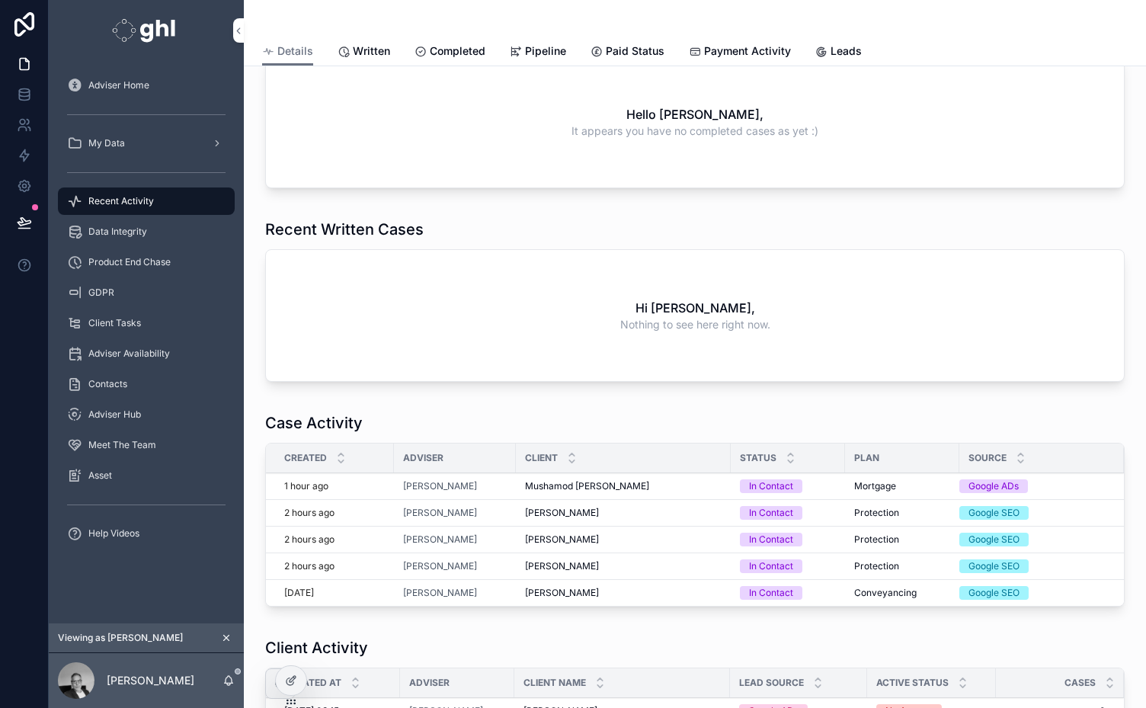
scroll to position [277, 0]
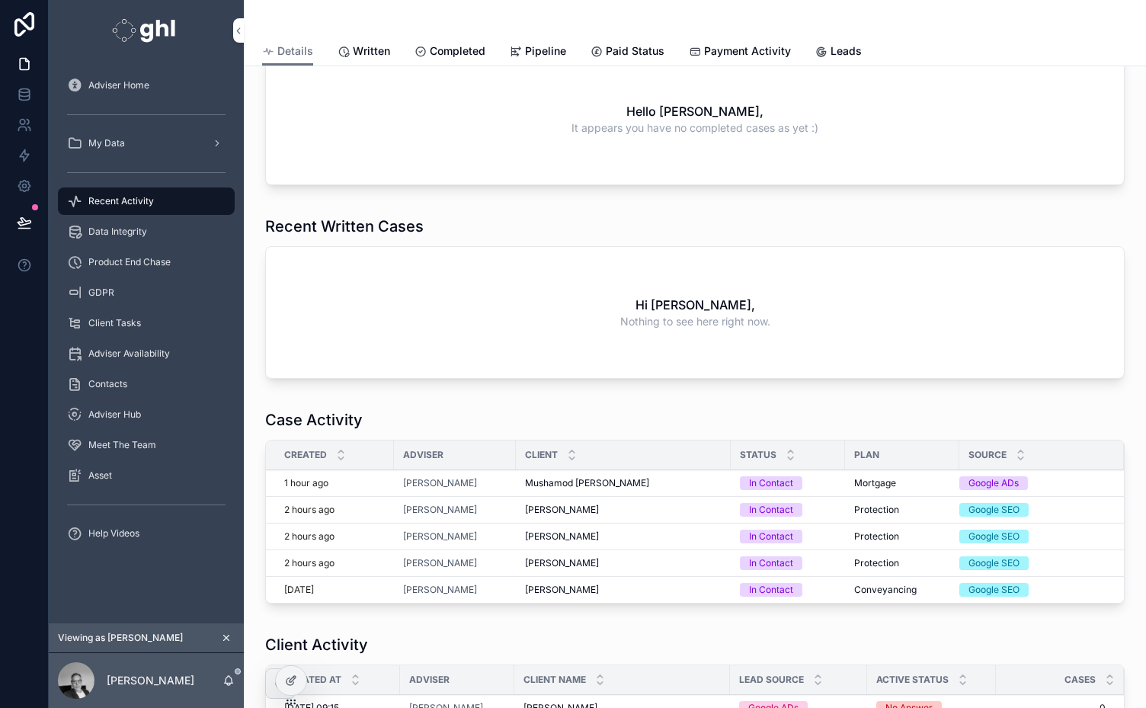
click at [568, 504] on span "Pawel Lubkowski" at bounding box center [562, 510] width 74 height 12
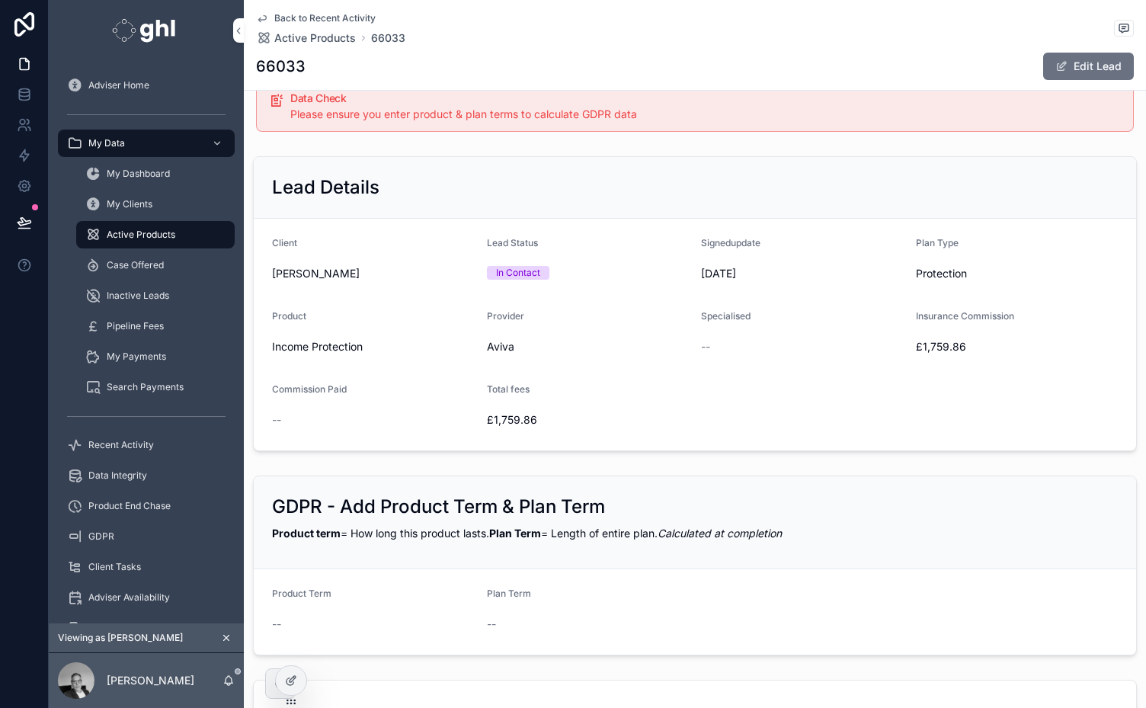
click at [121, 175] on span "My Dashboard" at bounding box center [138, 174] width 63 height 12
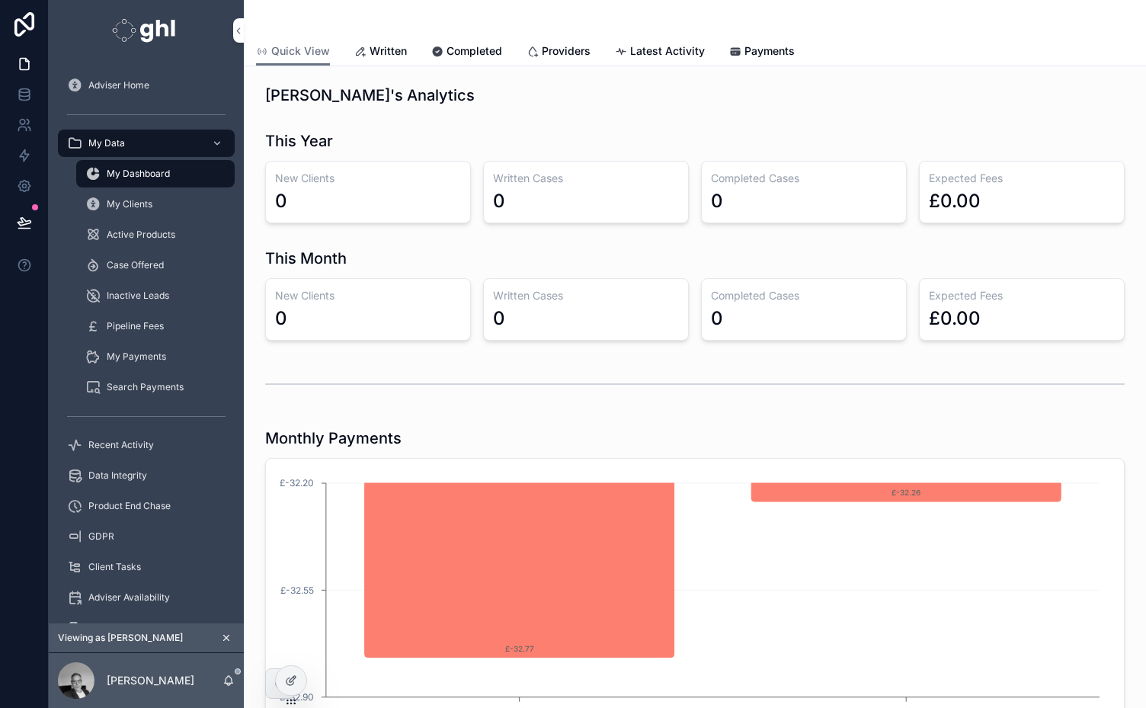
click at [639, 54] on span "Latest Activity" at bounding box center [667, 50] width 75 height 15
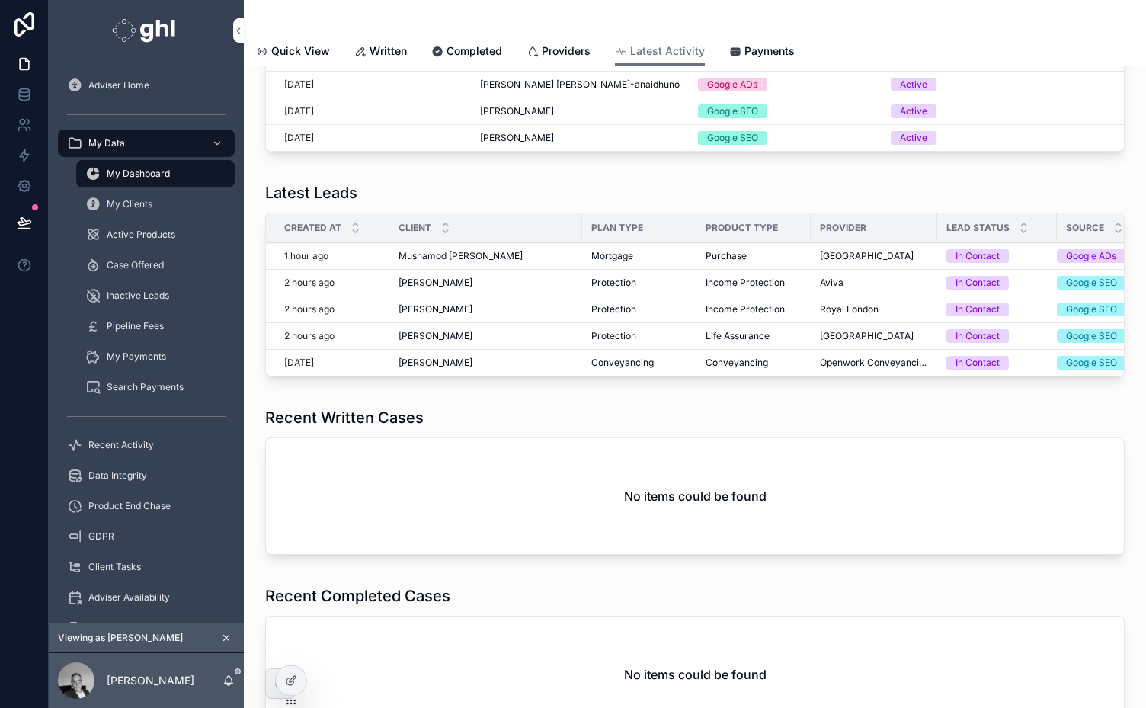
scroll to position [296, 0]
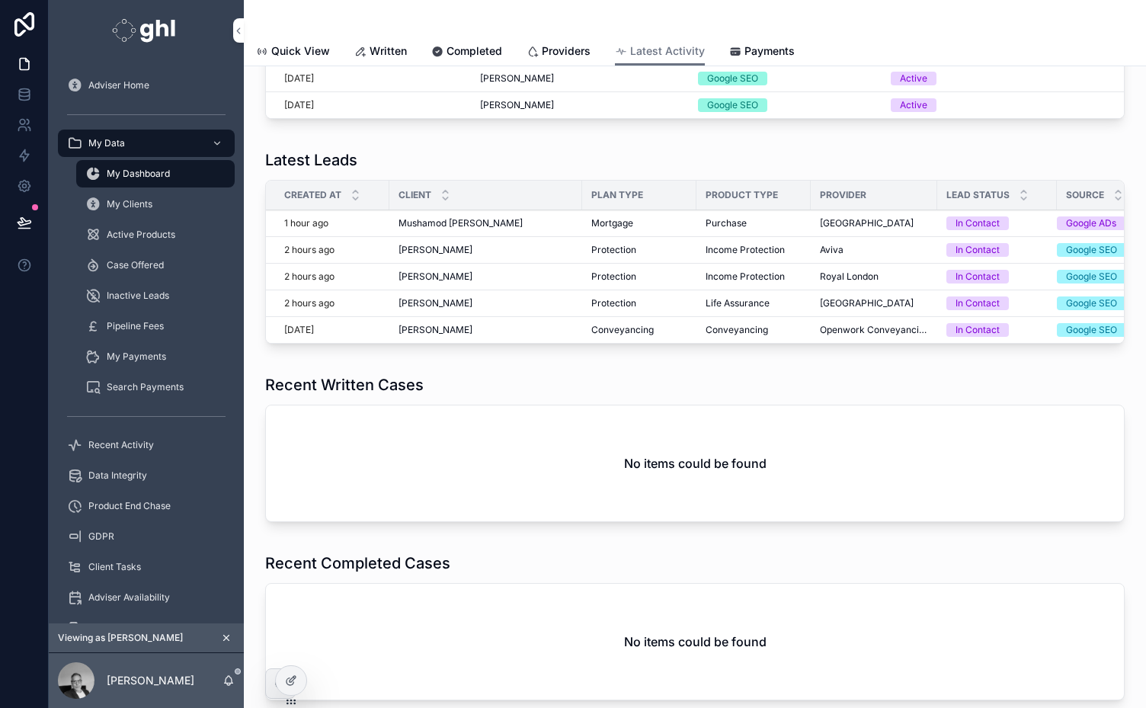
click at [294, 681] on icon at bounding box center [291, 680] width 12 height 12
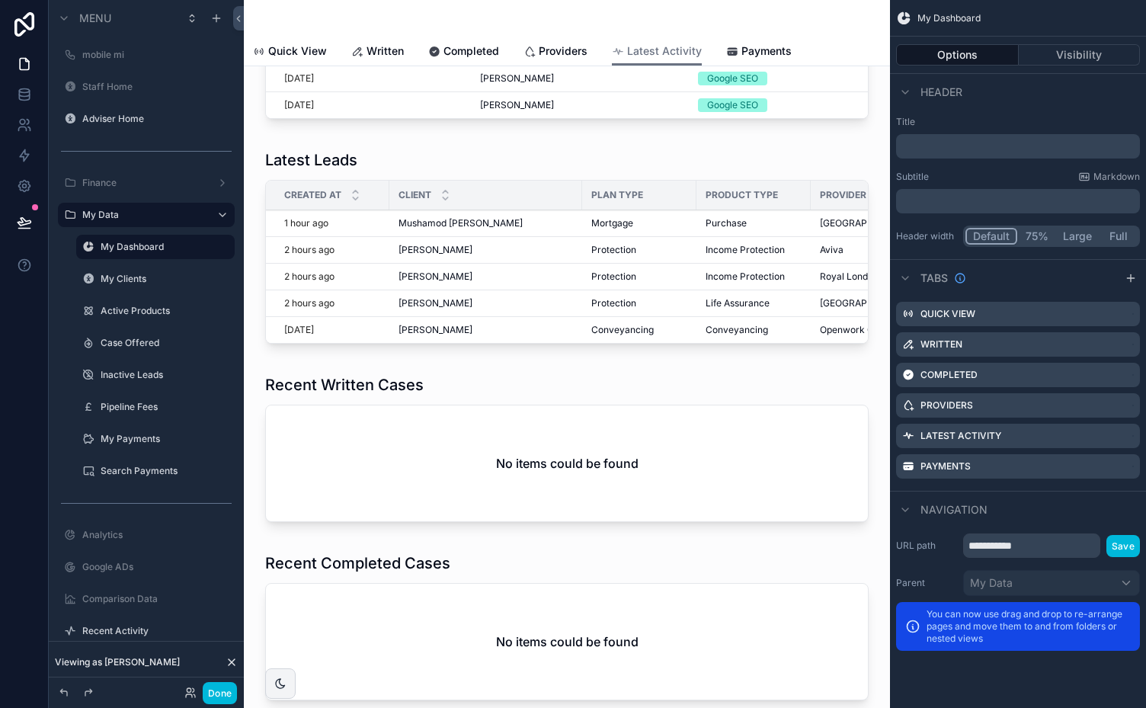
click at [542, 410] on div "scrollable content" at bounding box center [567, 451] width 622 height 166
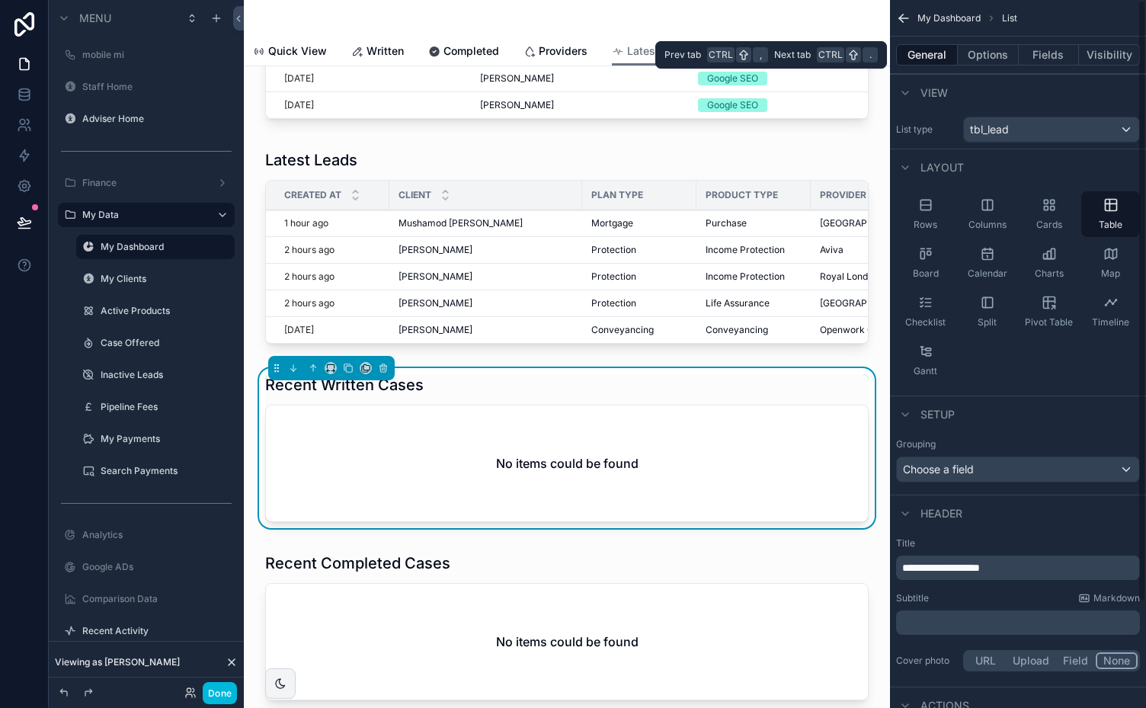
click at [986, 59] on button "Options" at bounding box center [988, 54] width 61 height 21
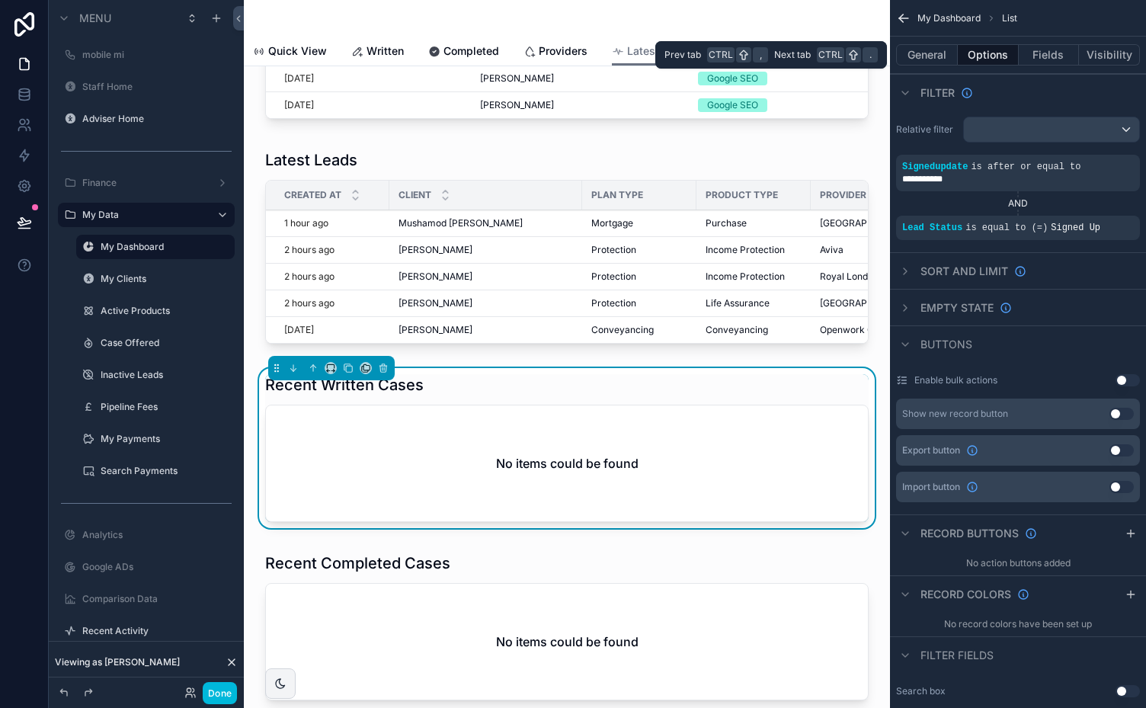
click at [986, 59] on button "Options" at bounding box center [988, 54] width 61 height 21
drag, startPoint x: 609, startPoint y: 369, endPoint x: 658, endPoint y: 370, distance: 49.6
click at [658, 356] on div "scrollable content" at bounding box center [567, 249] width 622 height 213
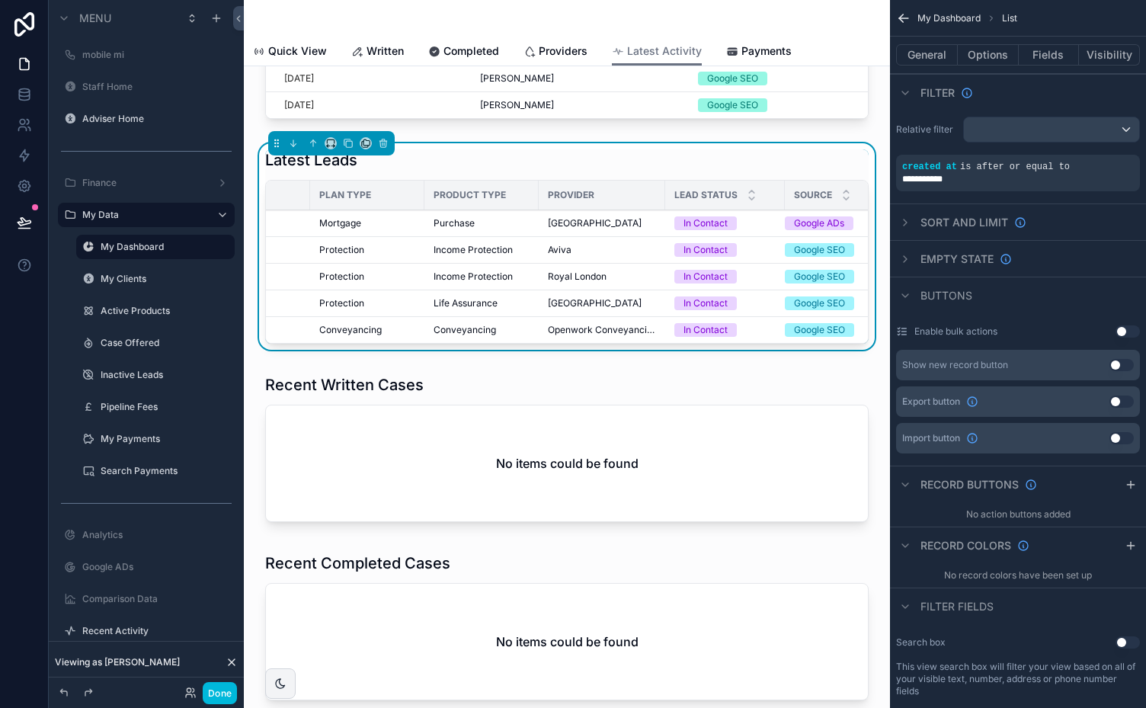
scroll to position [0, 0]
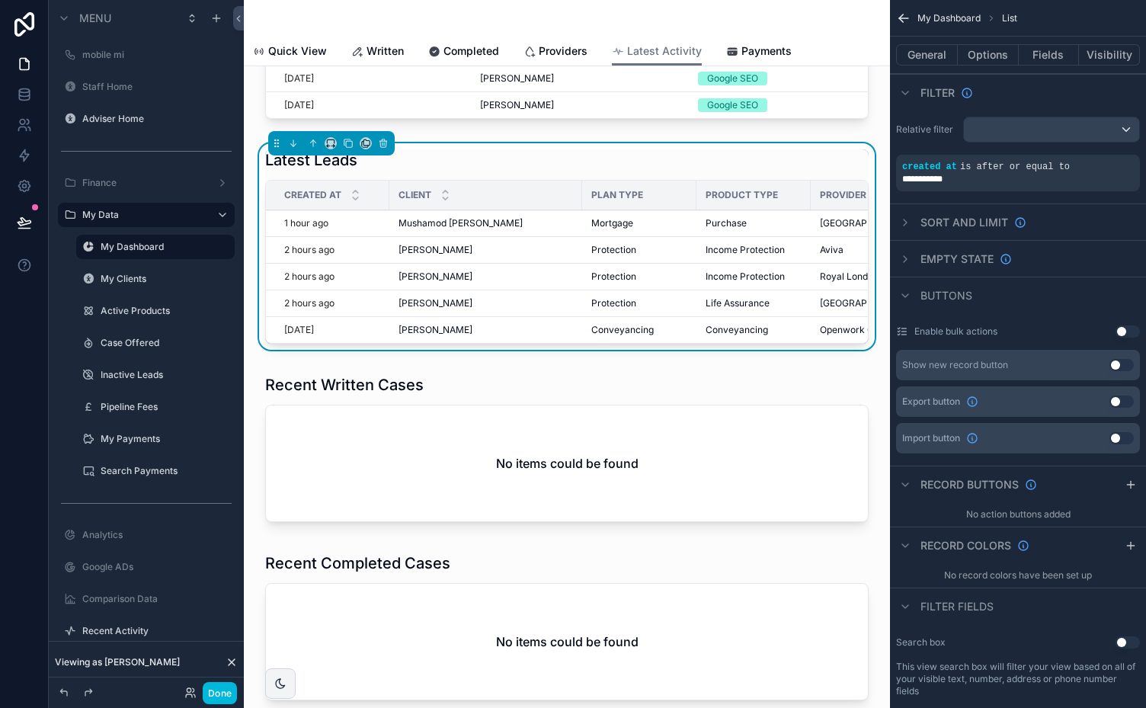
click at [383, 47] on span "Written" at bounding box center [385, 50] width 37 height 15
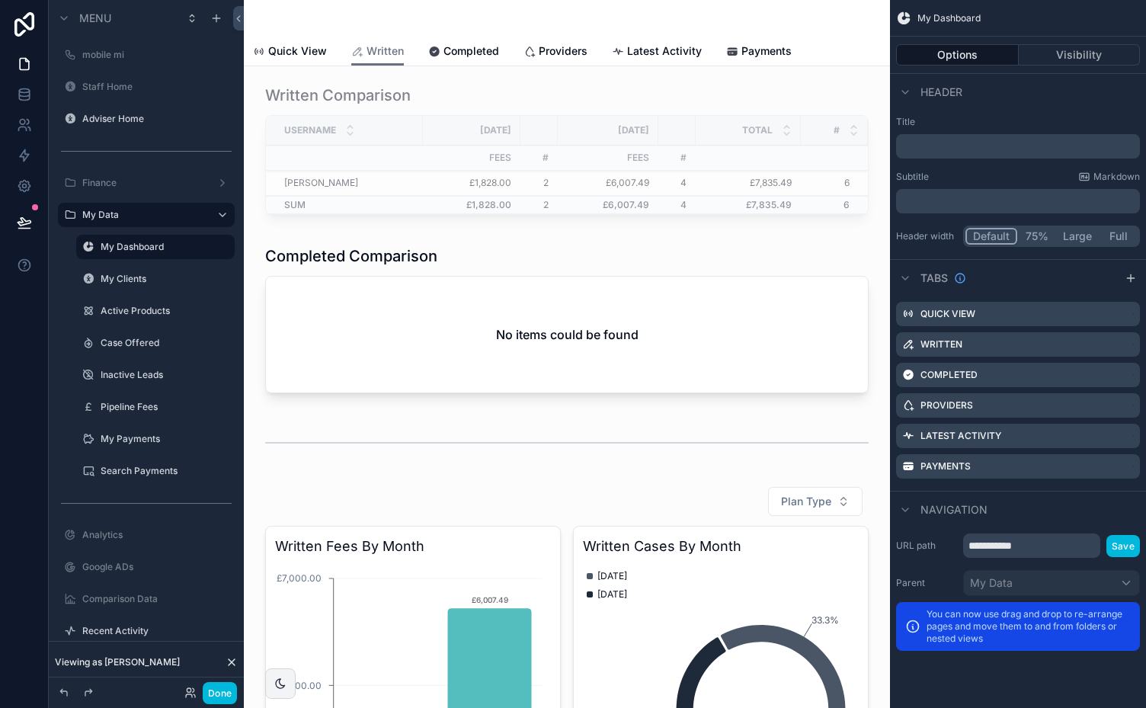
click at [229, 661] on icon at bounding box center [232, 662] width 12 height 12
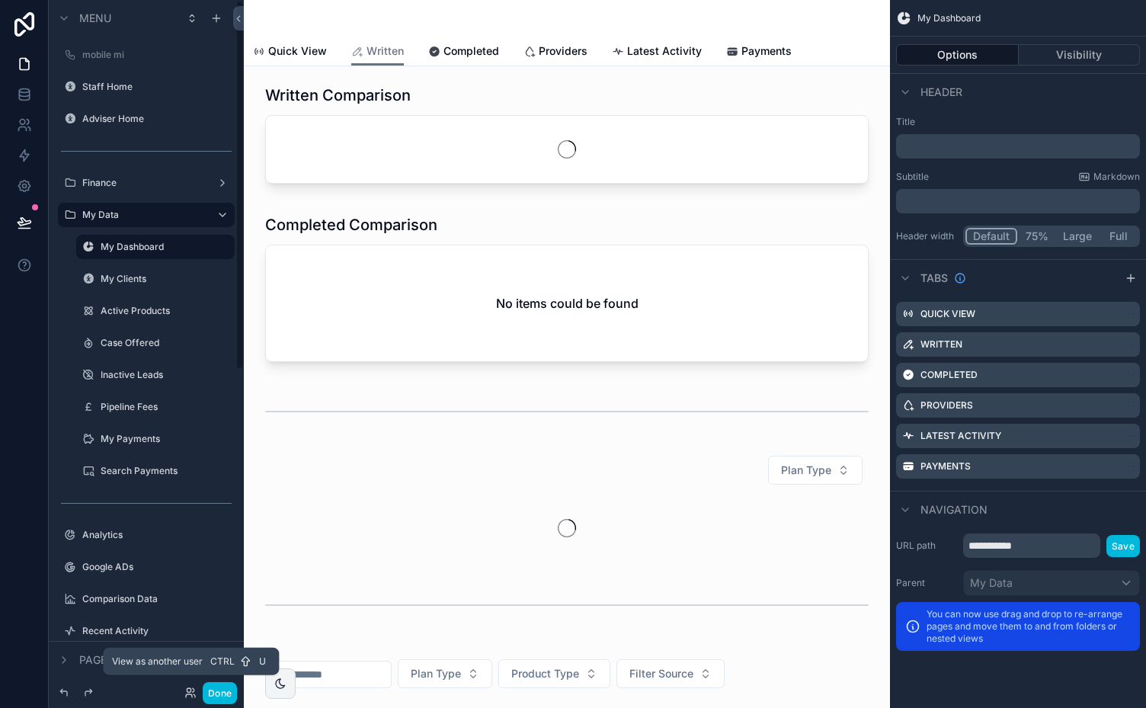
click at [191, 693] on icon at bounding box center [190, 693] width 12 height 12
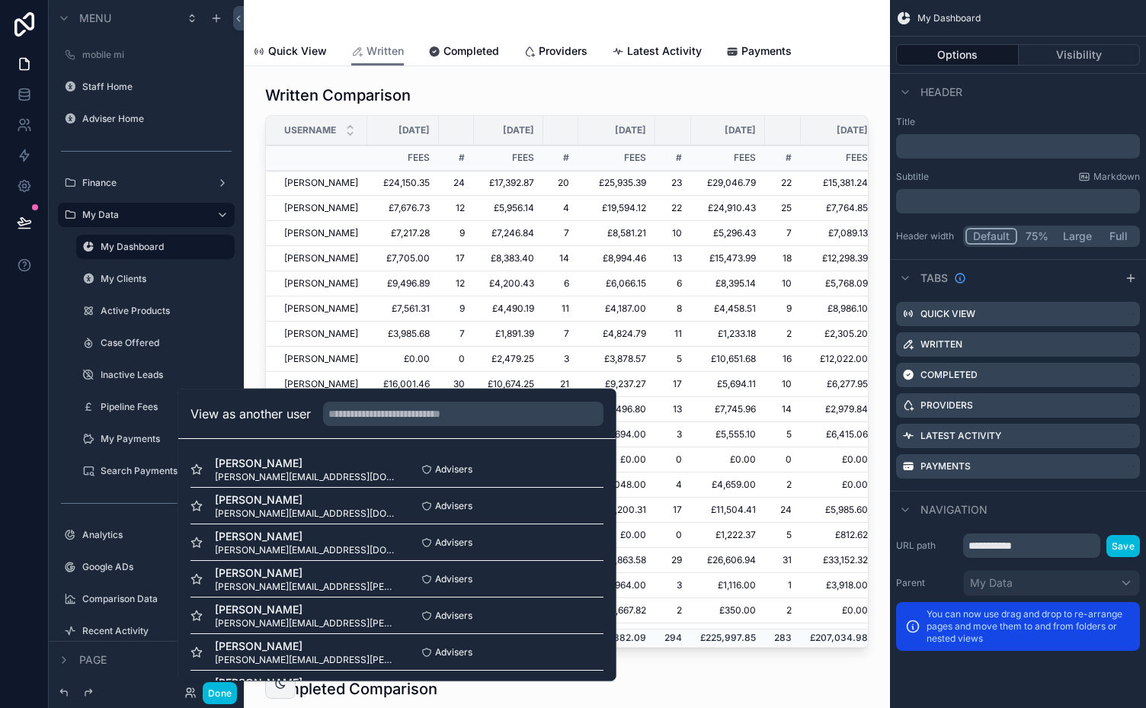
click at [0, 0] on button "Select" at bounding box center [0, 0] width 0 height 0
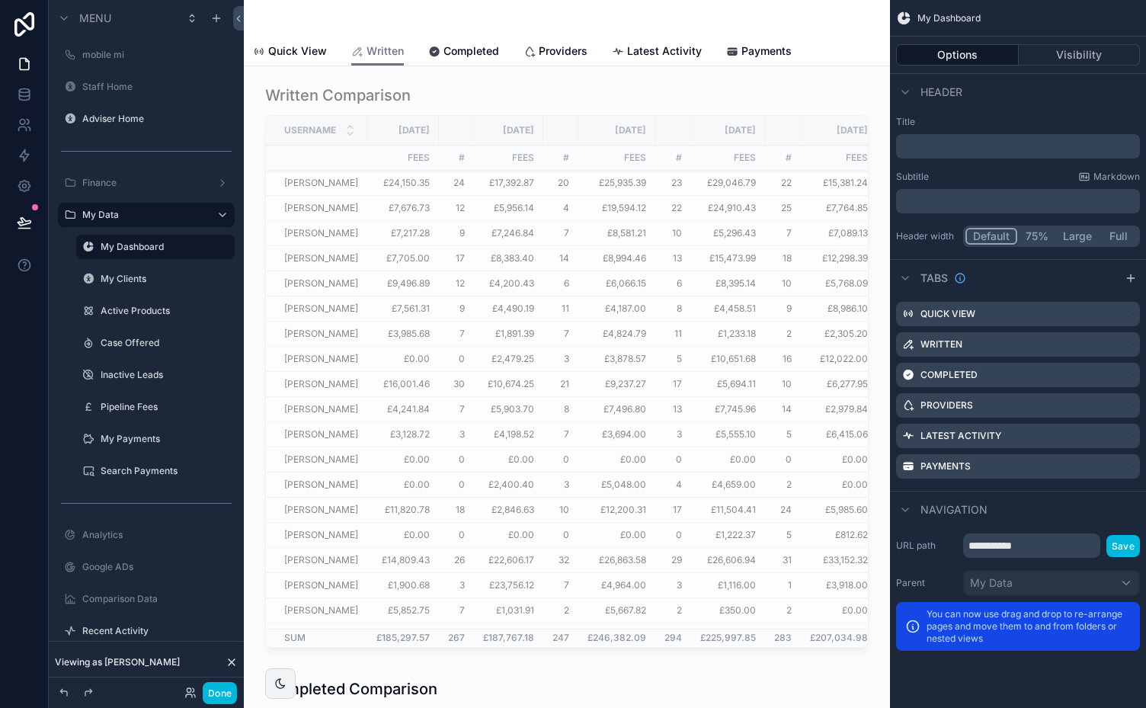
click at [217, 688] on button "Done" at bounding box center [220, 693] width 34 height 22
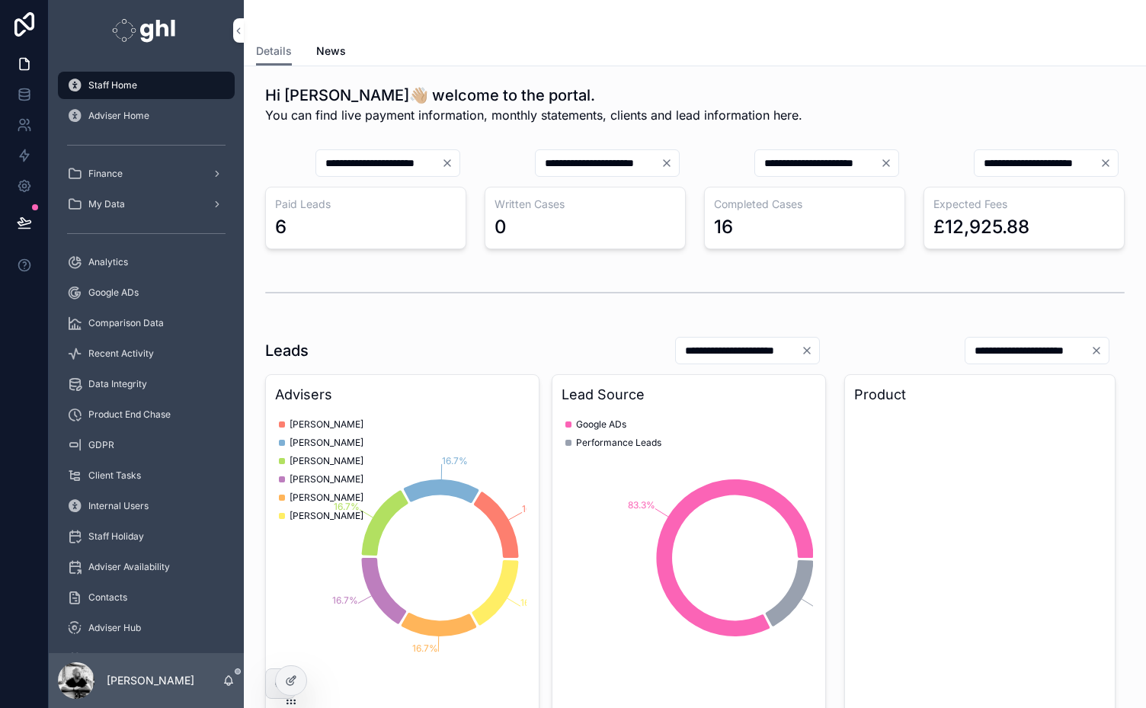
click at [0, 0] on icon at bounding box center [0, 0] width 0 height 0
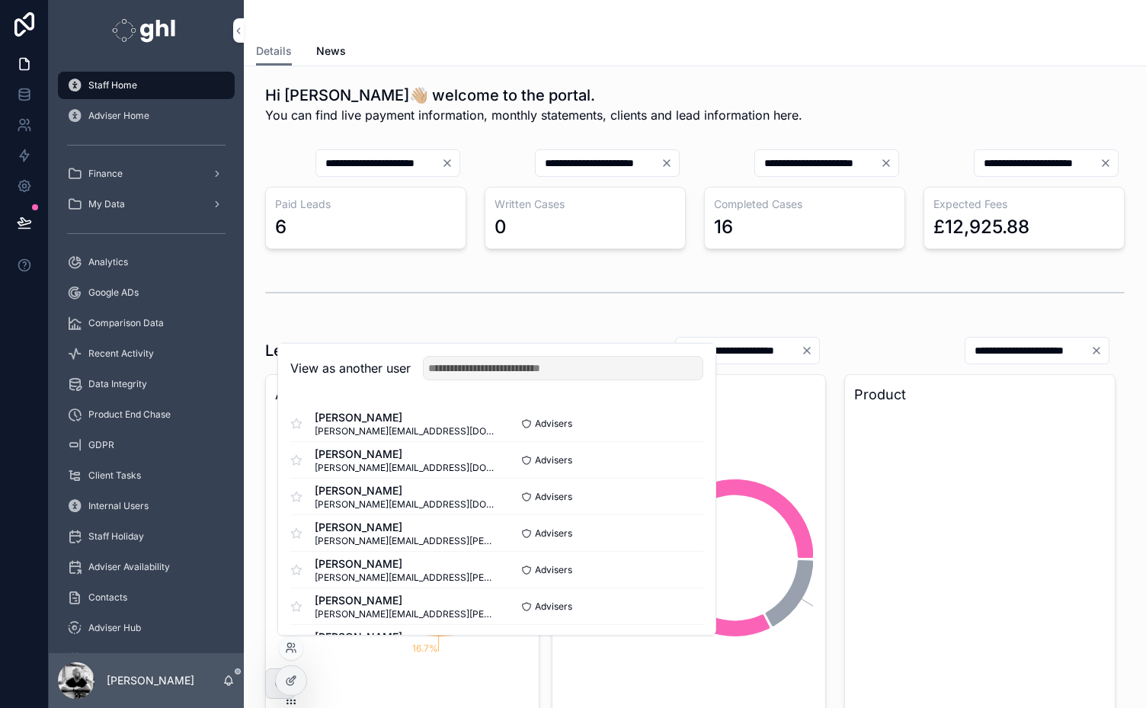
click at [0, 0] on button "Select" at bounding box center [0, 0] width 0 height 0
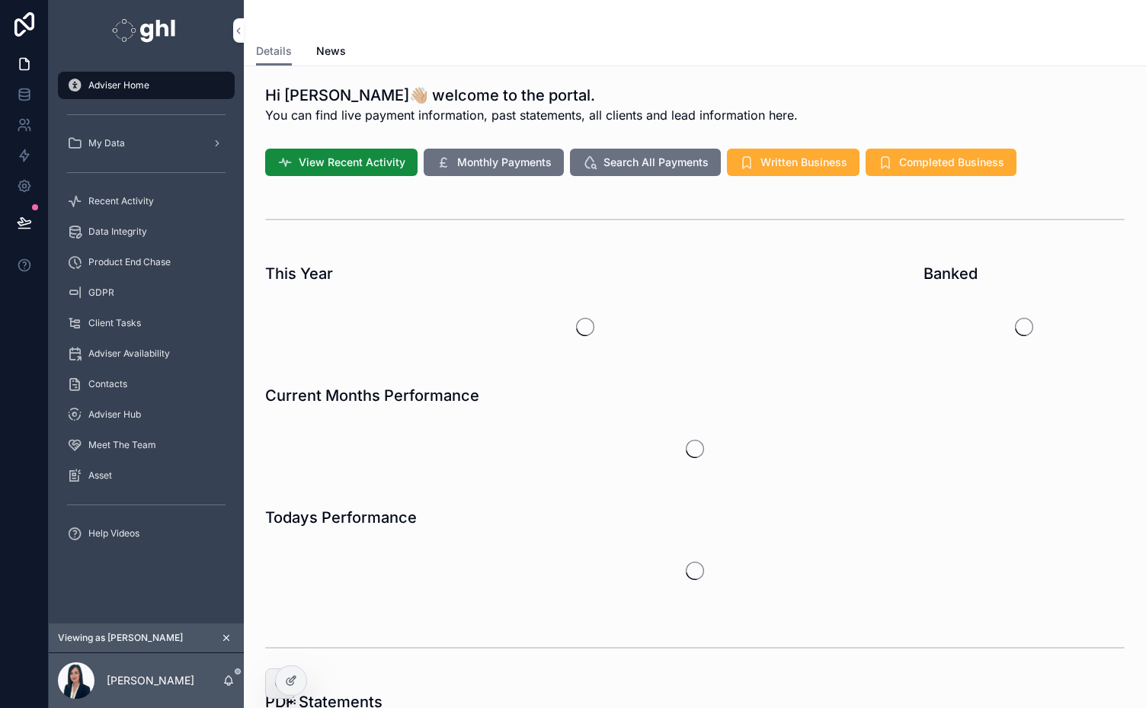
scroll to position [306, 0]
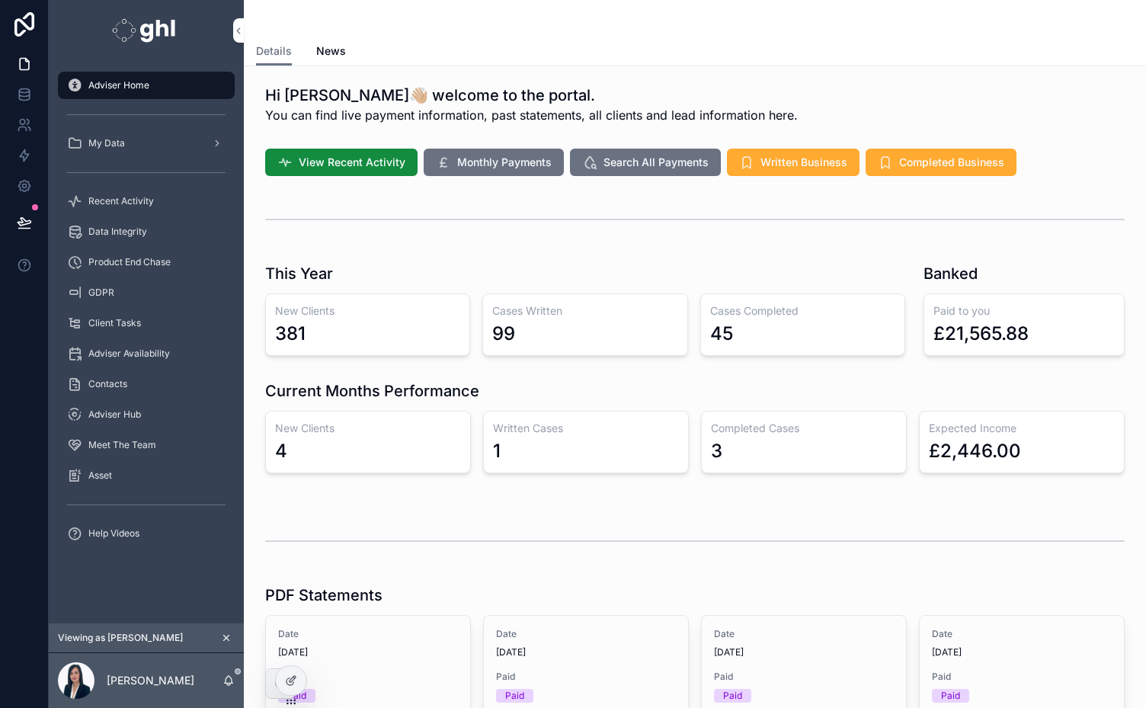
click at [99, 206] on span "Recent Activity" at bounding box center [121, 201] width 66 height 12
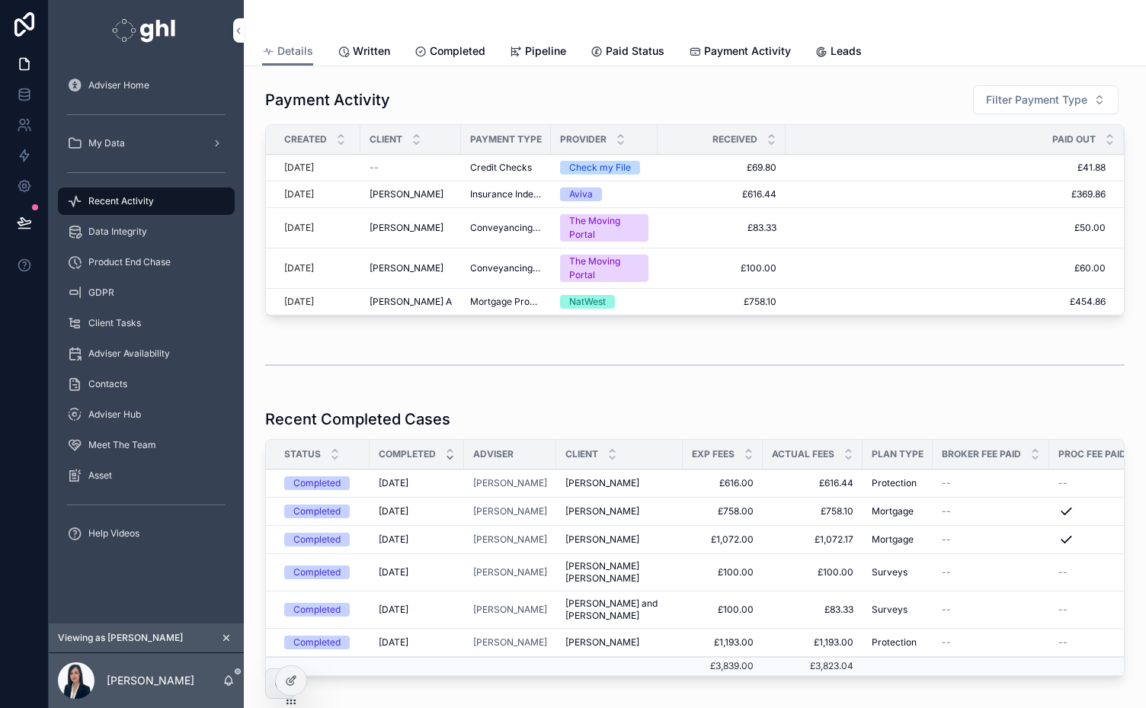
click at [361, 56] on span "Written" at bounding box center [371, 50] width 37 height 15
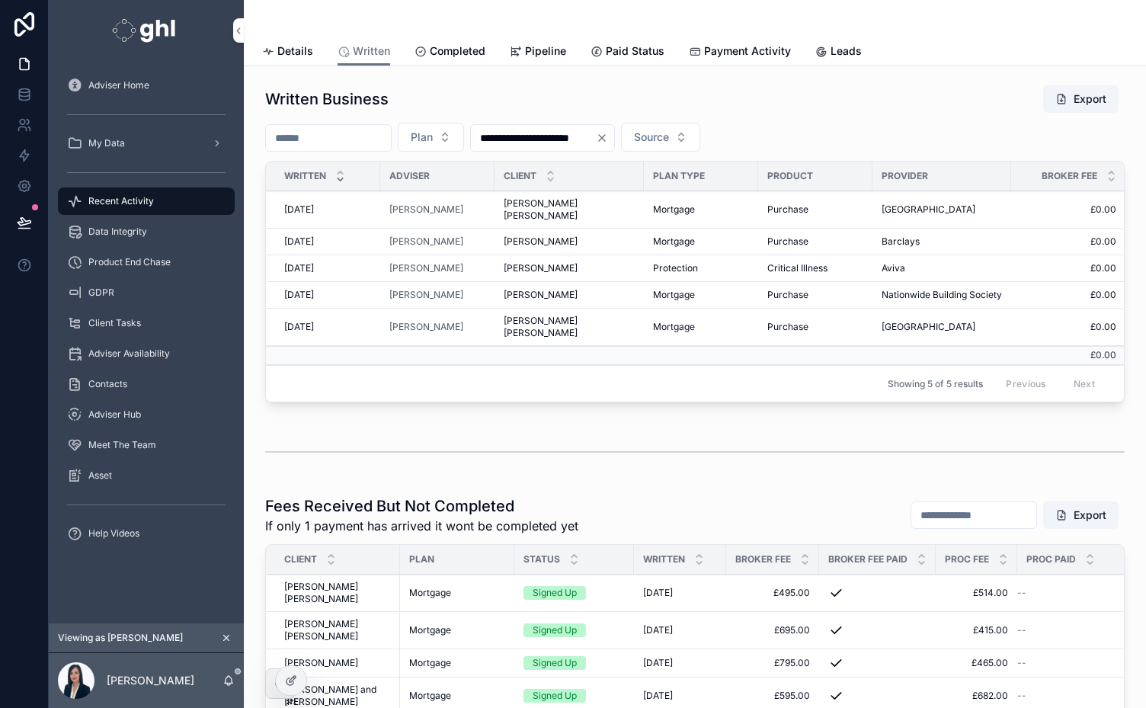
click at [136, 140] on div "My Data" at bounding box center [146, 143] width 159 height 24
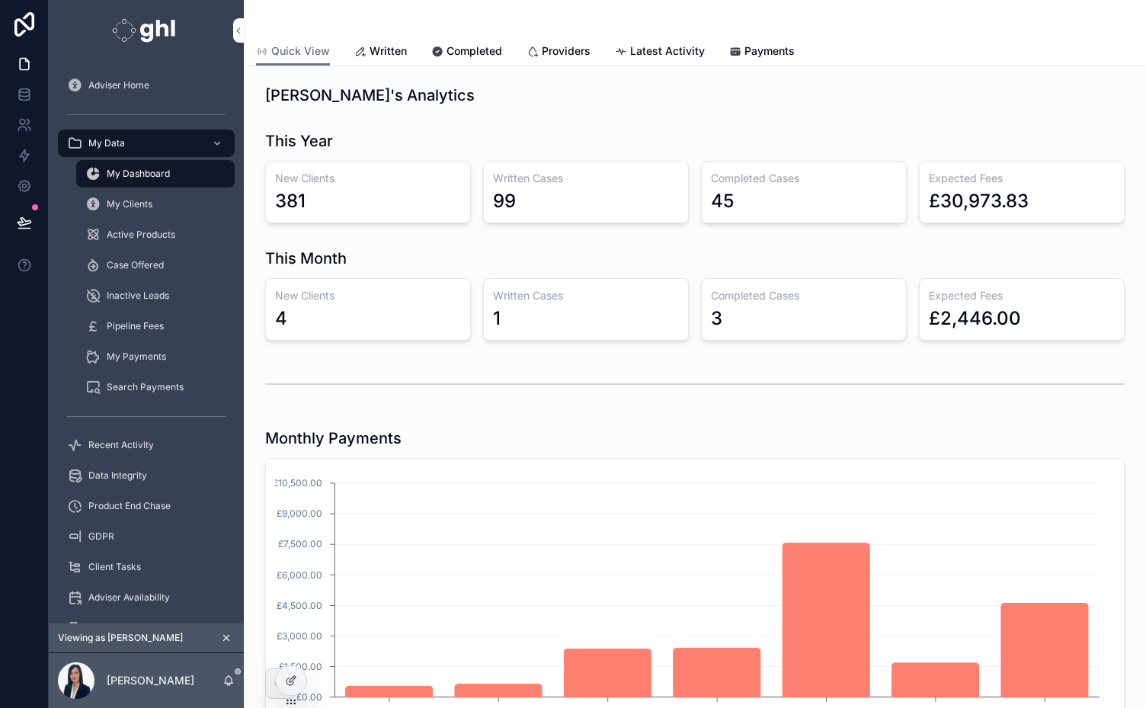
click at [387, 53] on span "Written" at bounding box center [388, 50] width 37 height 15
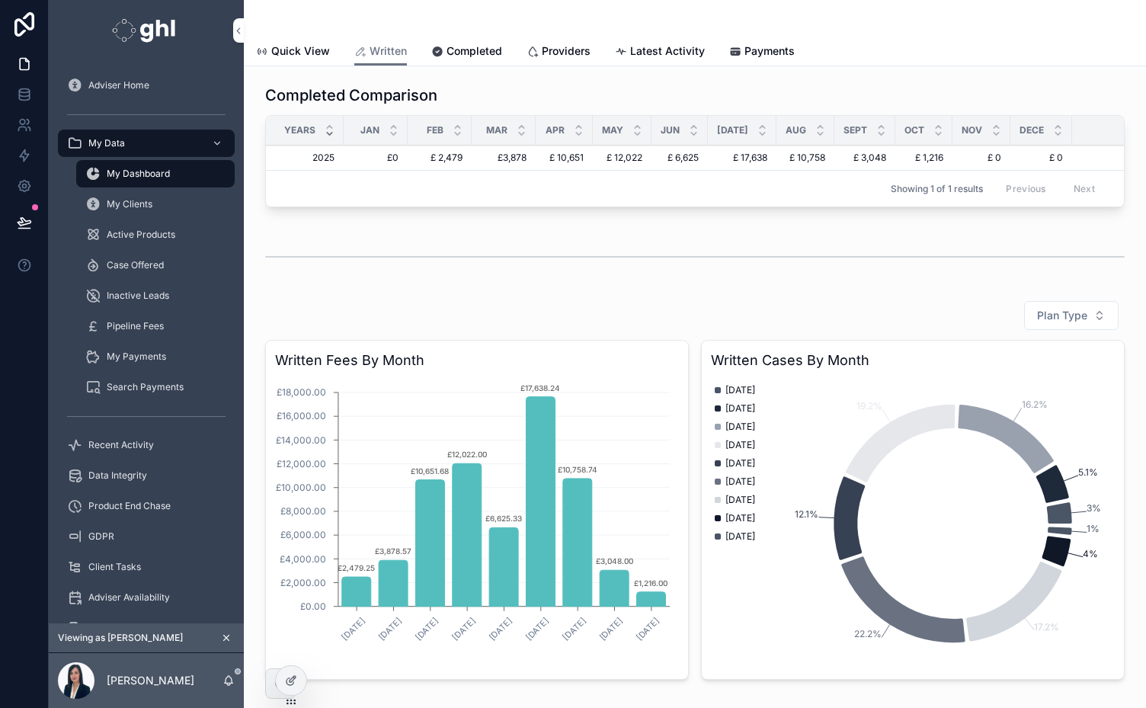
click at [466, 49] on span "Completed" at bounding box center [475, 50] width 56 height 15
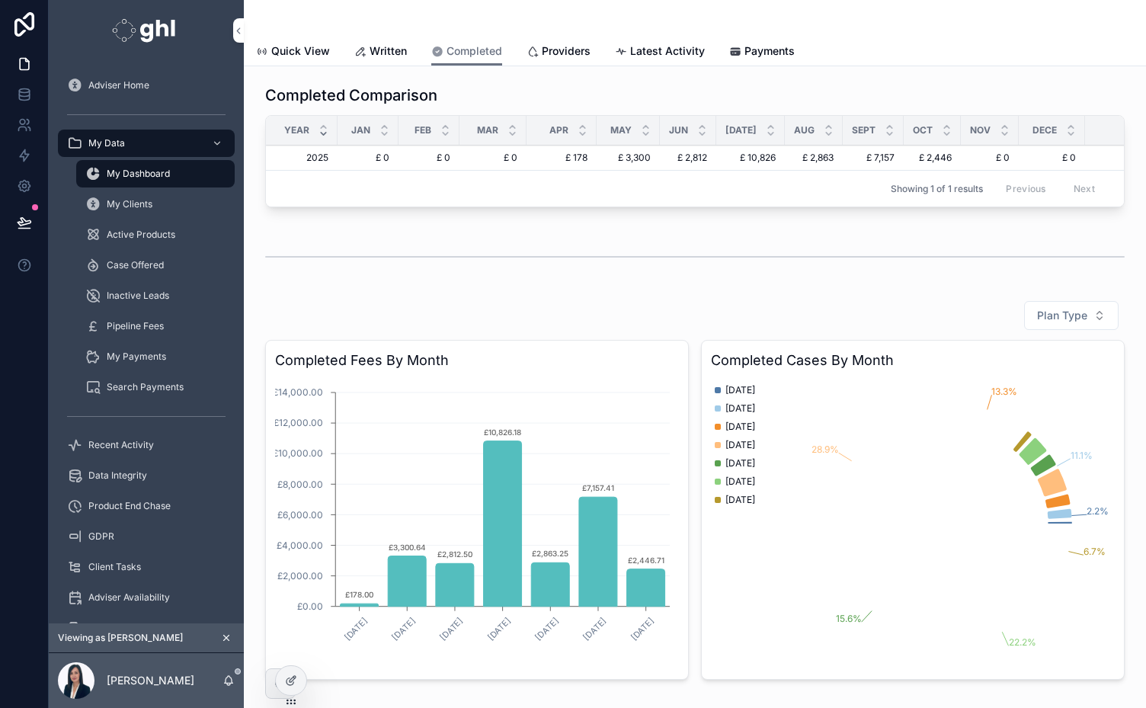
click at [380, 53] on span "Written" at bounding box center [388, 50] width 37 height 15
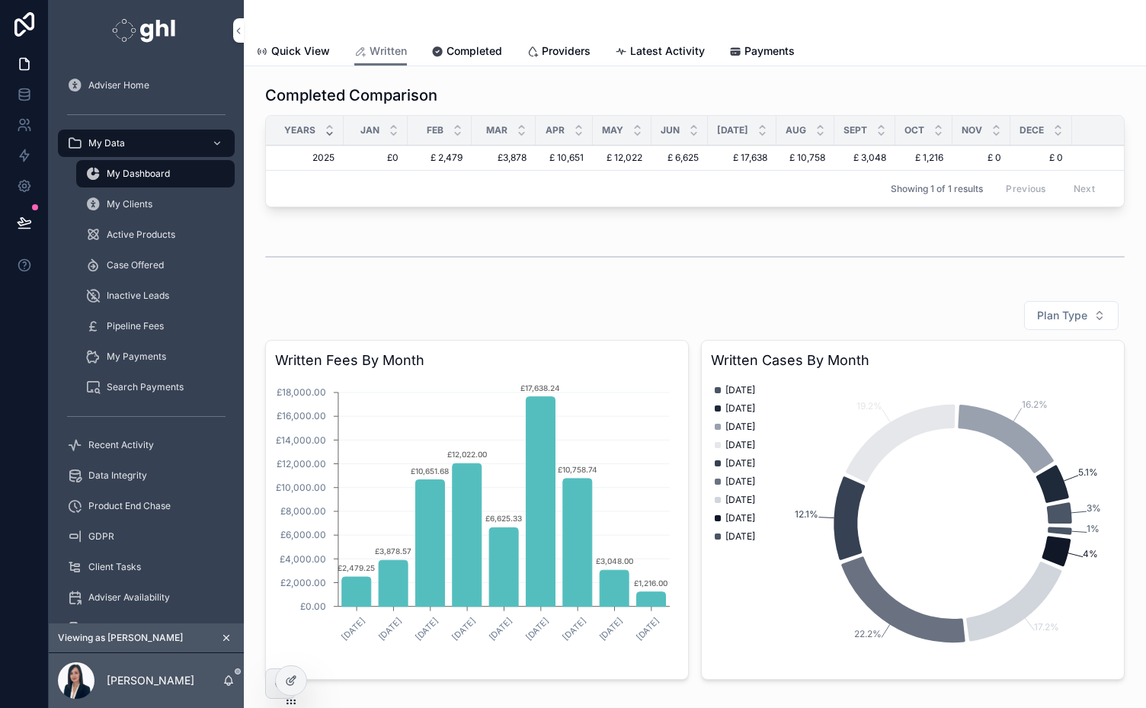
click at [293, 681] on icon at bounding box center [293, 679] width 6 height 6
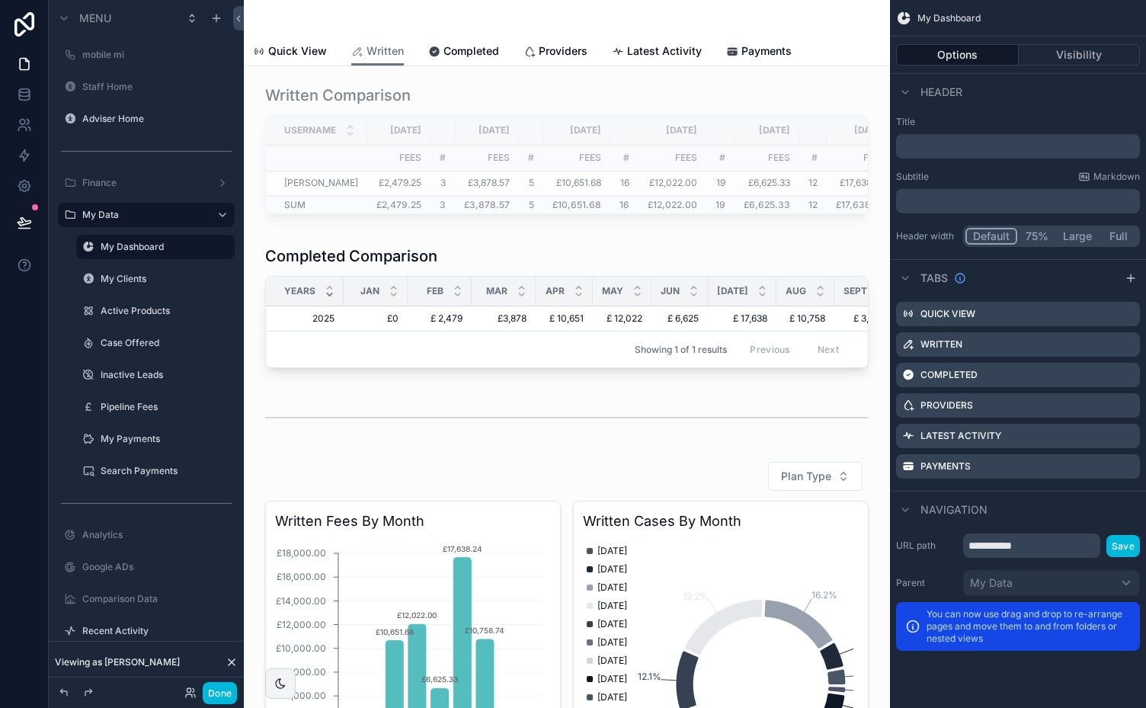
click at [409, 258] on div "scrollable content" at bounding box center [567, 309] width 622 height 141
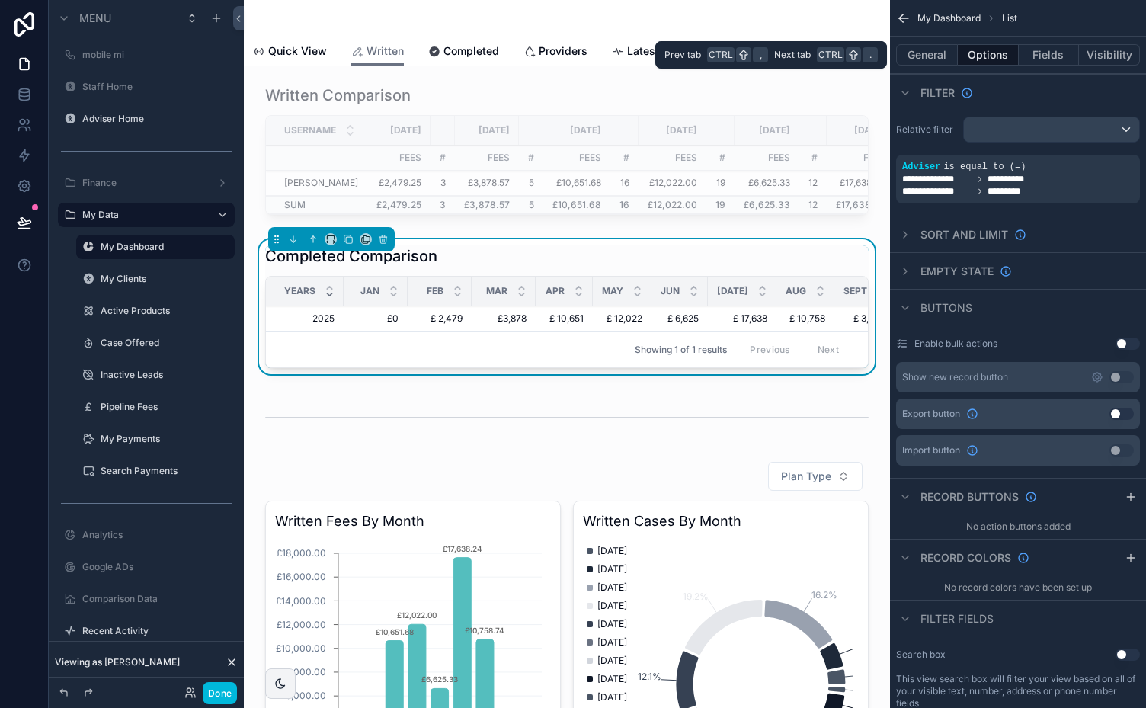
click at [930, 59] on button "General" at bounding box center [927, 54] width 62 height 21
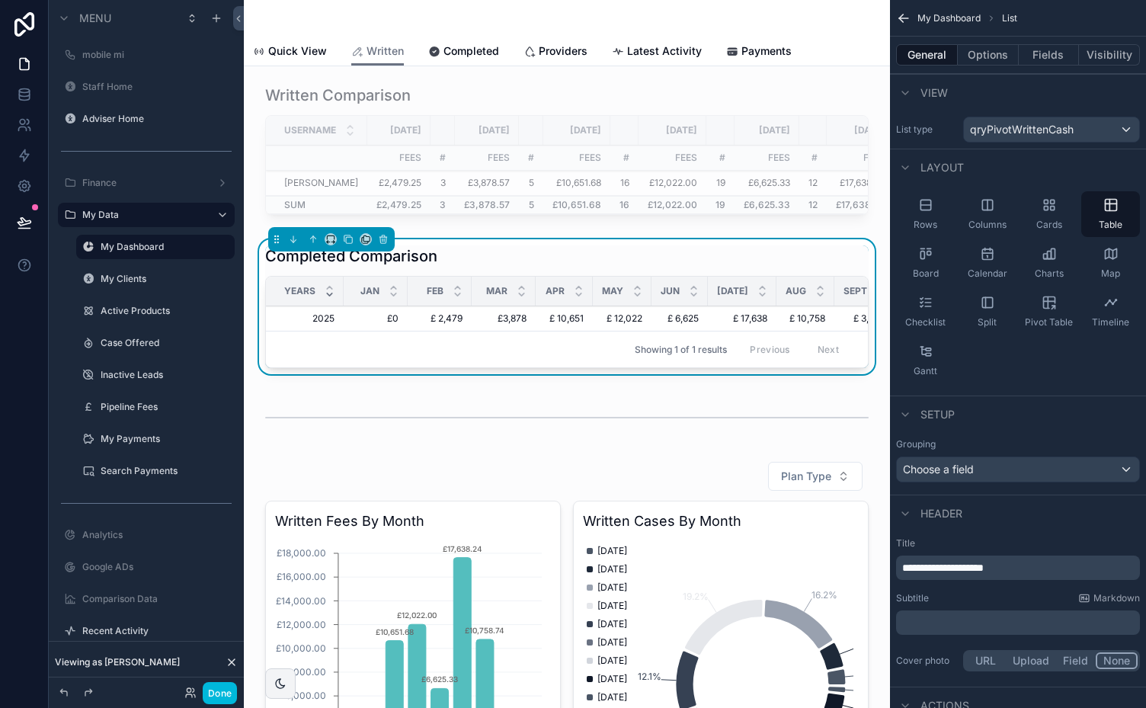
click at [920, 565] on span "**********" at bounding box center [943, 567] width 82 height 11
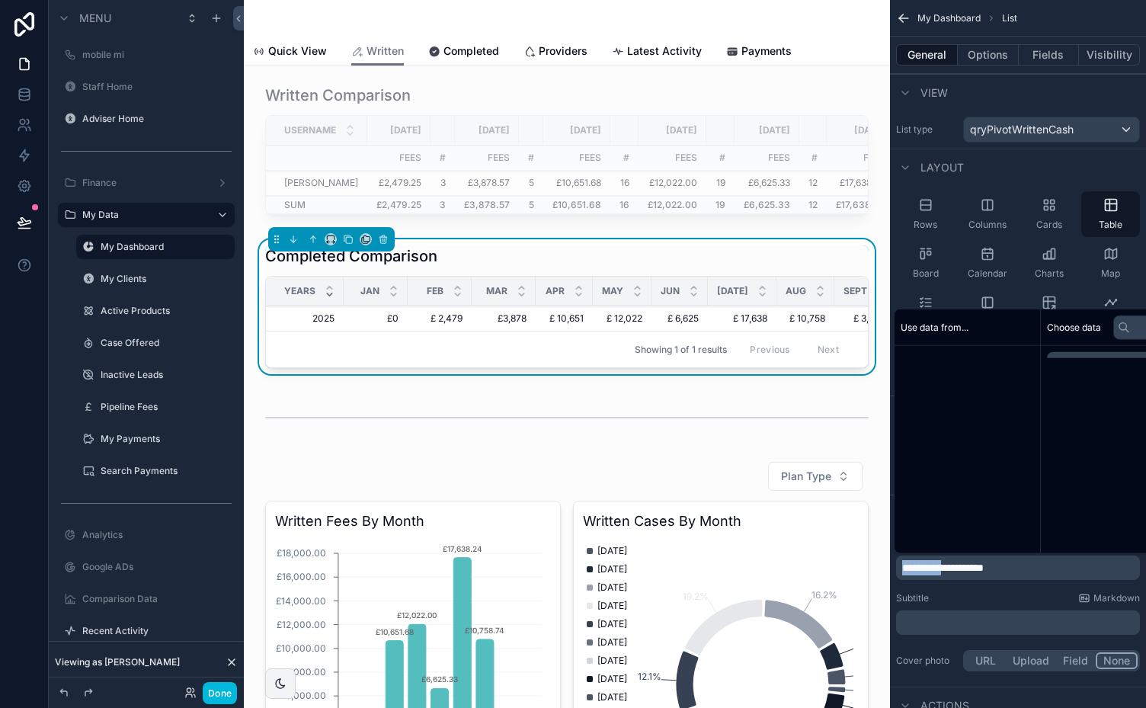
click at [920, 565] on span "**********" at bounding box center [943, 567] width 82 height 11
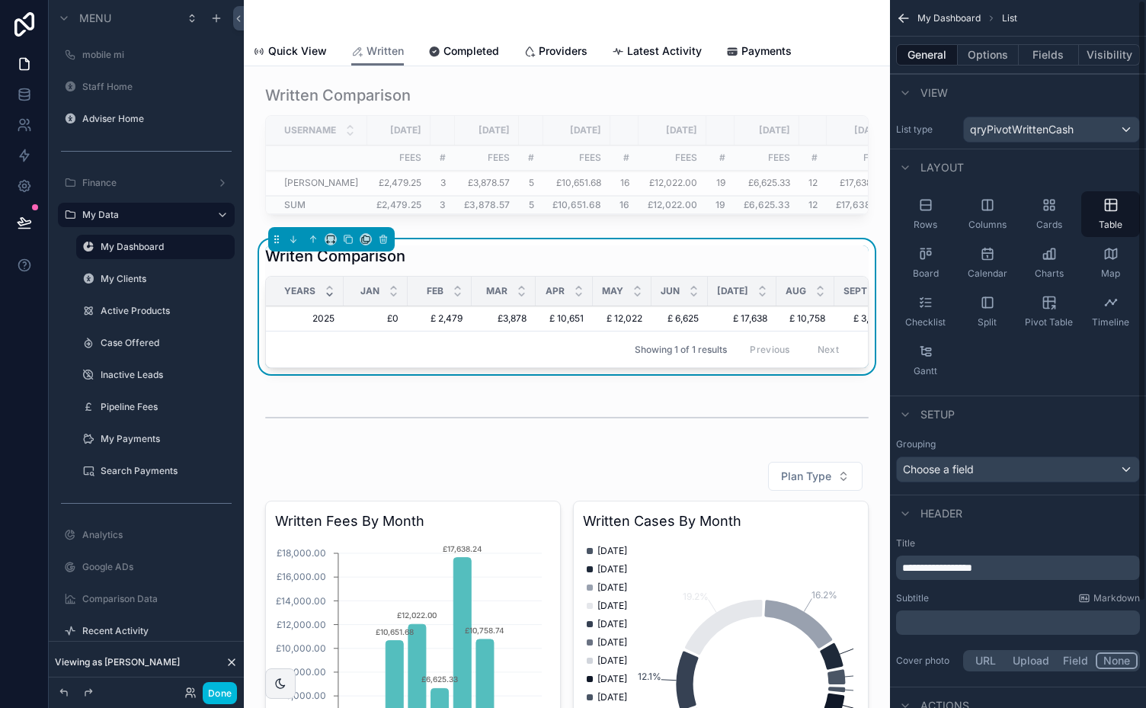
click at [922, 568] on span "**********" at bounding box center [937, 567] width 70 height 11
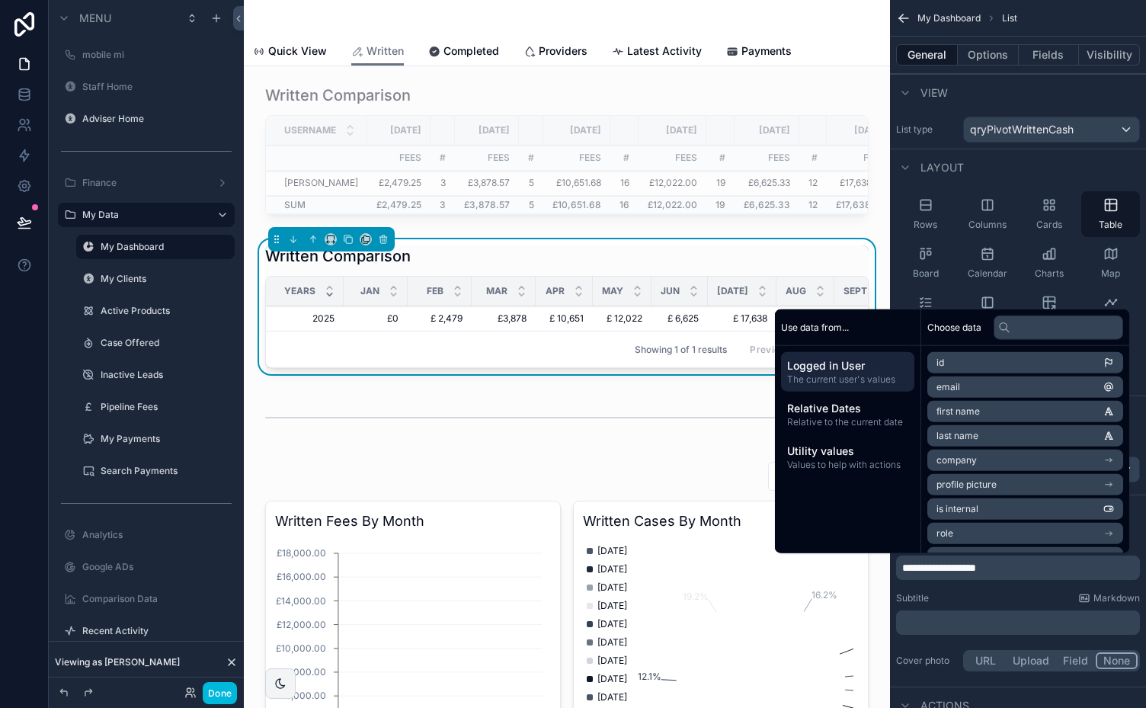
click at [943, 585] on div "**********" at bounding box center [1018, 605] width 256 height 149
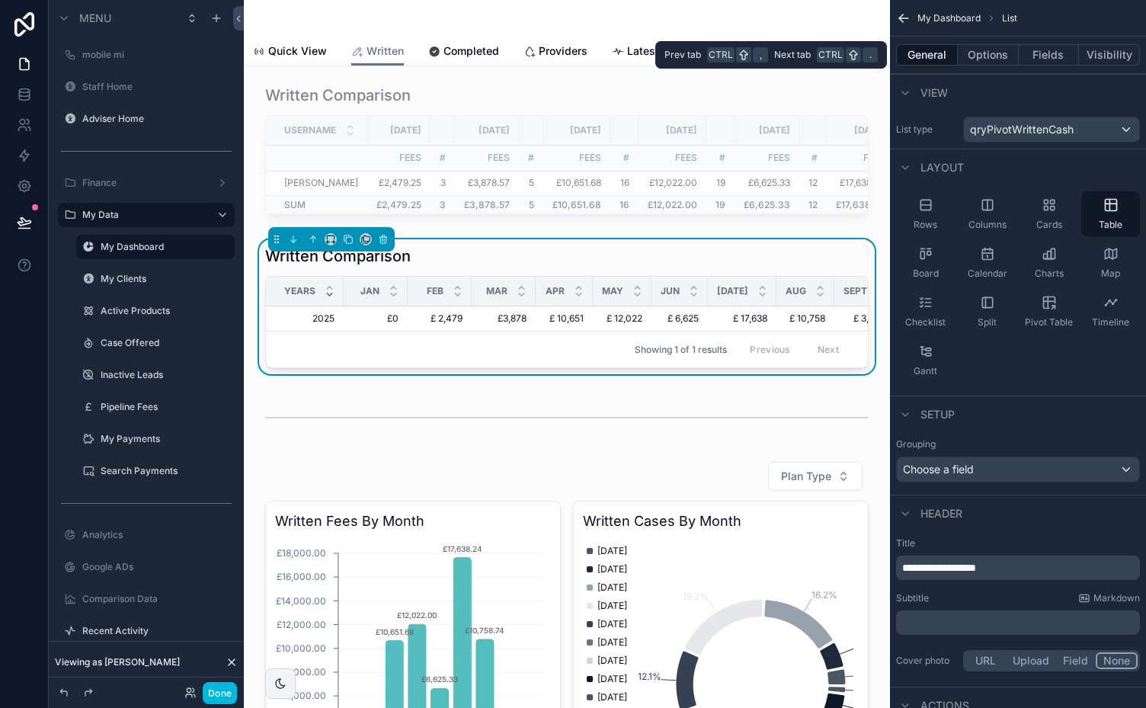
click at [1055, 56] on button "Fields" at bounding box center [1049, 54] width 61 height 21
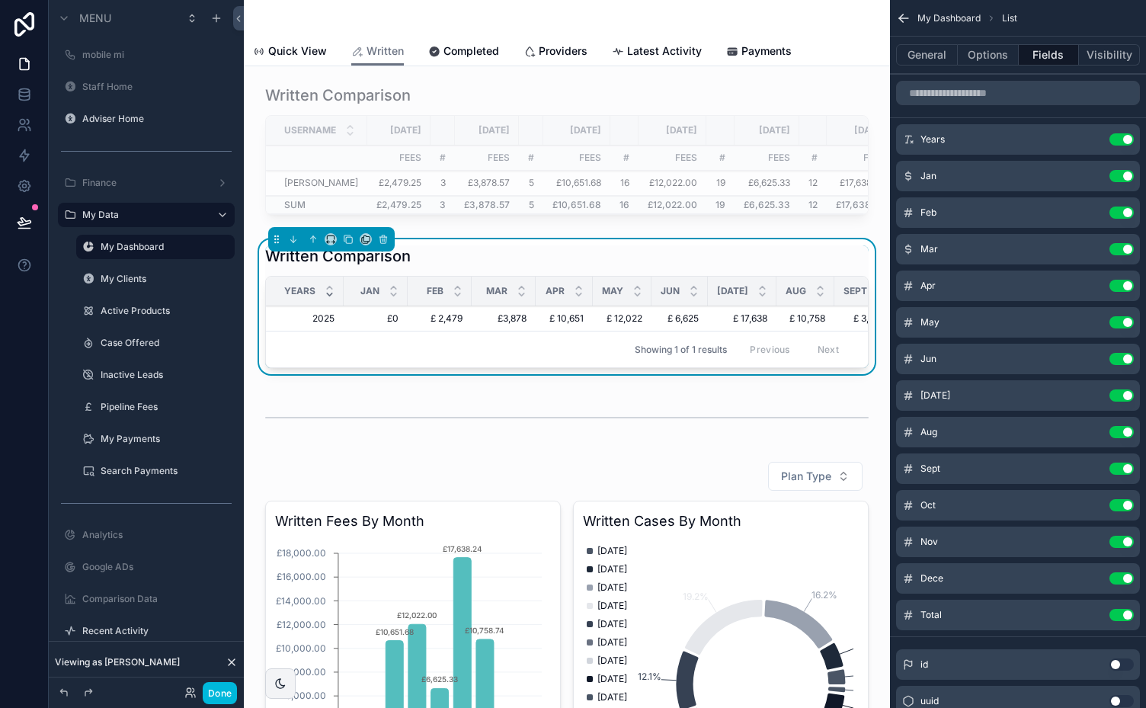
click at [110, 630] on label "Recent Activity" at bounding box center [153, 631] width 143 height 12
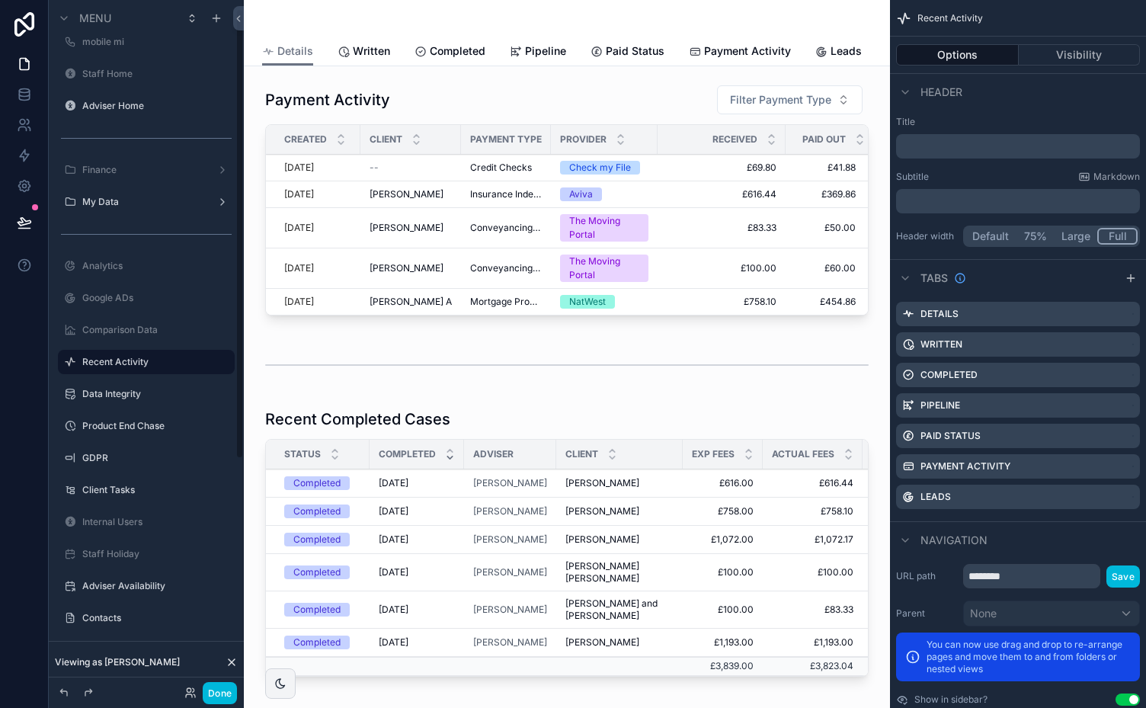
click at [213, 690] on button "Done" at bounding box center [220, 693] width 34 height 22
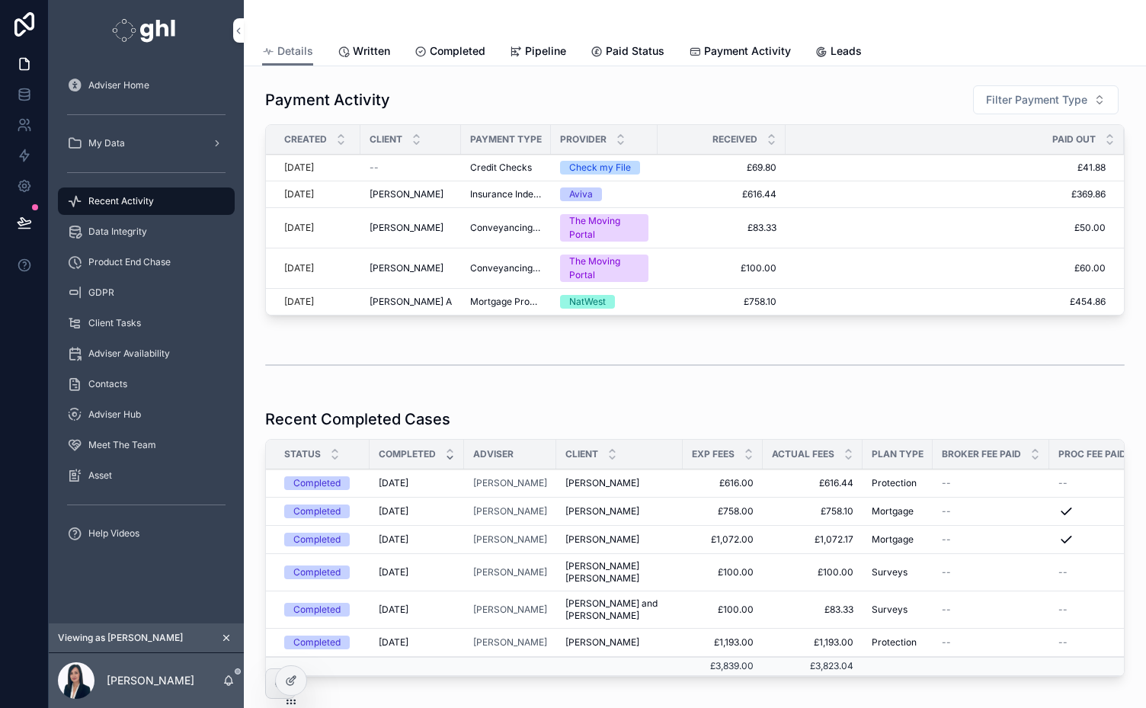
click at [226, 639] on icon "scrollable content" at bounding box center [226, 638] width 5 height 5
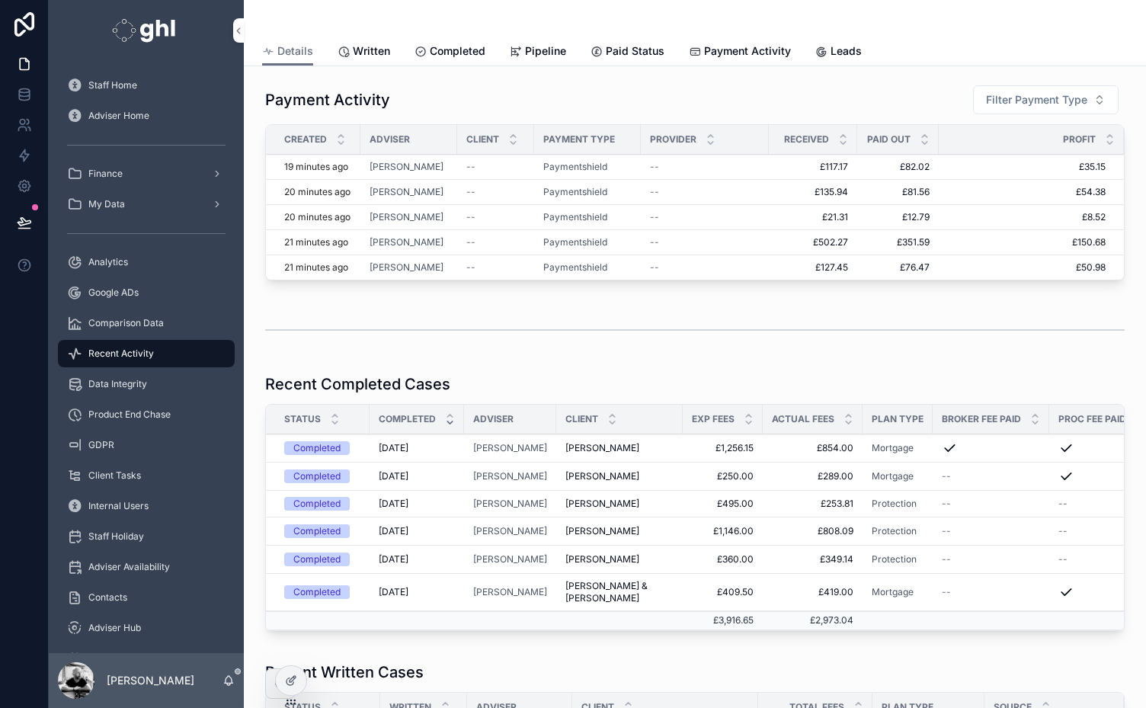
click at [0, 0] on icon at bounding box center [0, 0] width 0 height 0
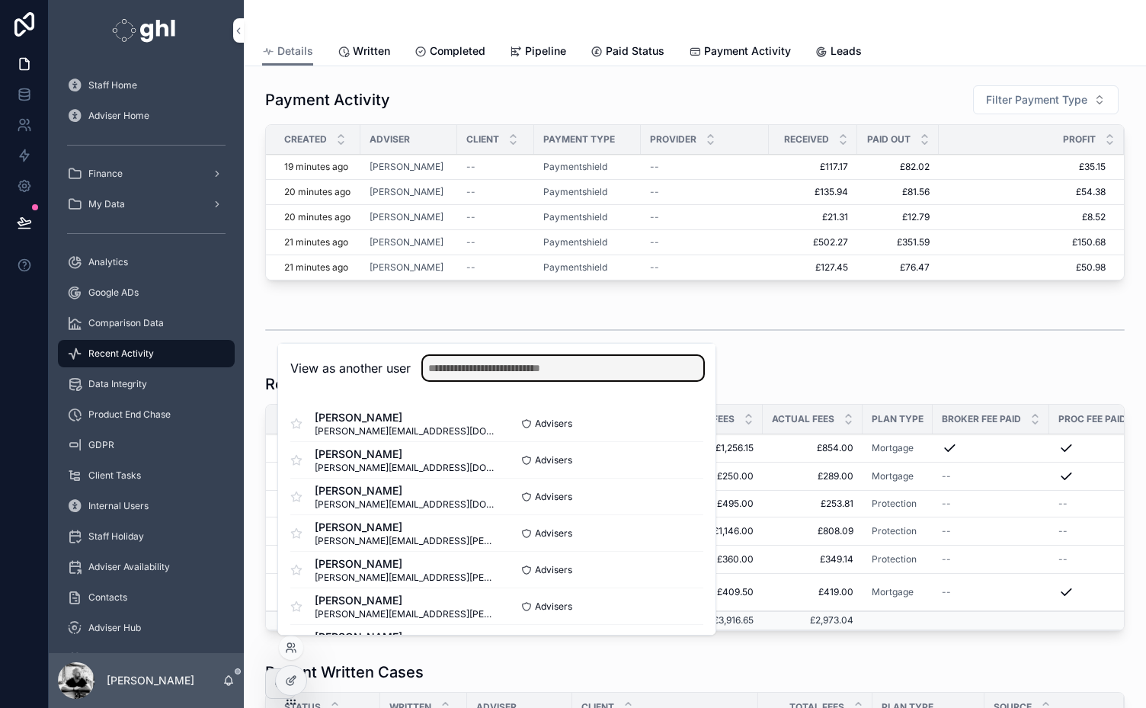
click at [469, 364] on input "text" at bounding box center [563, 368] width 280 height 24
click at [366, 537] on span "[PERSON_NAME][EMAIL_ADDRESS][PERSON_NAME][DOMAIN_NAME]" at bounding box center [406, 540] width 182 height 12
click at [0, 0] on button "Select" at bounding box center [0, 0] width 0 height 0
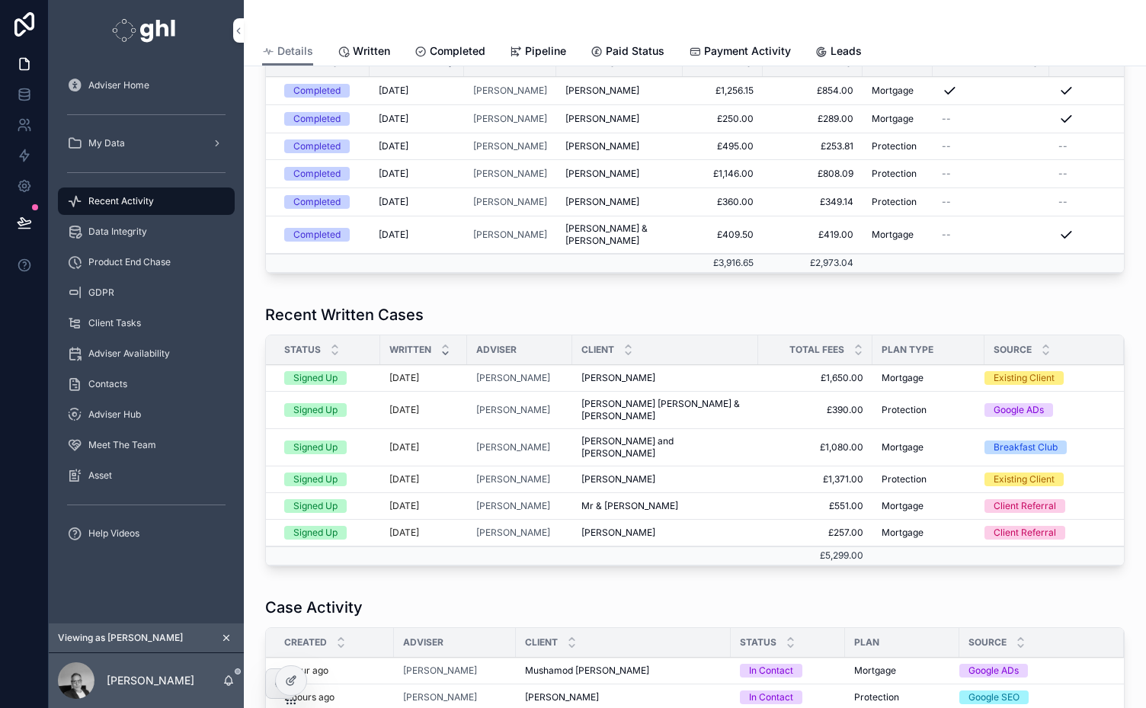
scroll to position [283, 0]
click at [382, 52] on span "Written" at bounding box center [371, 50] width 37 height 15
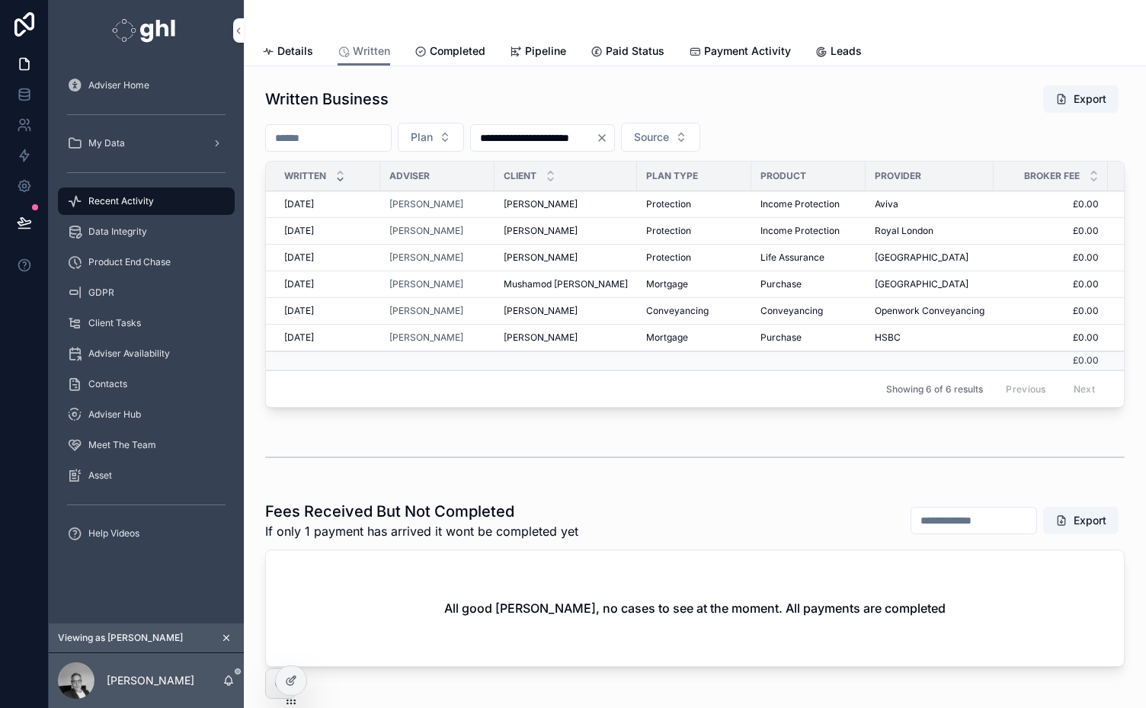
click at [450, 47] on span "Completed" at bounding box center [458, 50] width 56 height 15
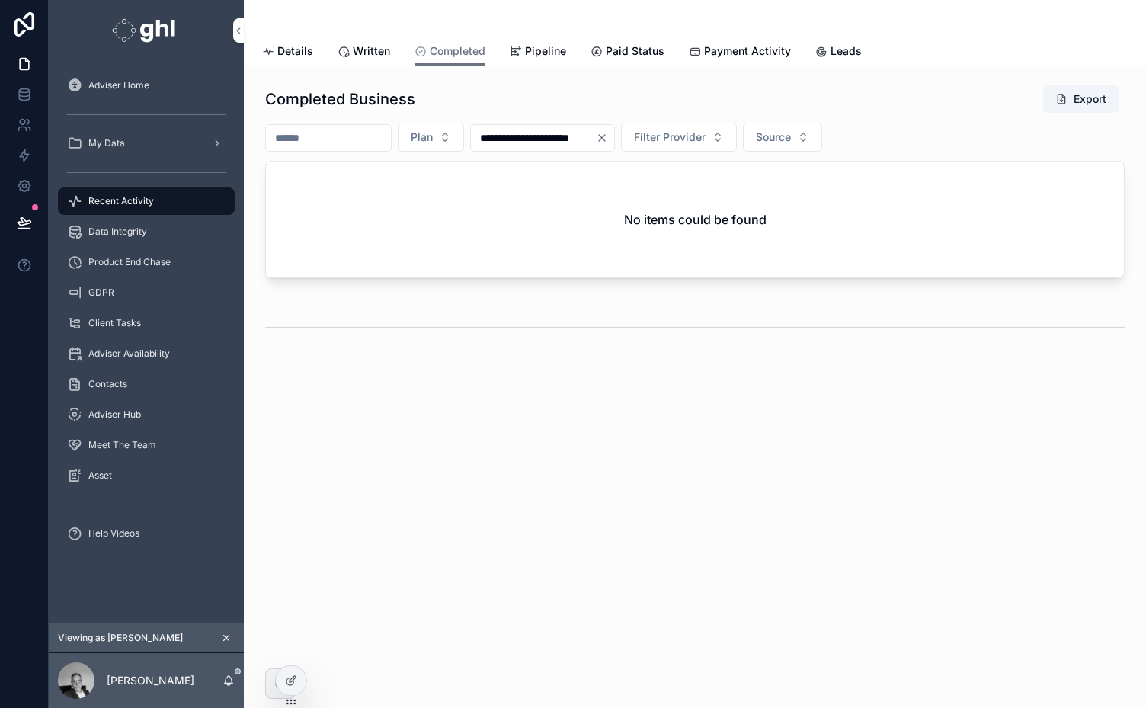
click at [552, 50] on span "Pipeline" at bounding box center [545, 50] width 41 height 15
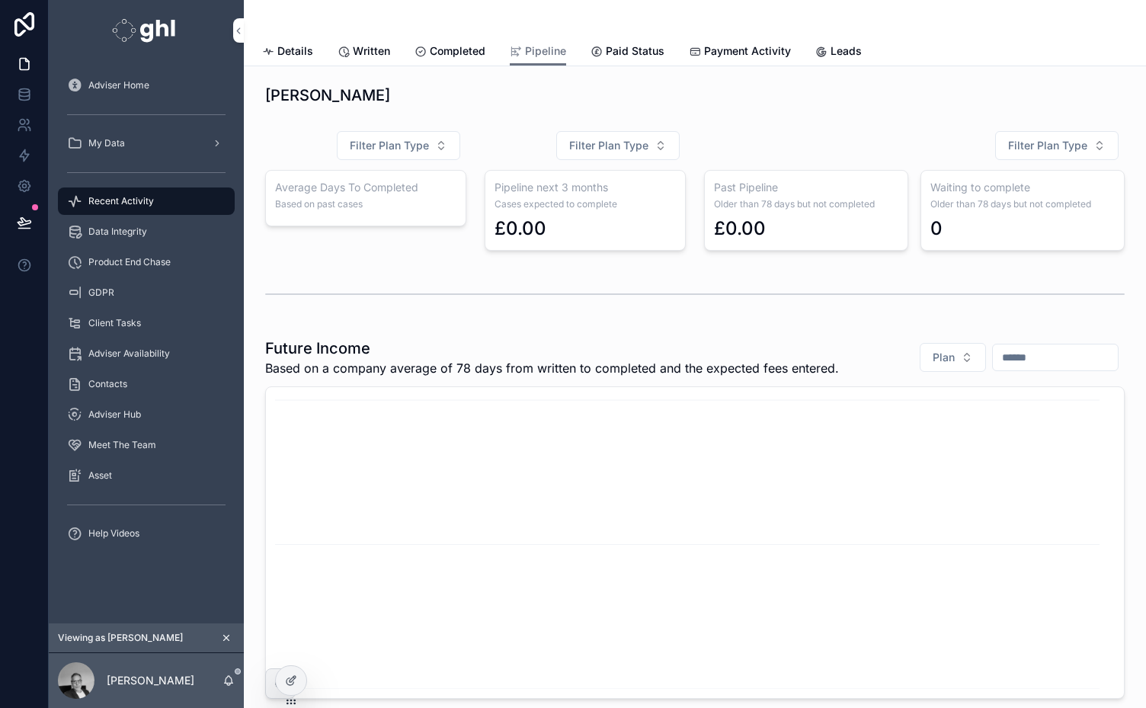
click at [642, 50] on span "Paid Status" at bounding box center [635, 50] width 59 height 15
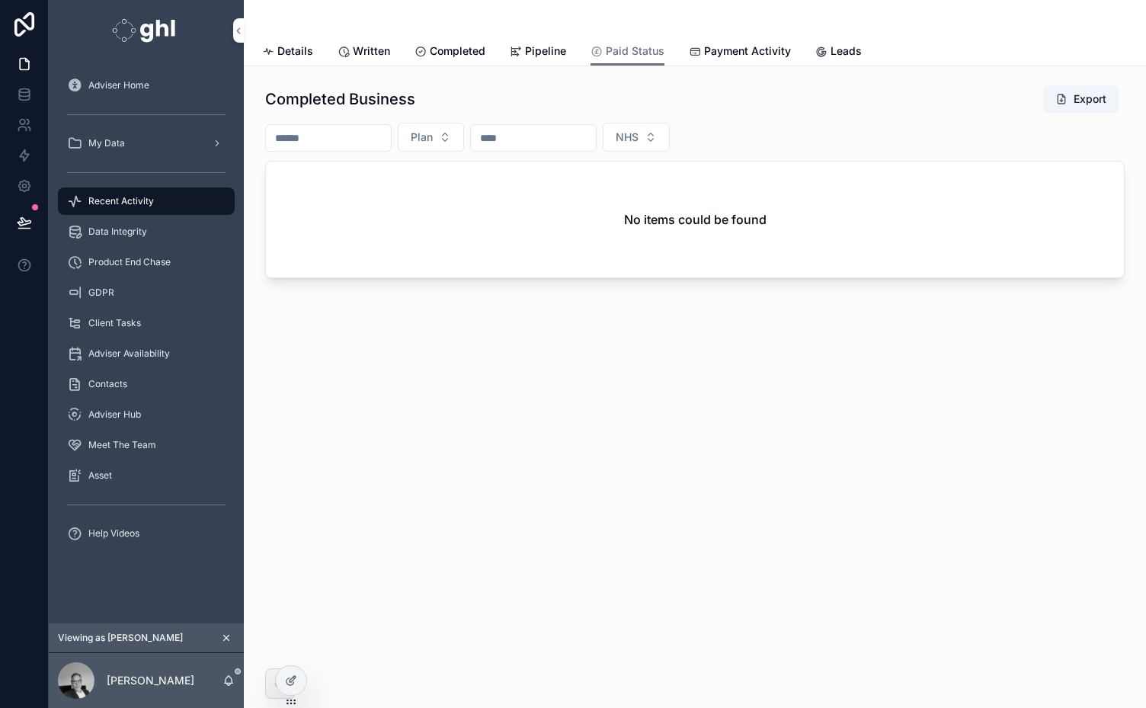
click at [639, 137] on span "NHS" at bounding box center [627, 137] width 23 height 15
click at [623, 197] on div "----" at bounding box center [702, 198] width 212 height 24
click at [761, 52] on span "Payment Activity" at bounding box center [747, 50] width 87 height 15
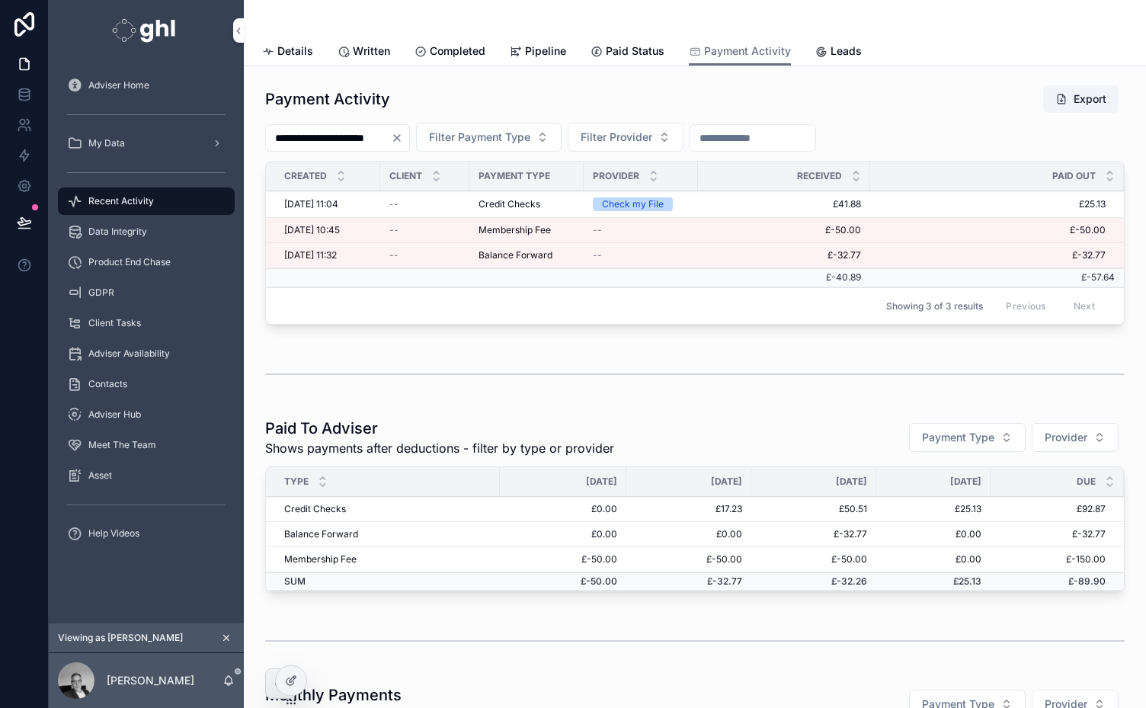
click at [278, 50] on span "Details" at bounding box center [295, 50] width 36 height 15
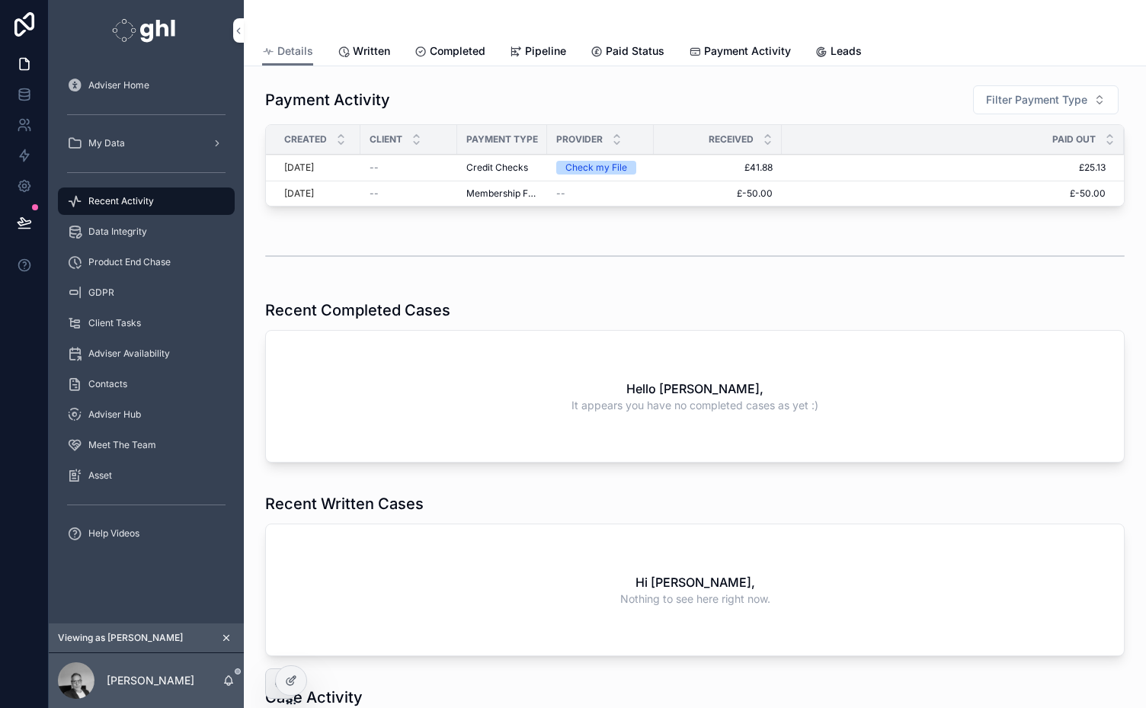
click at [540, 43] on span "Pipeline" at bounding box center [545, 50] width 41 height 15
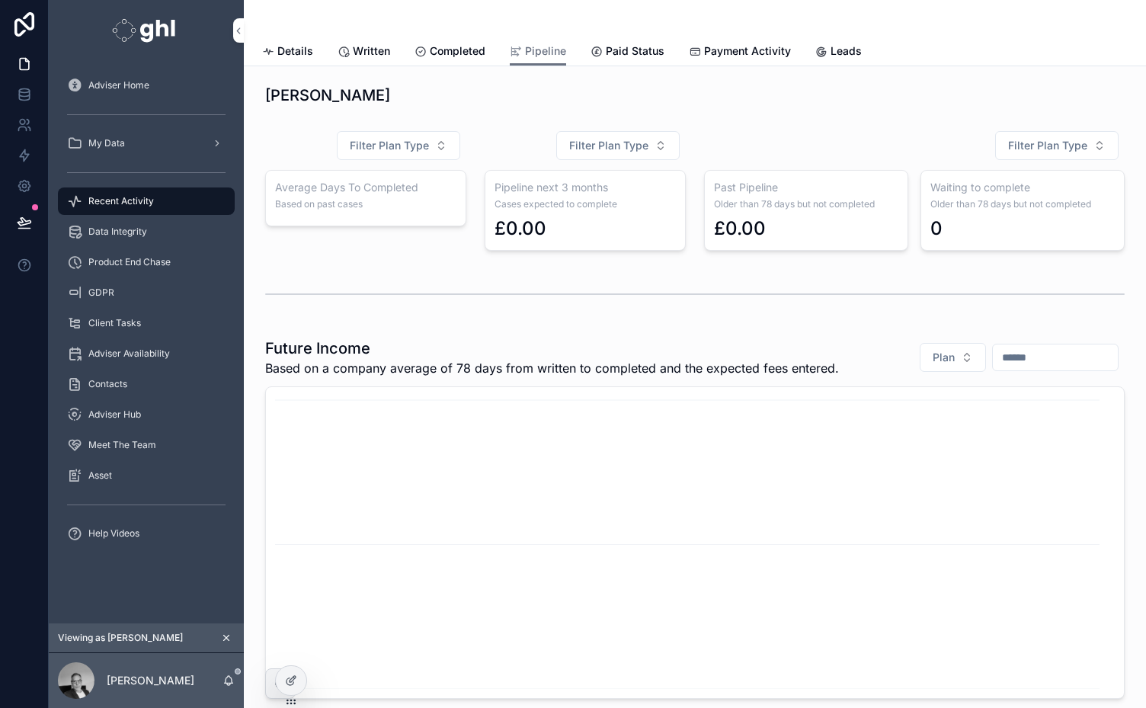
click at [229, 640] on icon "scrollable content" at bounding box center [226, 638] width 5 height 5
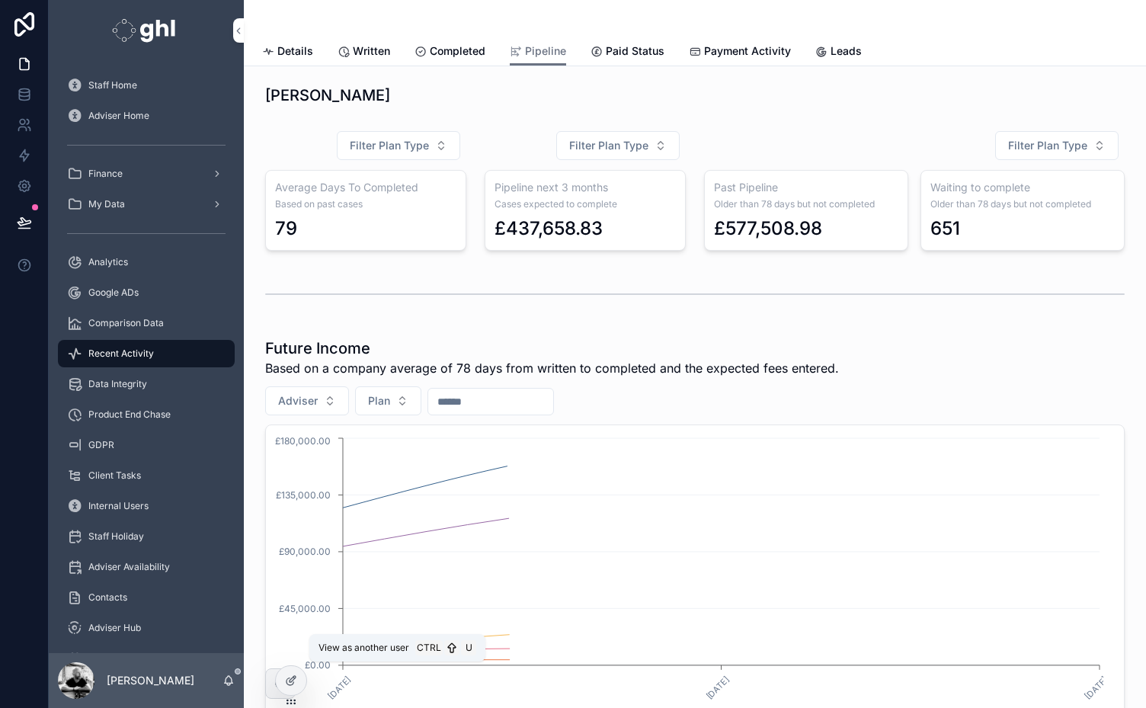
click at [0, 0] on icon at bounding box center [0, 0] width 0 height 0
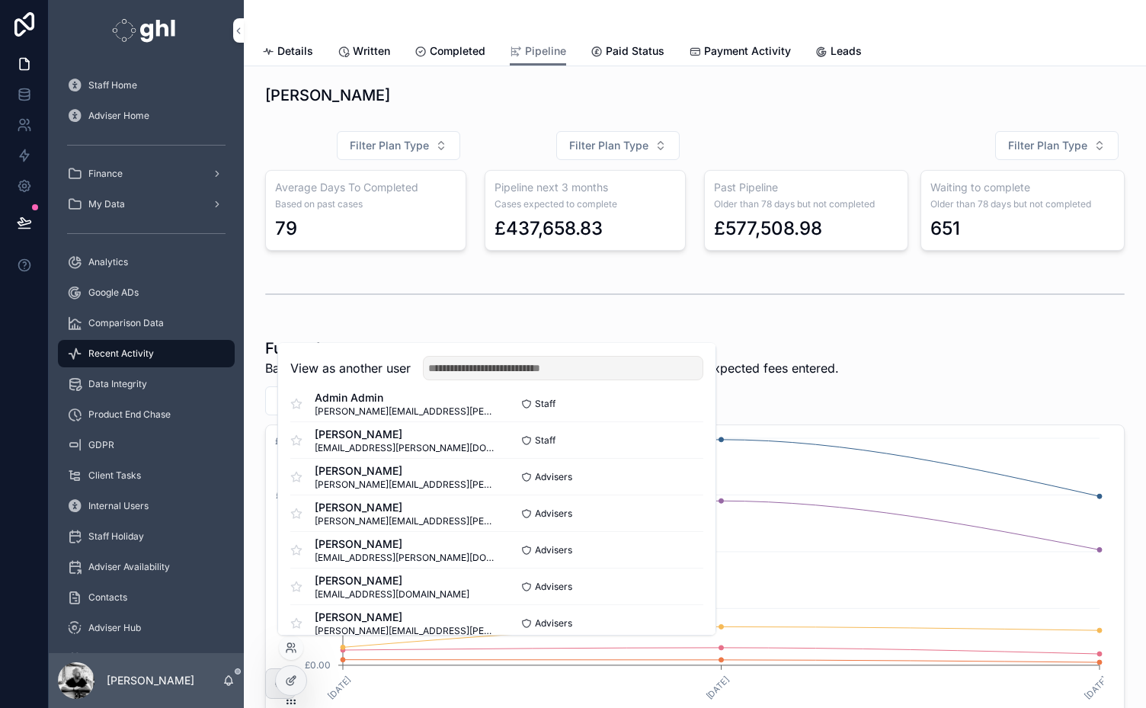
scroll to position [431, 0]
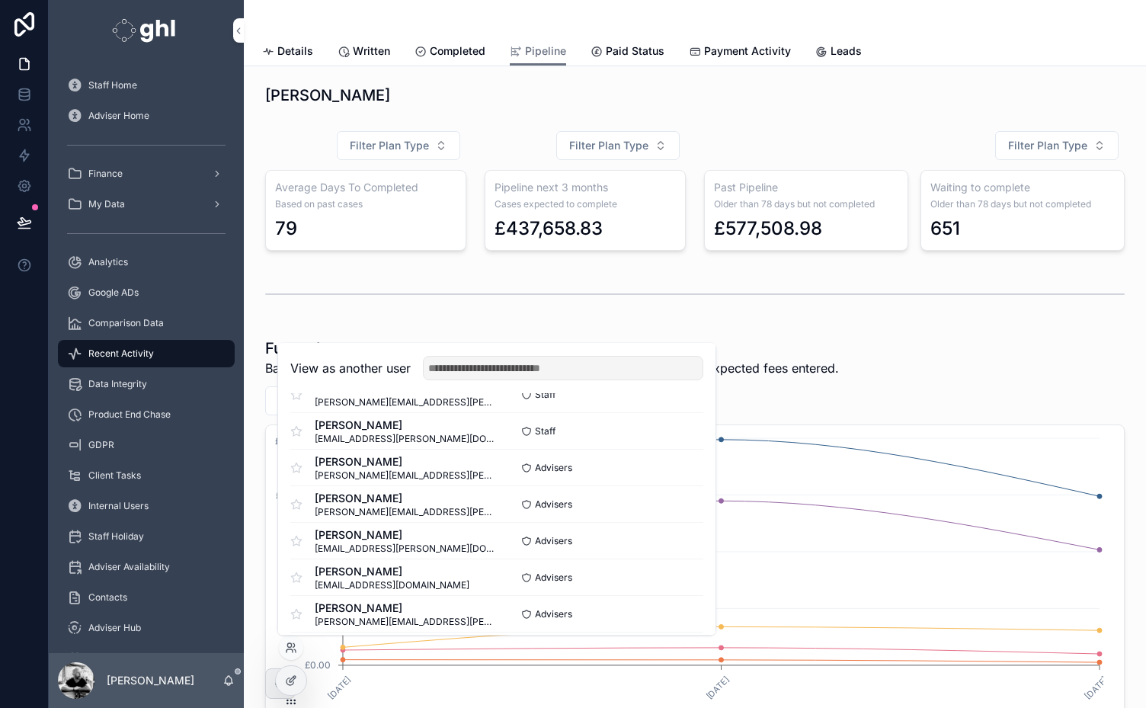
click at [0, 0] on button "Select" at bounding box center [0, 0] width 0 height 0
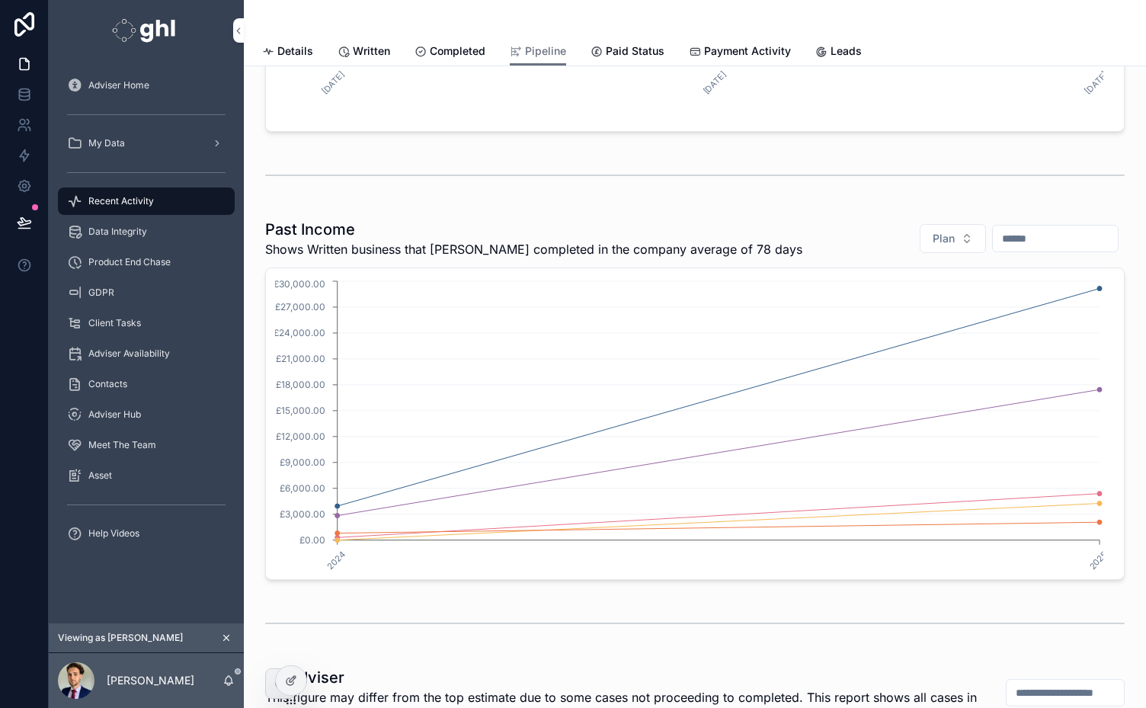
scroll to position [565, 0]
click at [642, 52] on span "Paid Status" at bounding box center [635, 50] width 59 height 15
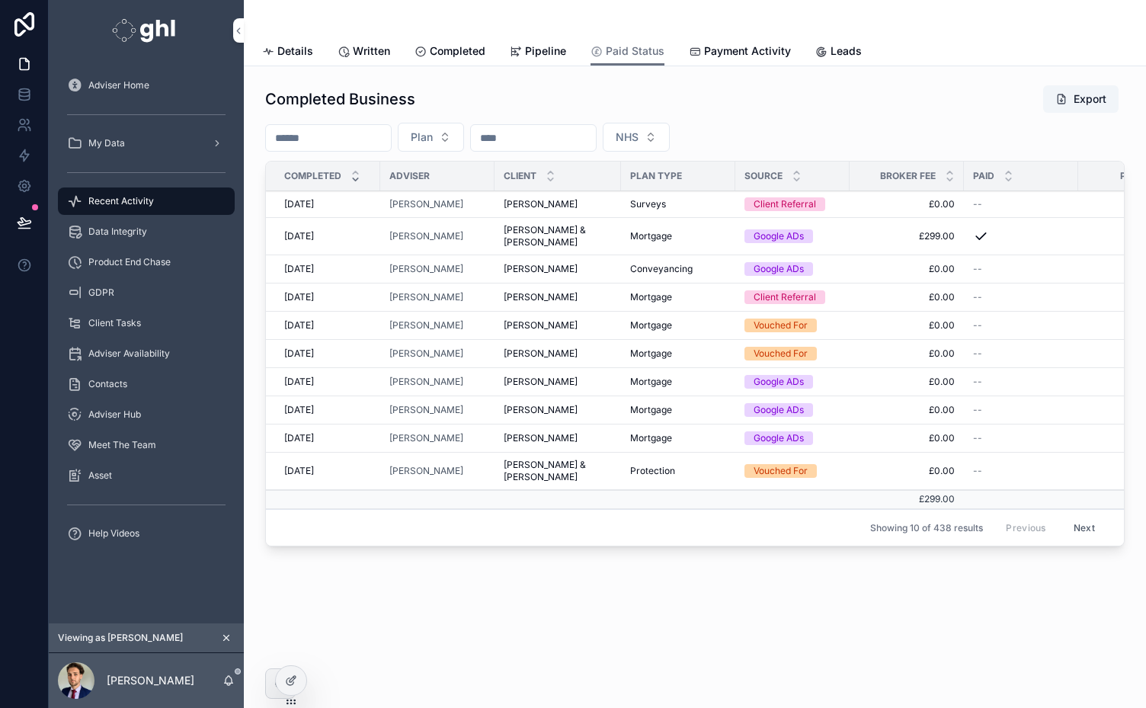
click at [729, 49] on span "Payment Activity" at bounding box center [747, 50] width 87 height 15
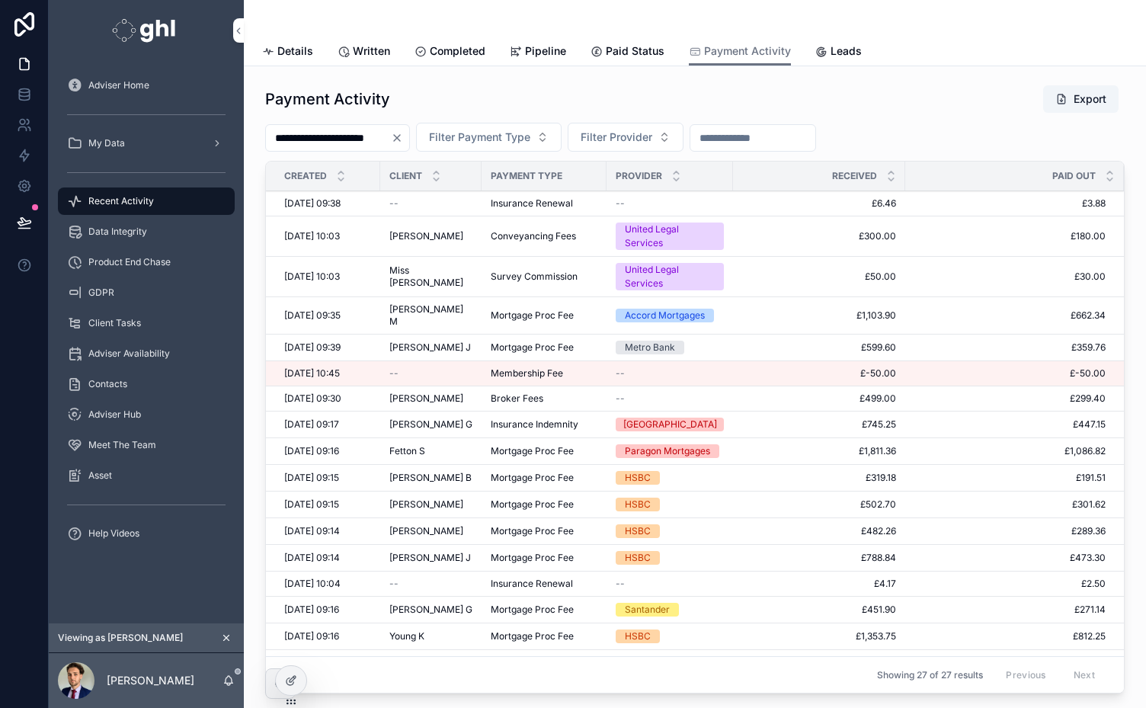
click at [840, 50] on span "Leads" at bounding box center [846, 50] width 31 height 15
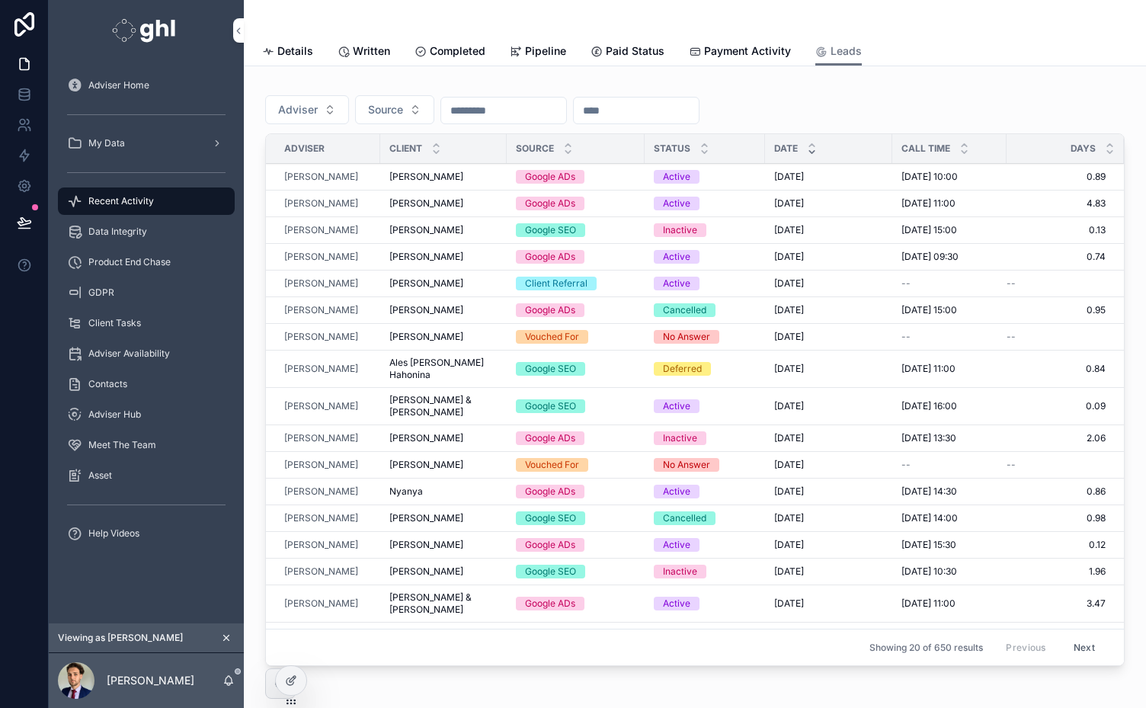
click at [529, 49] on span "Pipeline" at bounding box center [545, 50] width 41 height 15
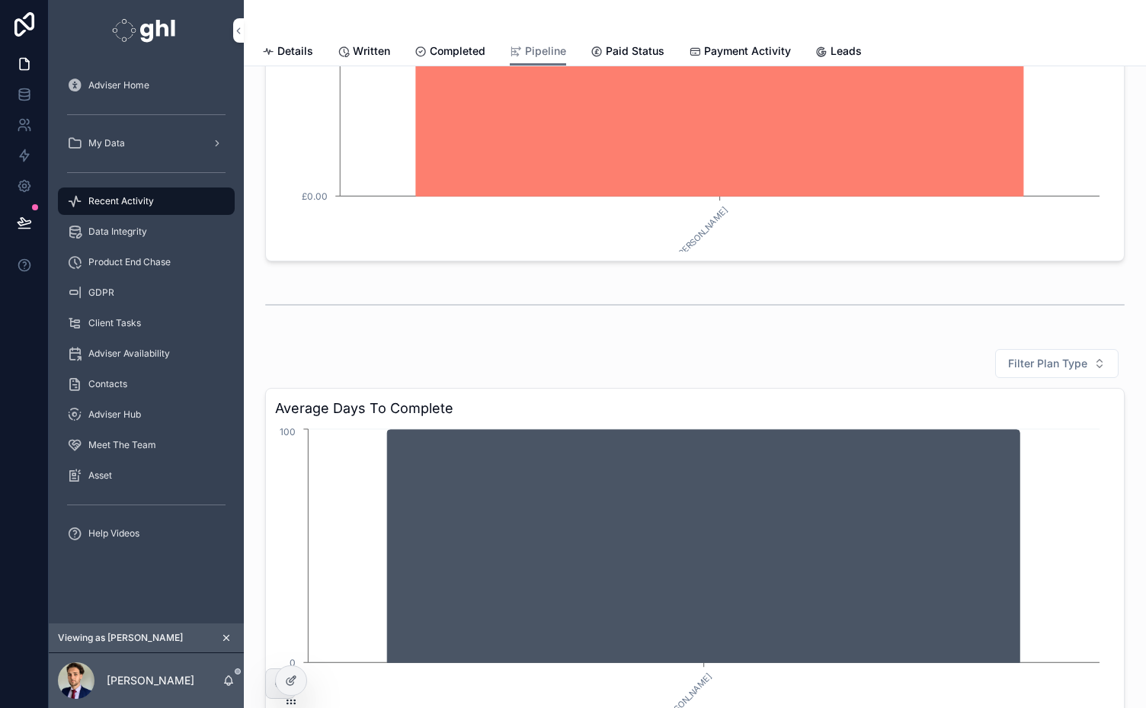
scroll to position [1421, 0]
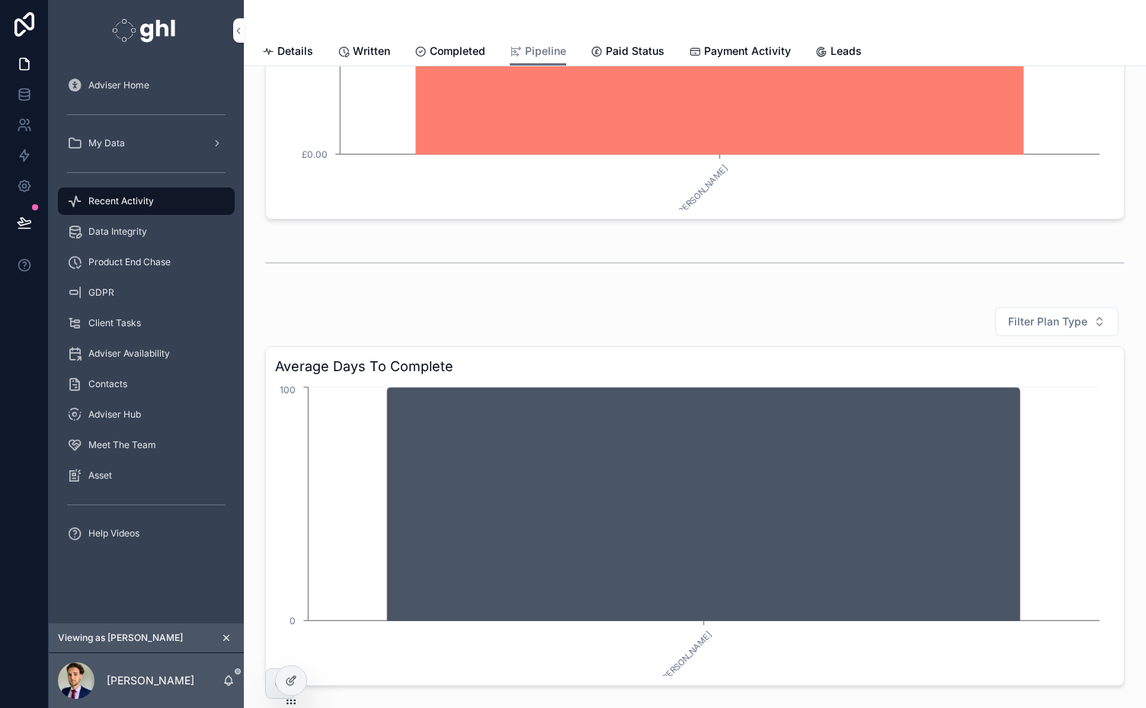
click at [293, 47] on span "Details" at bounding box center [295, 50] width 36 height 15
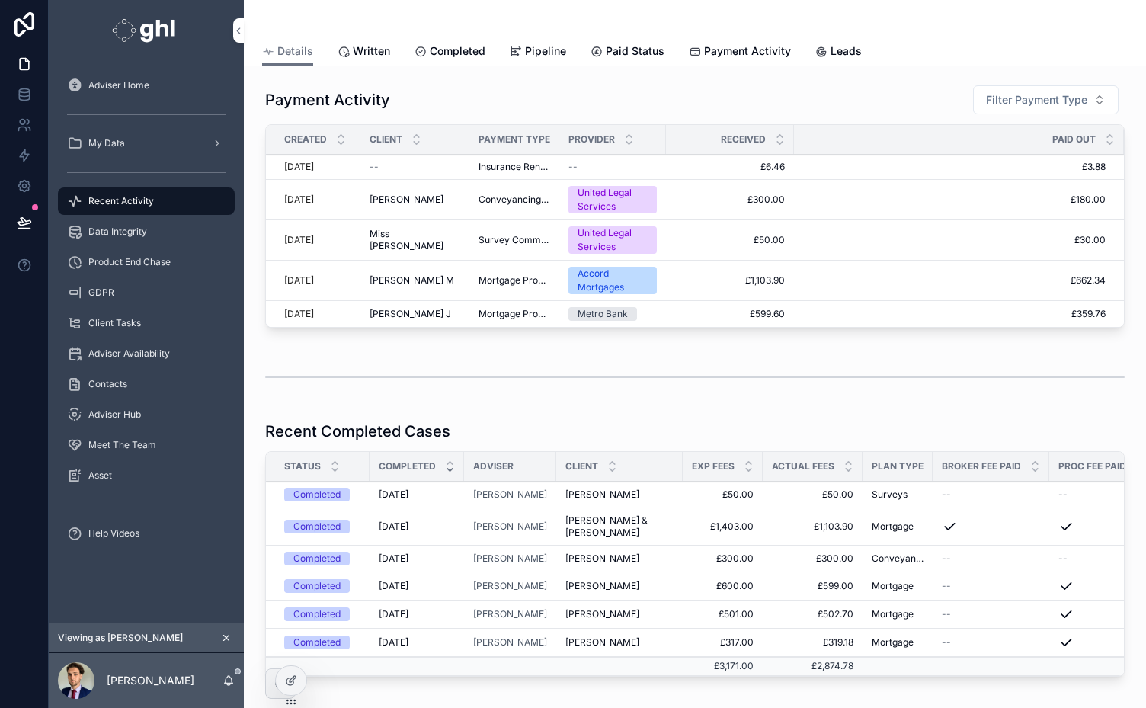
click at [226, 639] on icon "scrollable content" at bounding box center [226, 638] width 5 height 5
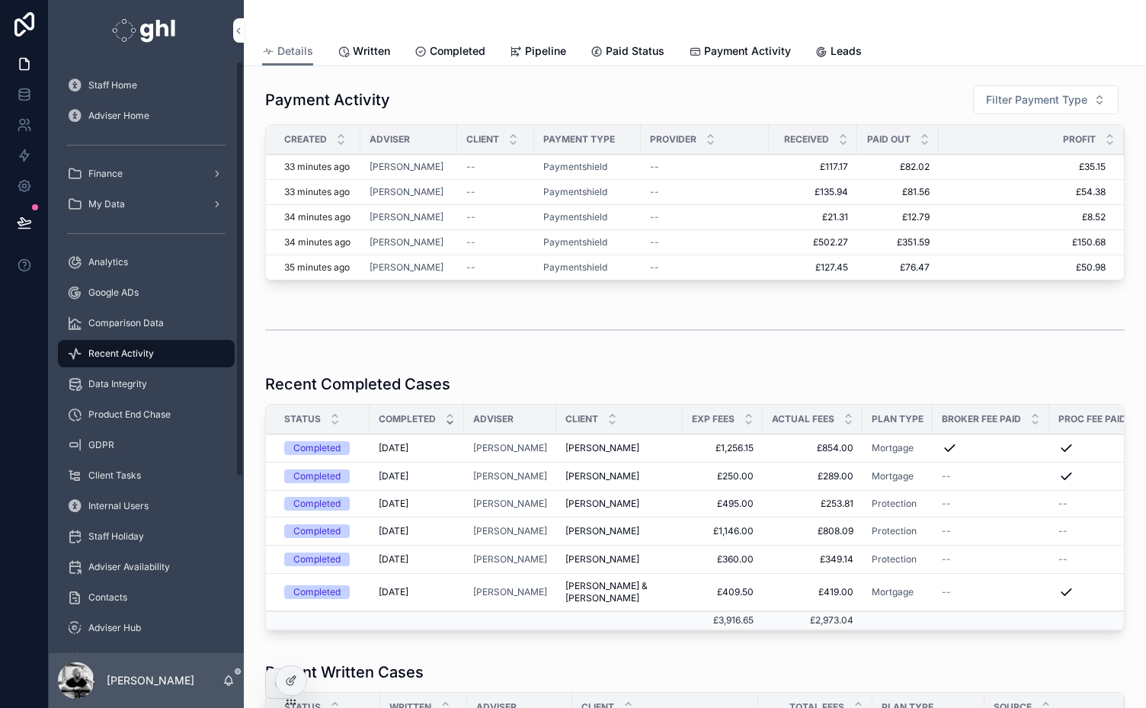
click at [120, 380] on span "Data Integrity" at bounding box center [117, 384] width 59 height 12
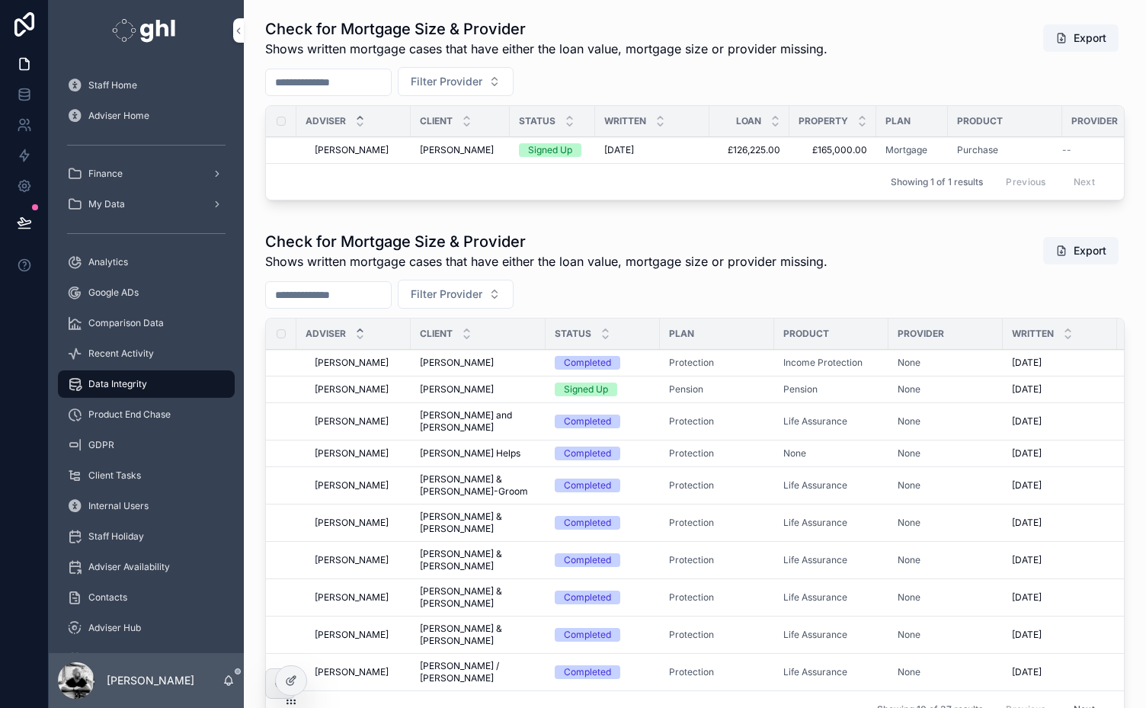
click at [460, 149] on span "[PERSON_NAME]" at bounding box center [457, 150] width 74 height 12
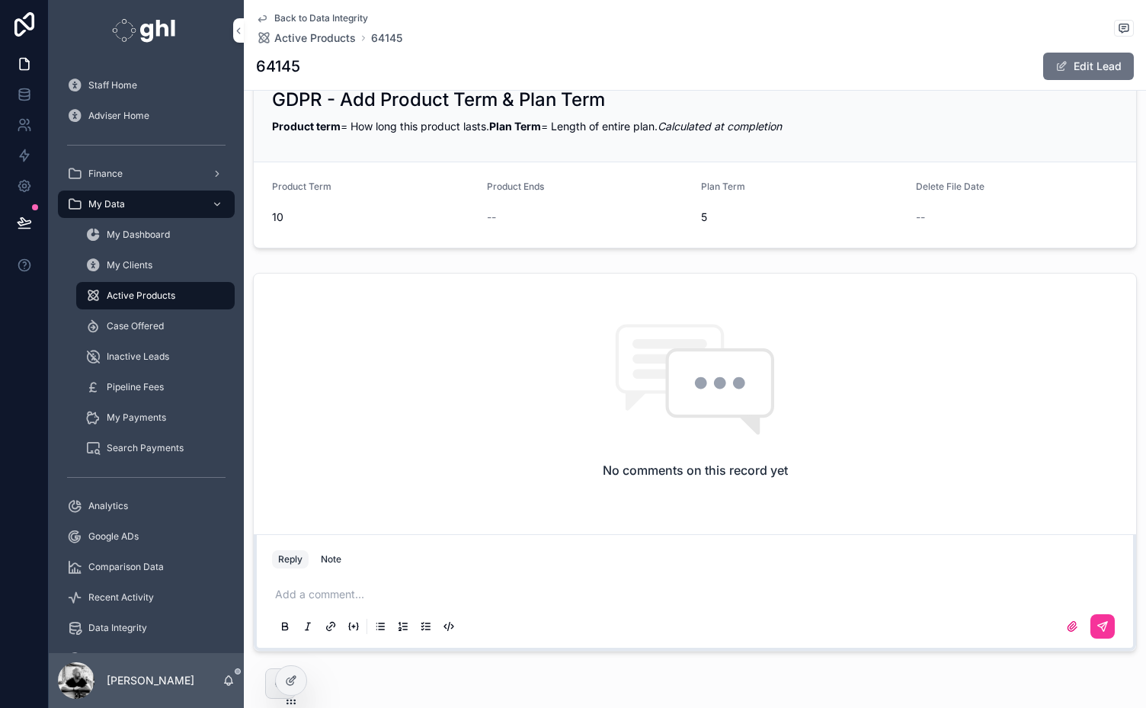
scroll to position [624, 0]
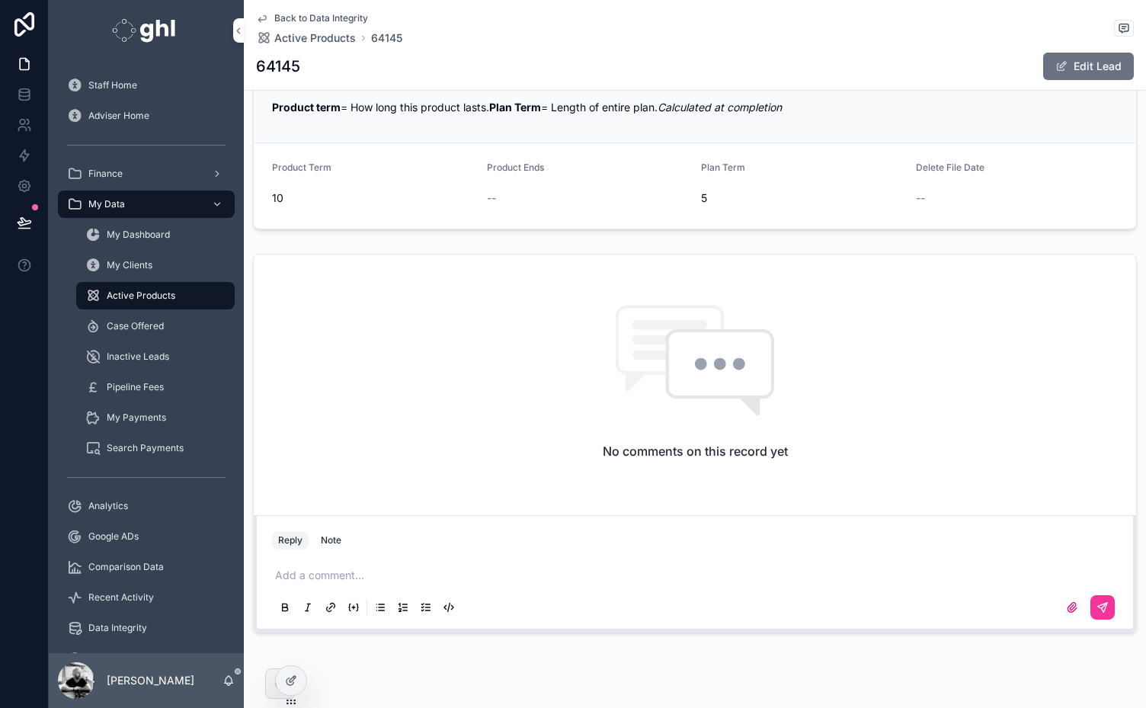
click at [629, 568] on p "scrollable content" at bounding box center [698, 575] width 846 height 15
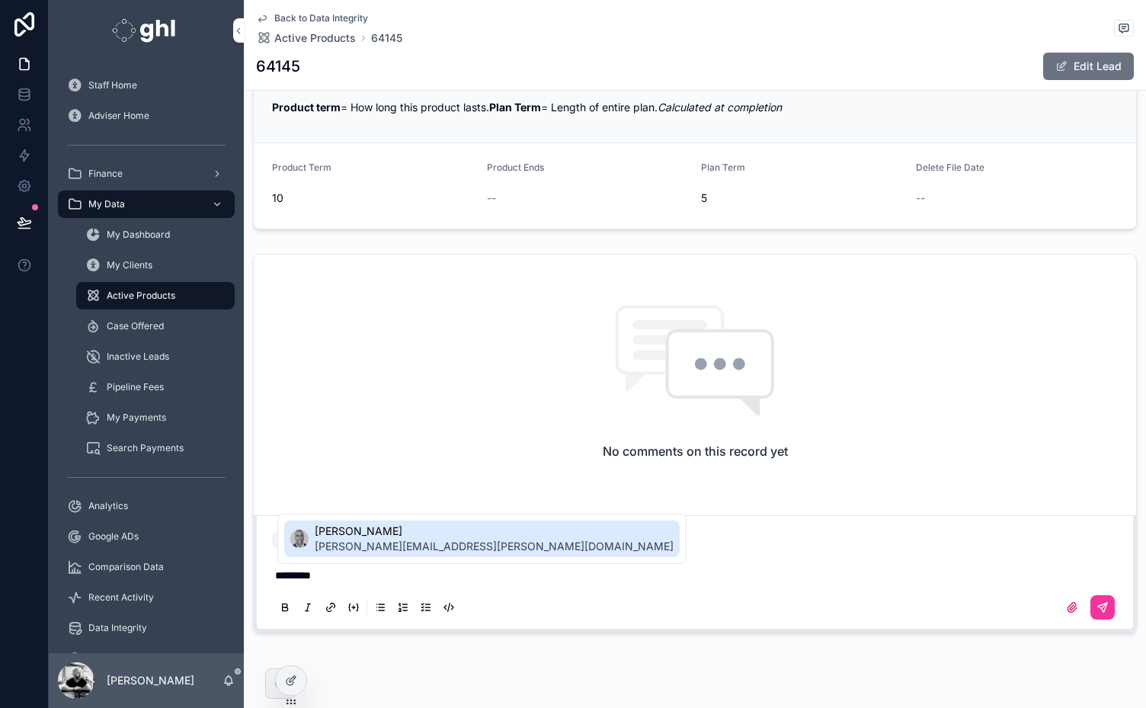
click at [424, 536] on span "[PERSON_NAME]" at bounding box center [494, 531] width 359 height 15
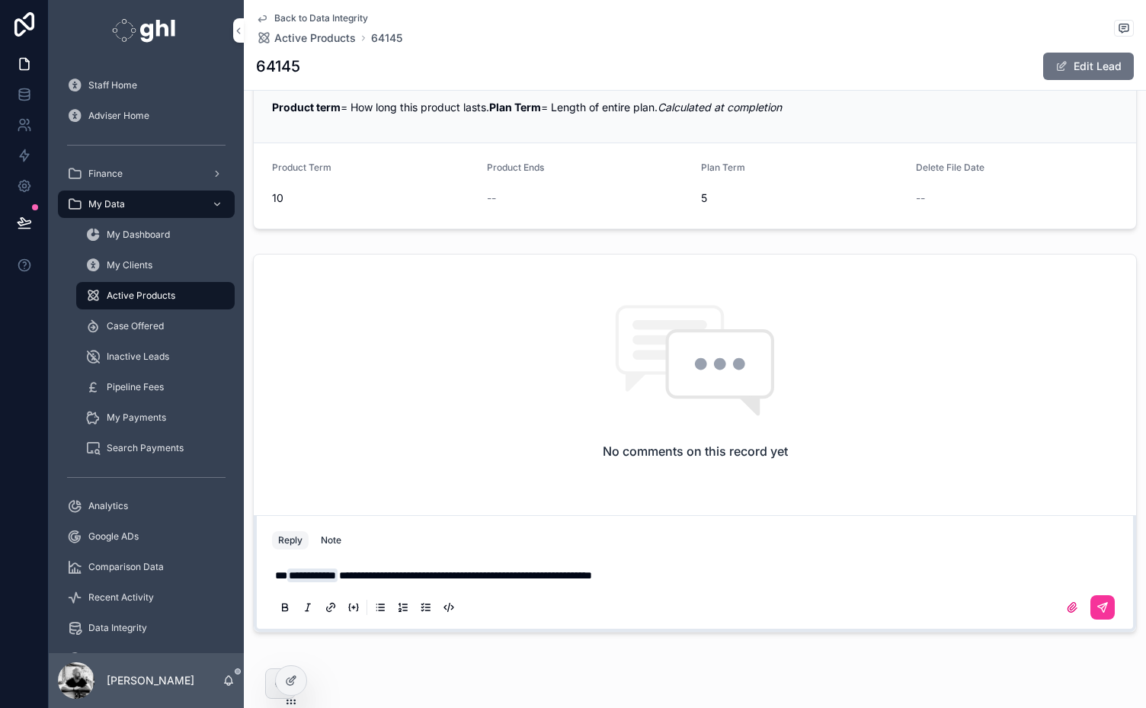
click at [446, 573] on span "**********" at bounding box center [465, 575] width 253 height 11
click at [1097, 604] on icon "scrollable content" at bounding box center [1103, 607] width 12 height 12
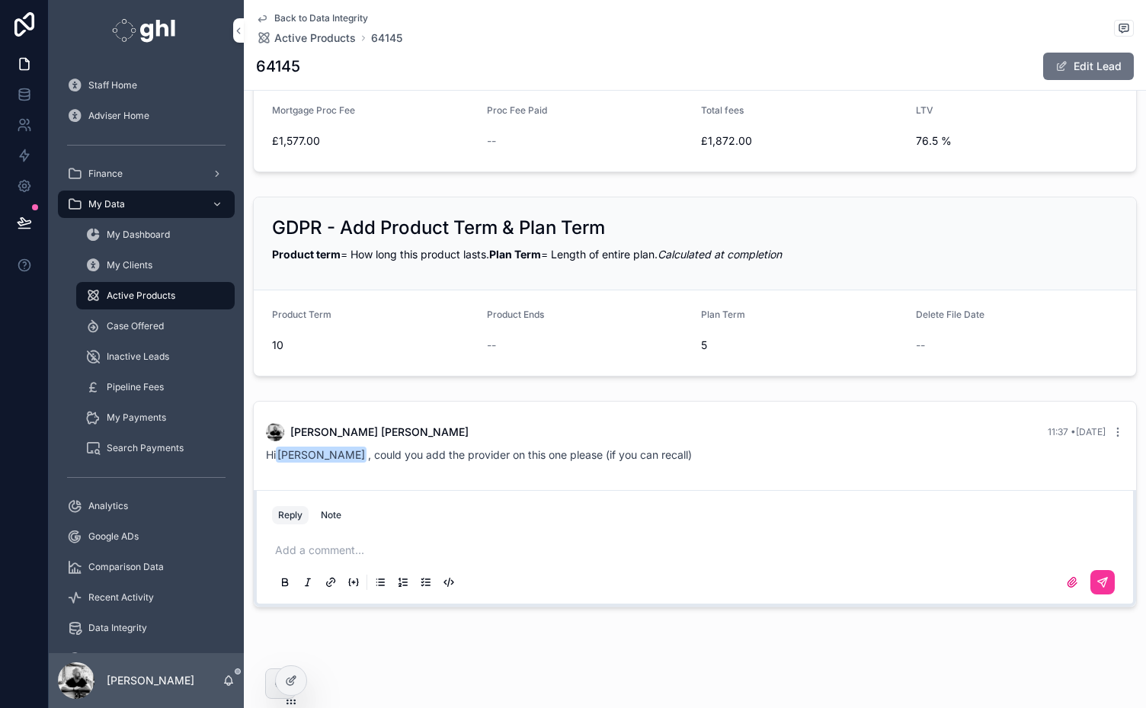
scroll to position [0, 0]
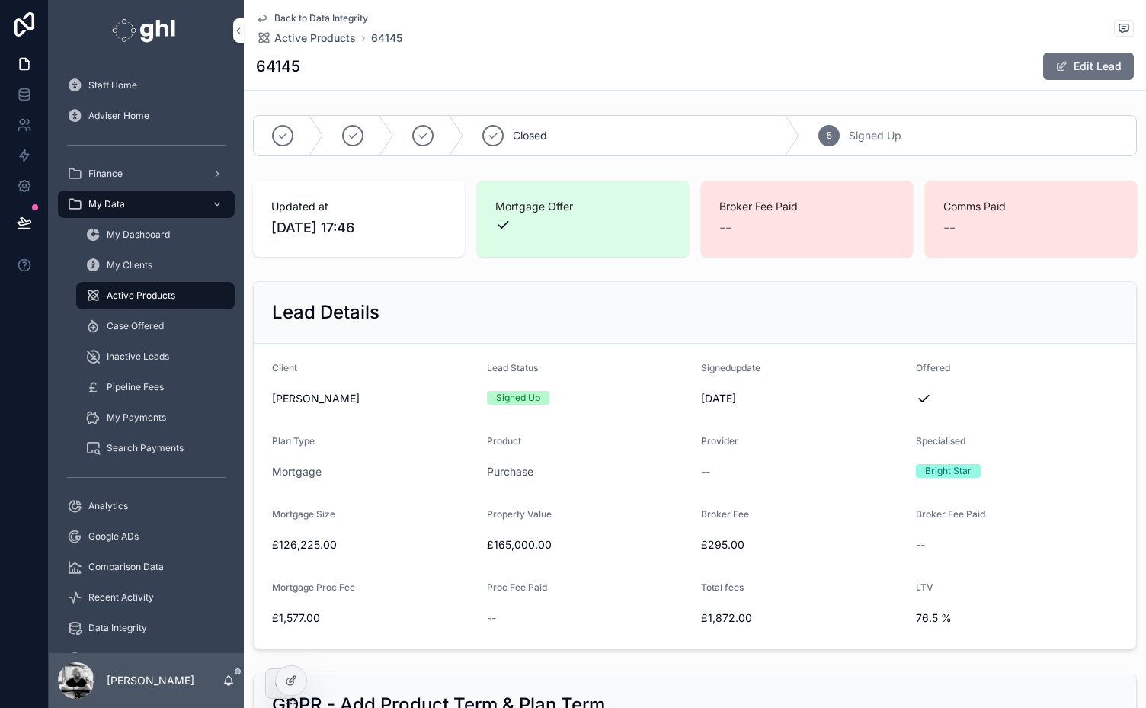
click at [295, 21] on span "Back to Data Integrity" at bounding box center [321, 18] width 94 height 12
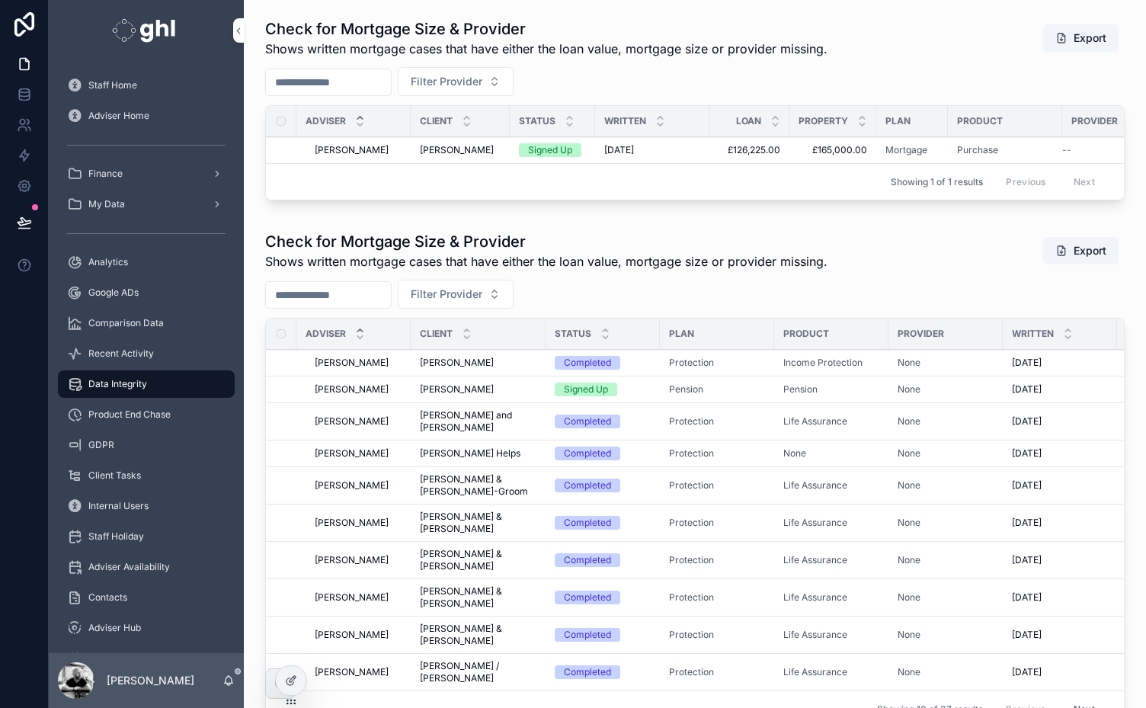
click at [91, 258] on span "Analytics" at bounding box center [108, 262] width 40 height 12
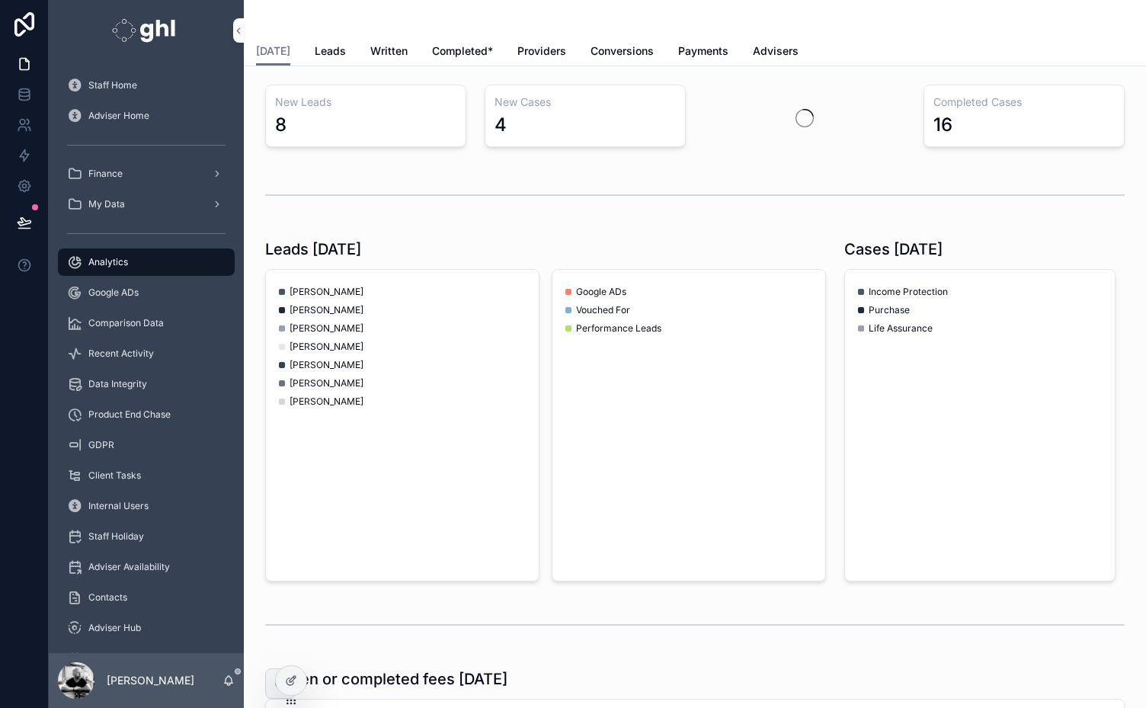
click at [322, 50] on span "Leads" at bounding box center [330, 50] width 31 height 15
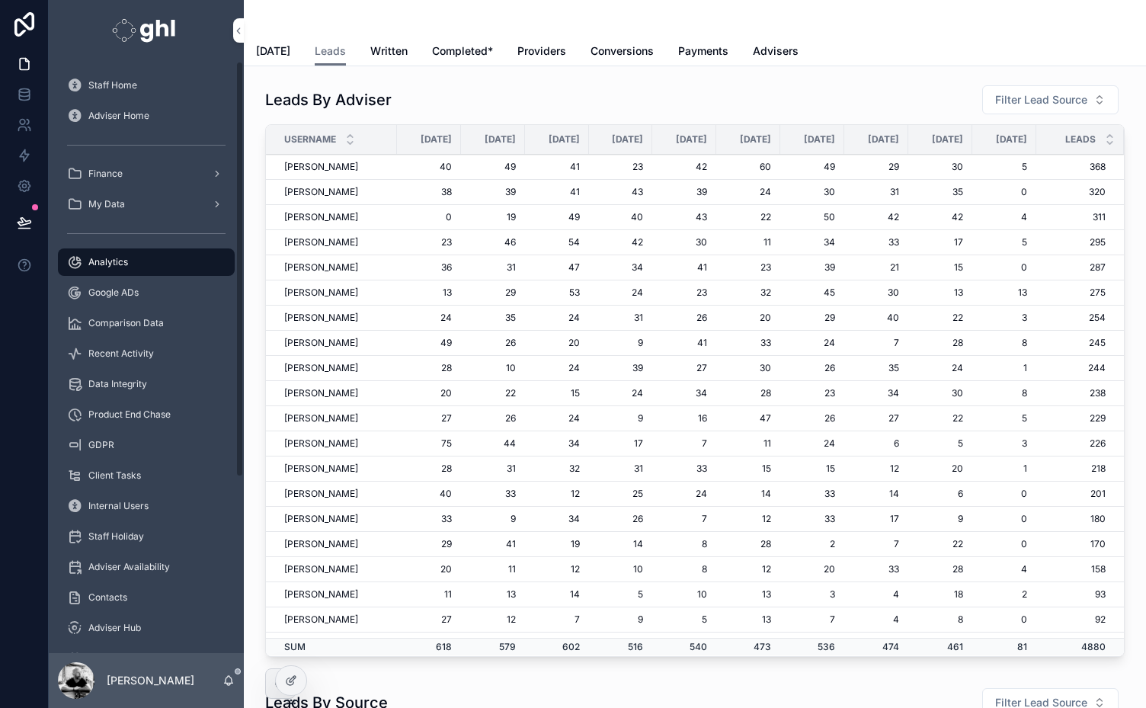
click at [107, 392] on div "Data Integrity" at bounding box center [146, 384] width 159 height 24
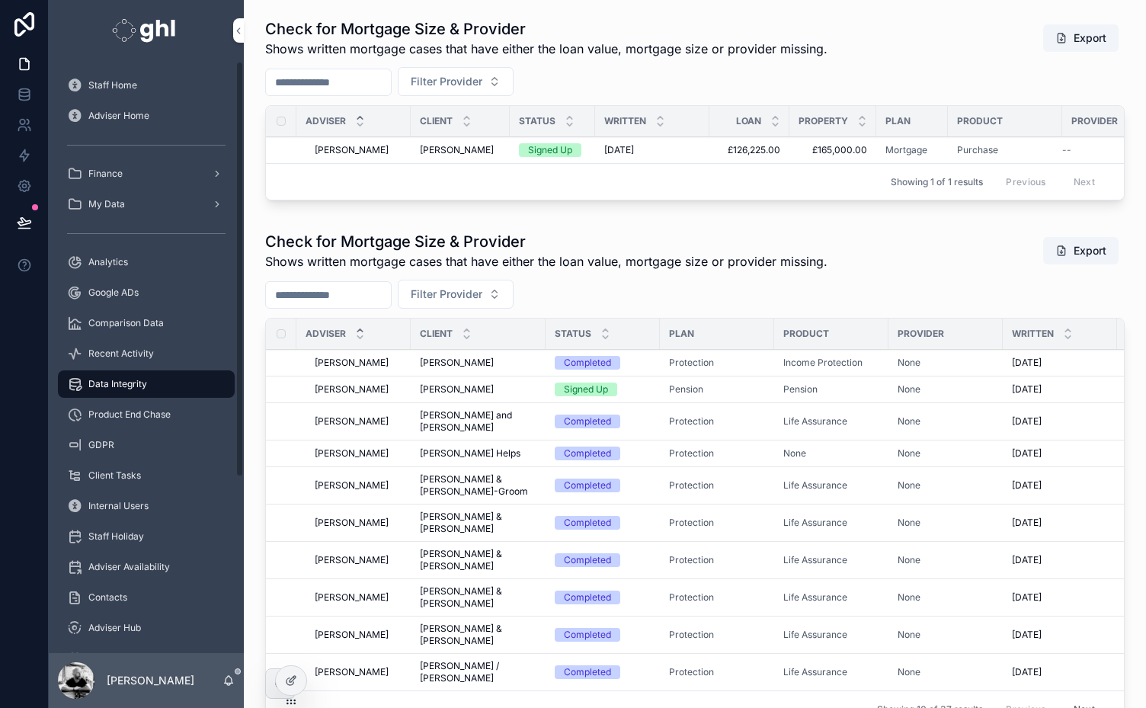
click at [232, 675] on icon "scrollable content" at bounding box center [229, 680] width 12 height 12
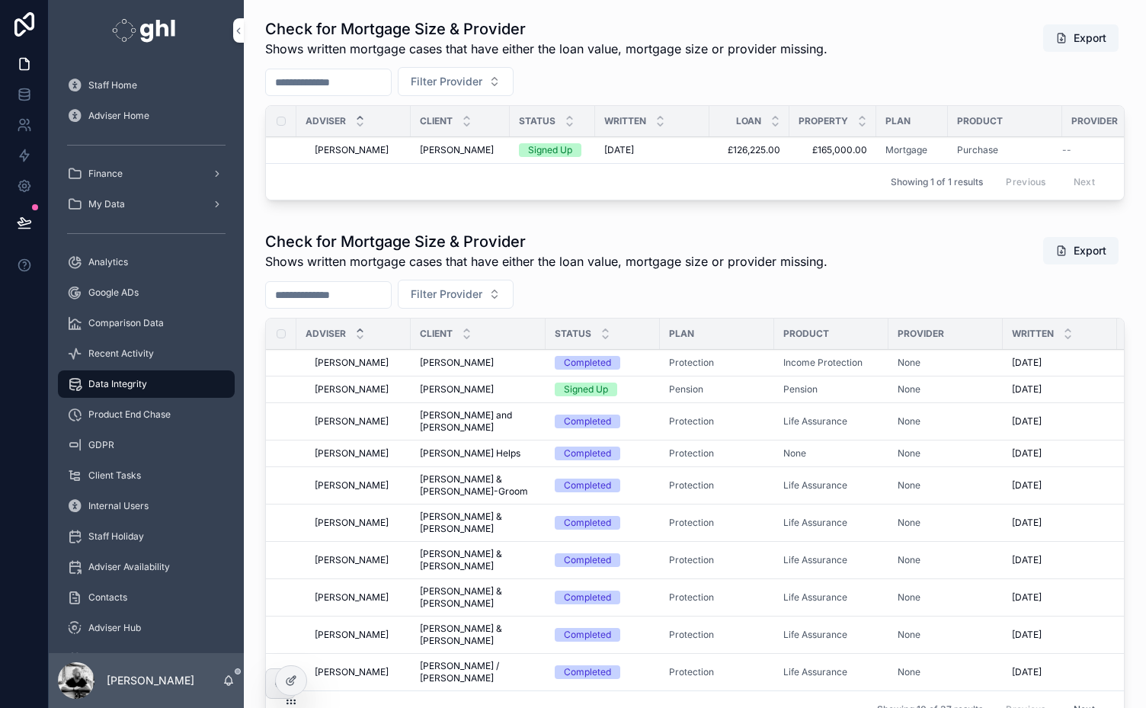
click at [445, 146] on span "[PERSON_NAME]" at bounding box center [457, 150] width 74 height 12
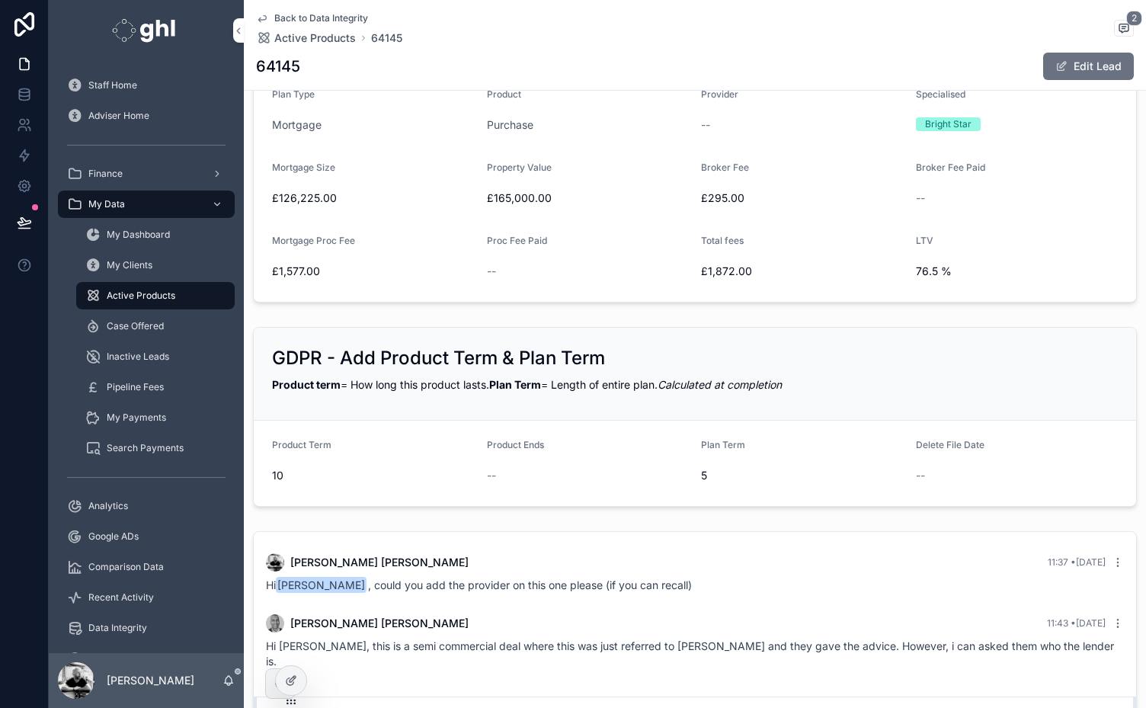
scroll to position [538, 0]
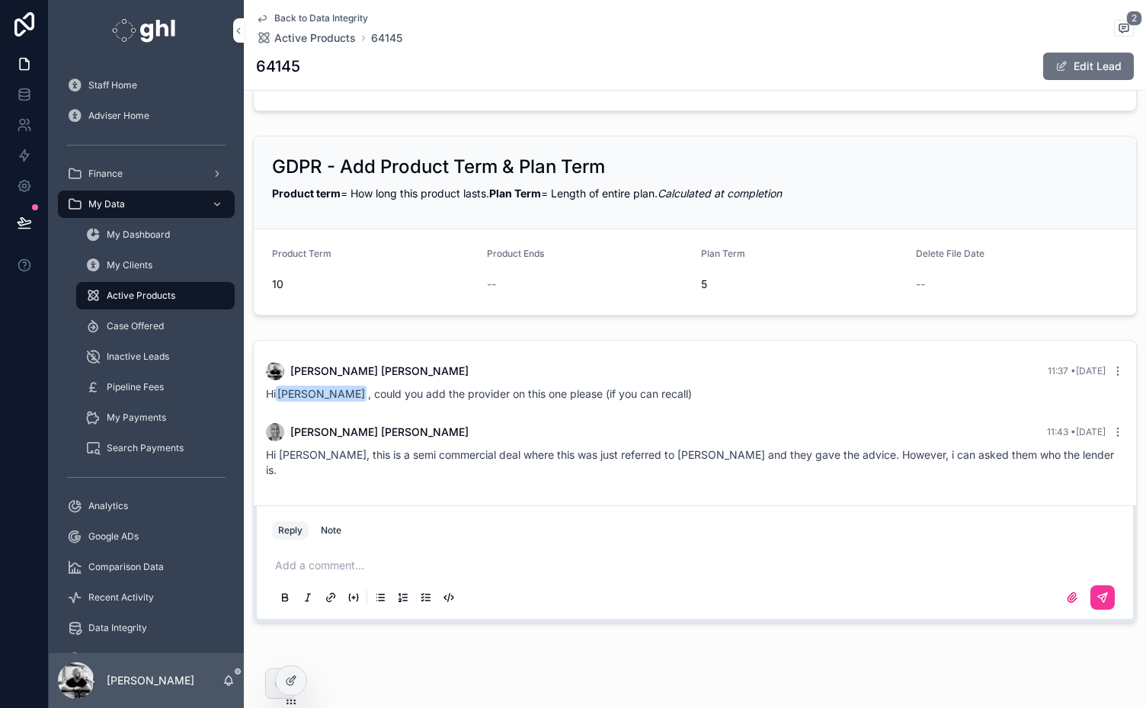
click at [545, 558] on p "scrollable content" at bounding box center [698, 565] width 846 height 15
click at [303, 521] on button "Reply" at bounding box center [290, 530] width 37 height 18
click at [381, 558] on p "scrollable content" at bounding box center [698, 565] width 846 height 15
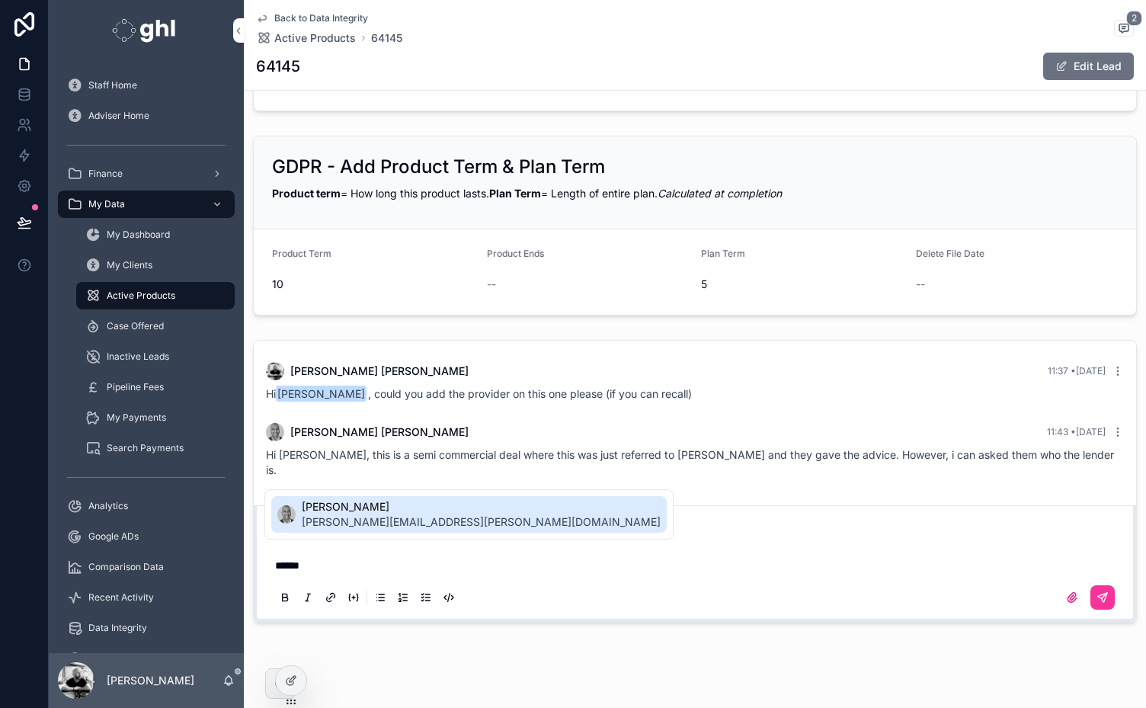
click at [372, 511] on span "[PERSON_NAME]" at bounding box center [481, 506] width 359 height 15
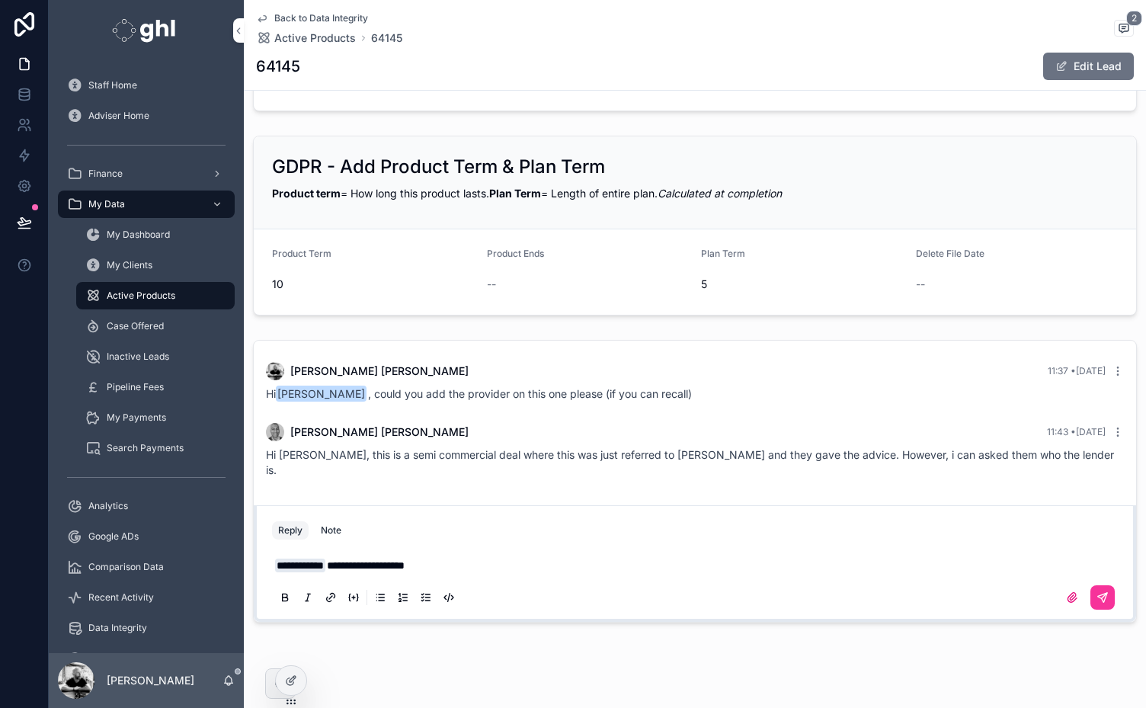
click at [1097, 591] on icon "scrollable content" at bounding box center [1103, 597] width 12 height 12
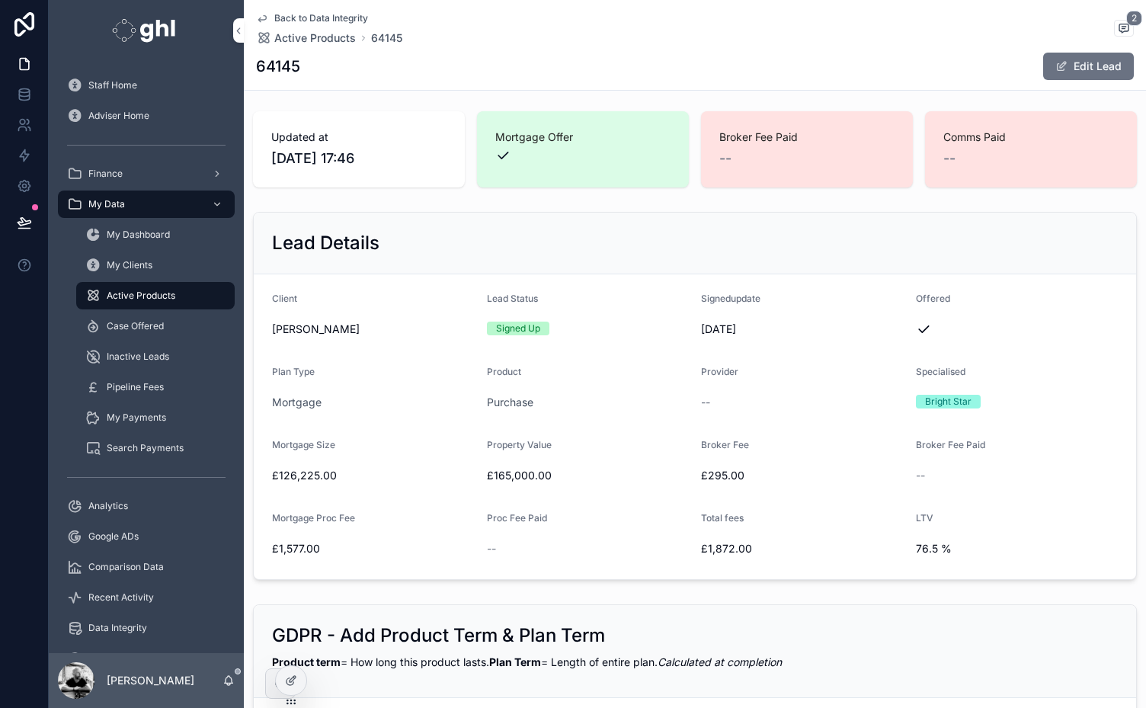
scroll to position [31, 0]
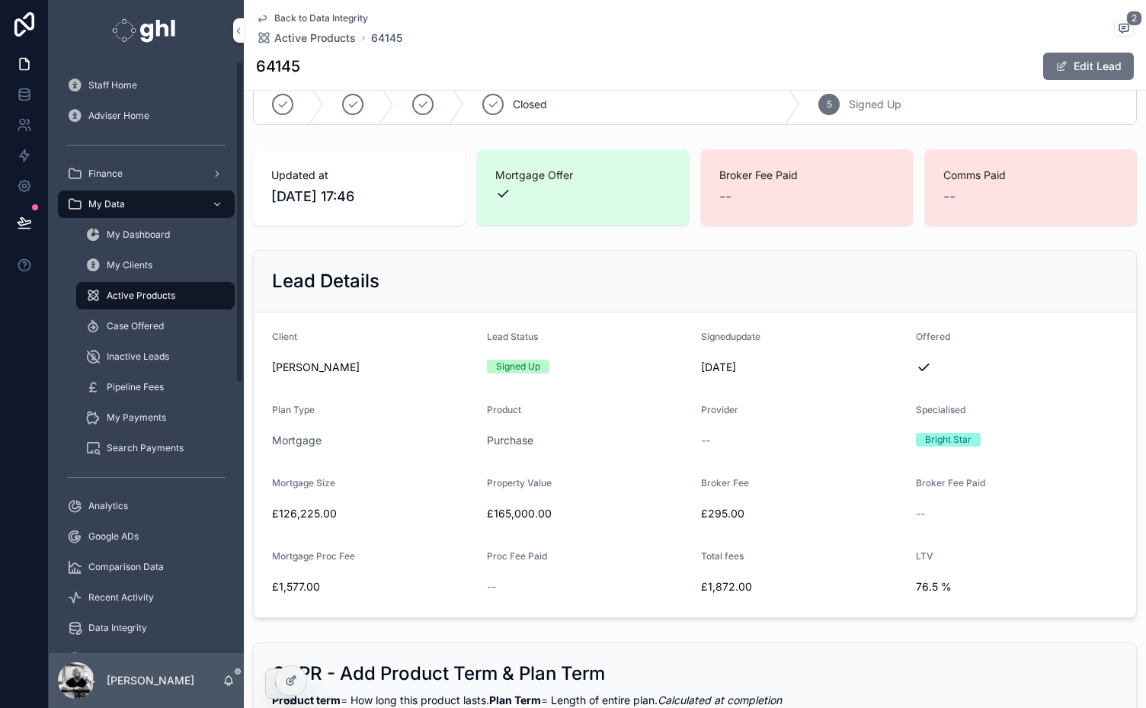
click at [105, 80] on span "Staff Home" at bounding box center [112, 85] width 49 height 12
